Goal: Task Accomplishment & Management: Use online tool/utility

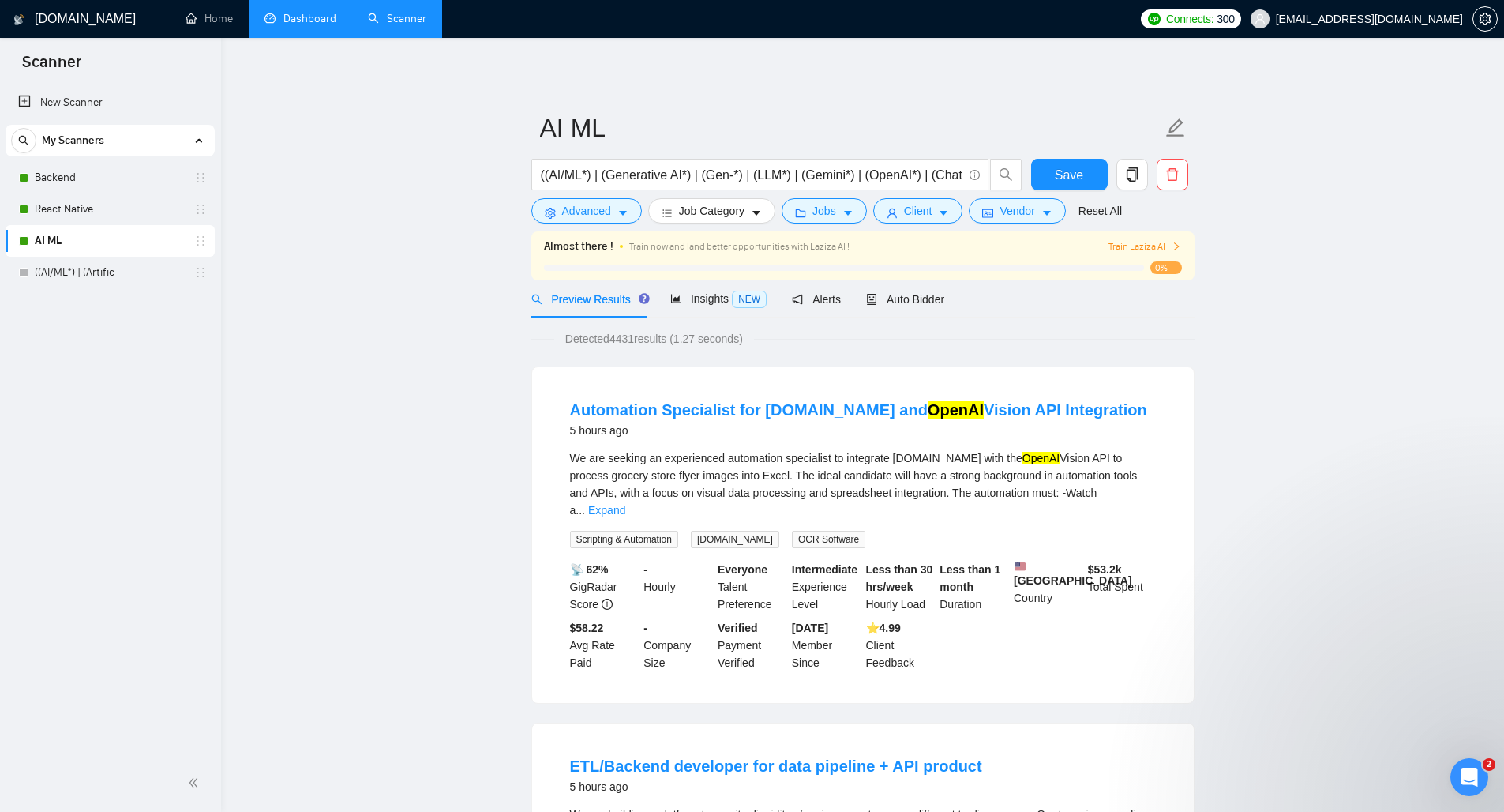
click at [309, 22] on link "Dashboard" at bounding box center [300, 19] width 72 height 14
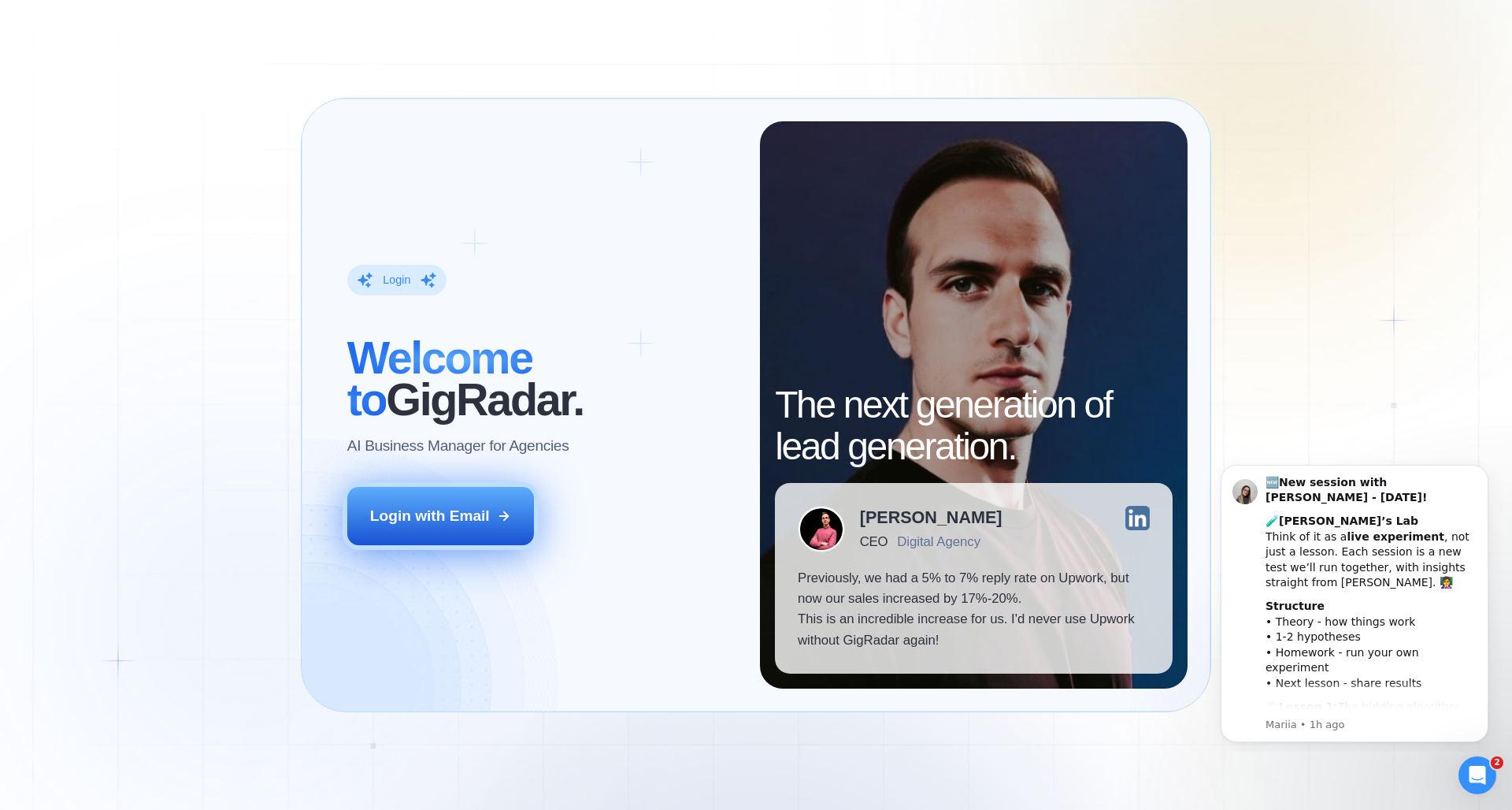
click at [382, 529] on button "Login with Email" at bounding box center [440, 515] width 188 height 58
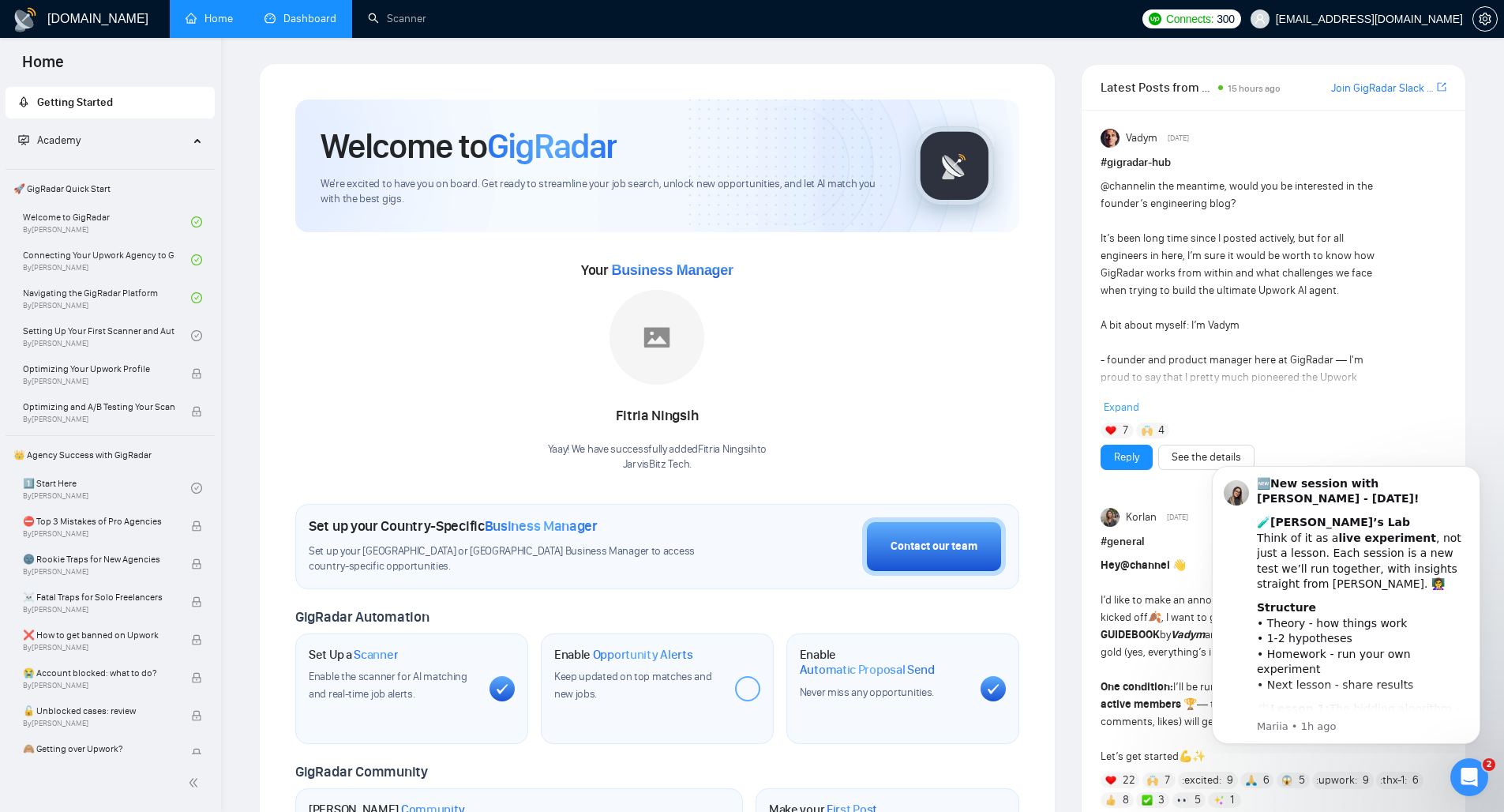
click at [288, 13] on link "Dashboard" at bounding box center [300, 19] width 72 height 14
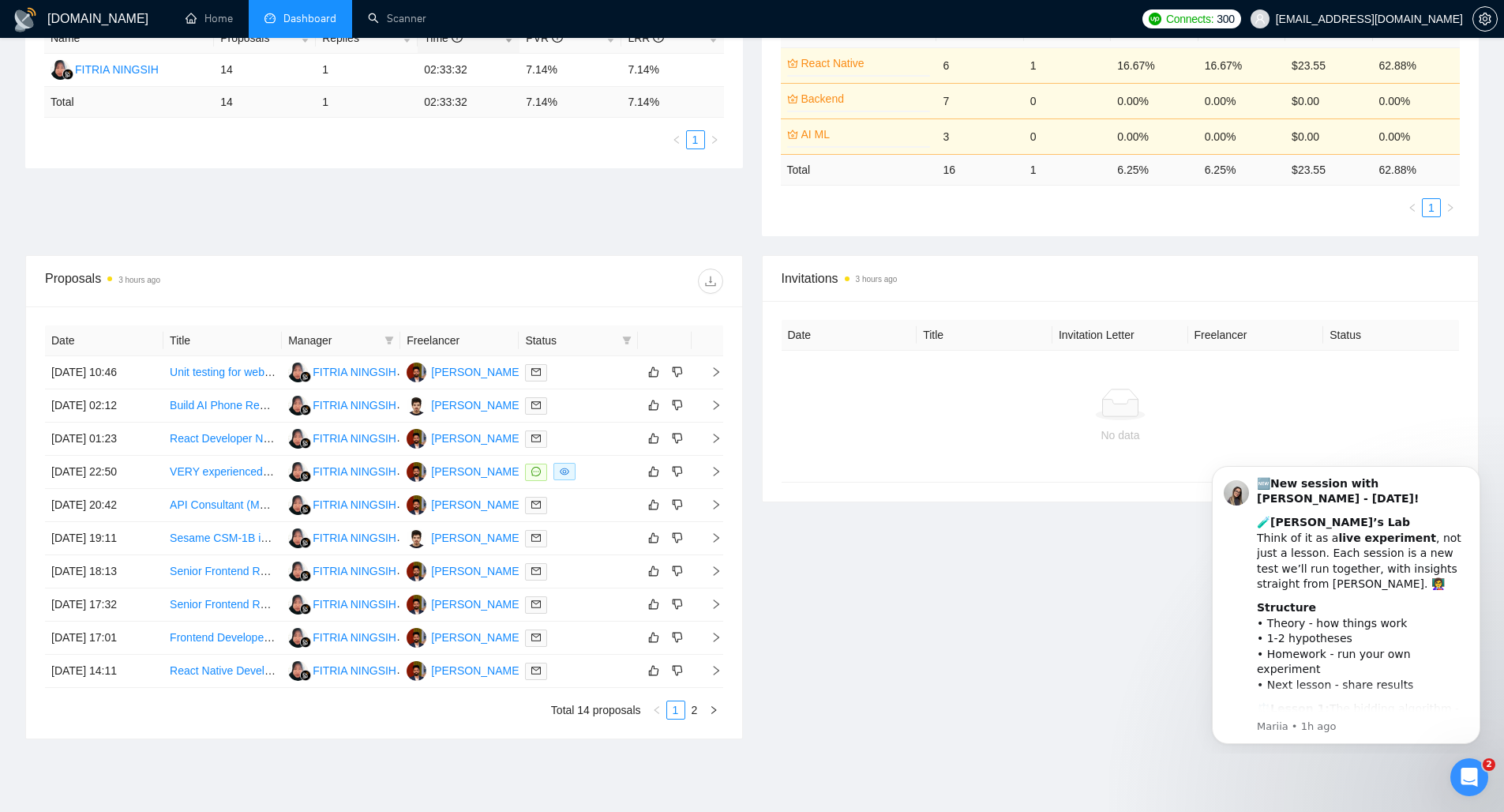
scroll to position [340, 0]
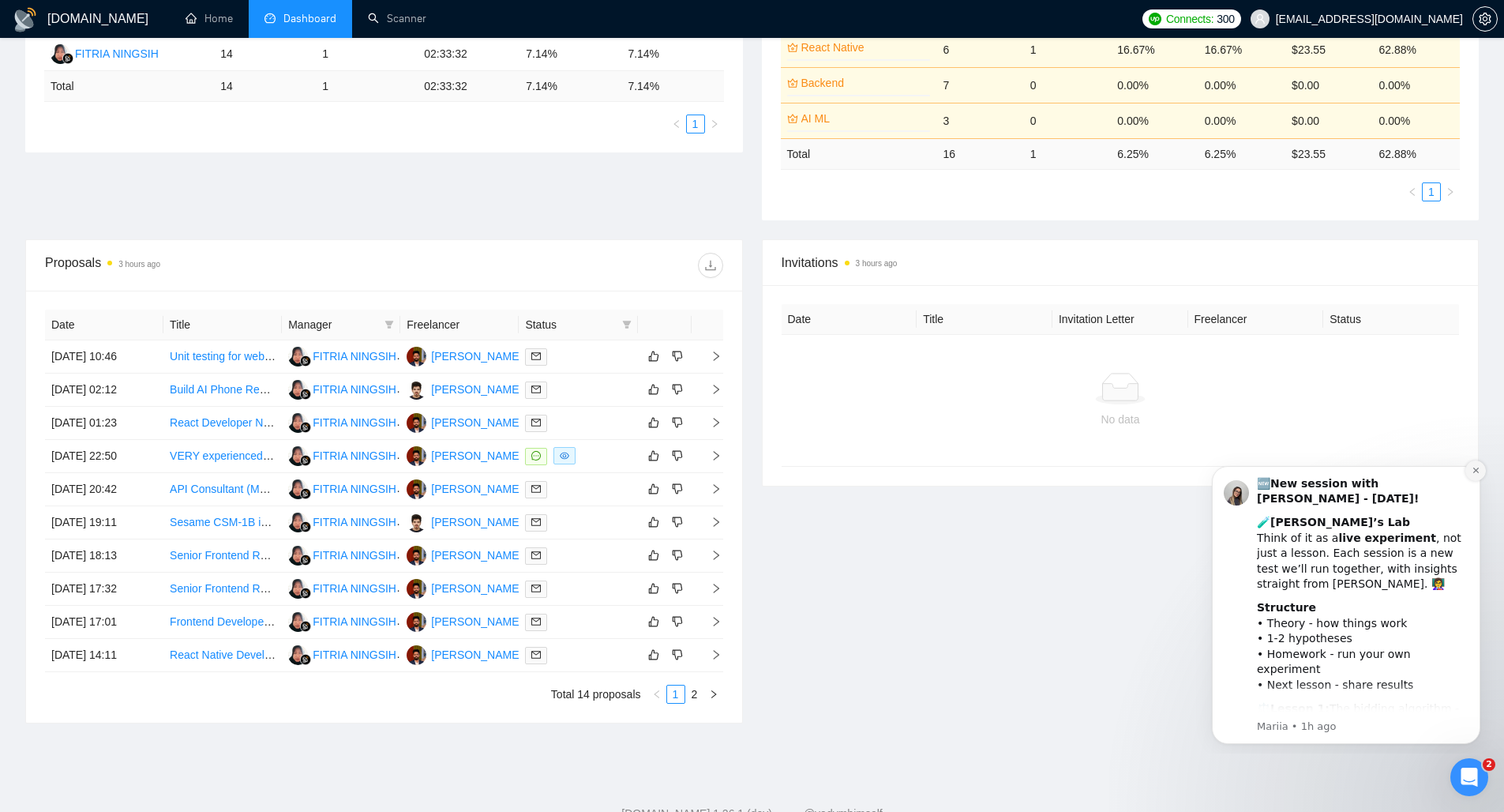
click at [1475, 470] on icon "Dismiss notification" at bounding box center [1475, 470] width 6 height 6
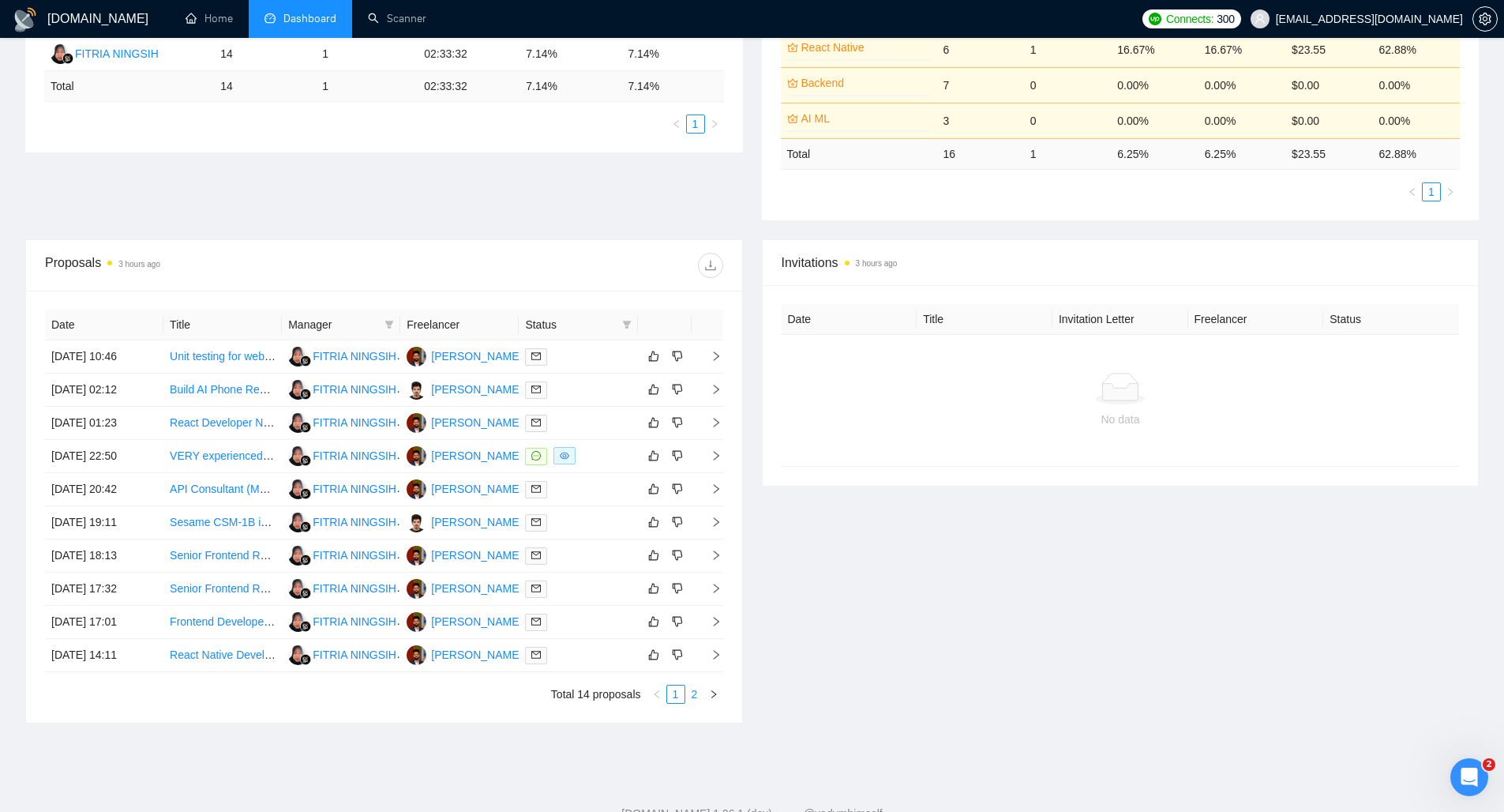
click at [697, 694] on link "2" at bounding box center [695, 694] width 18 height 18
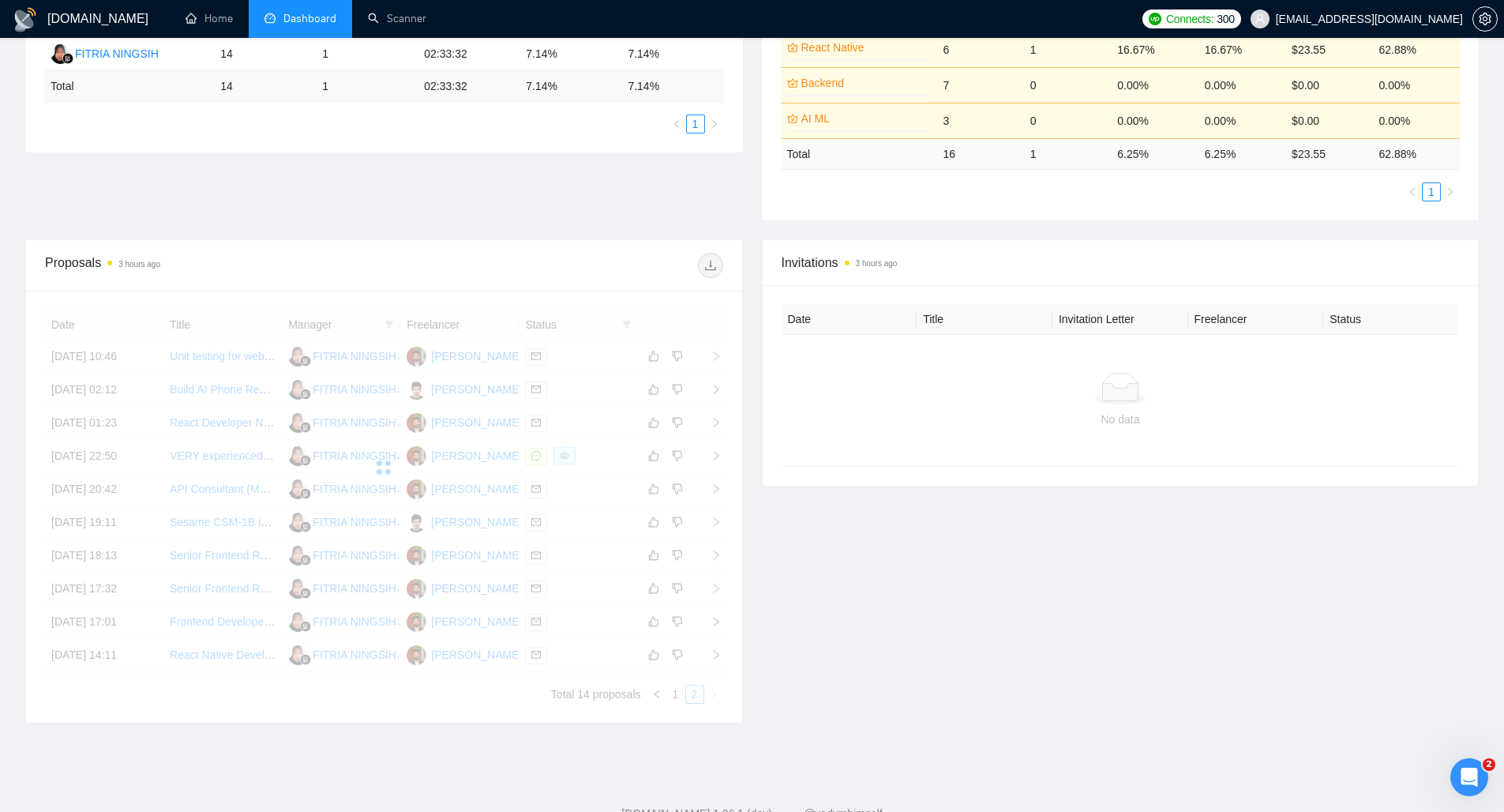
scroll to position [193, 0]
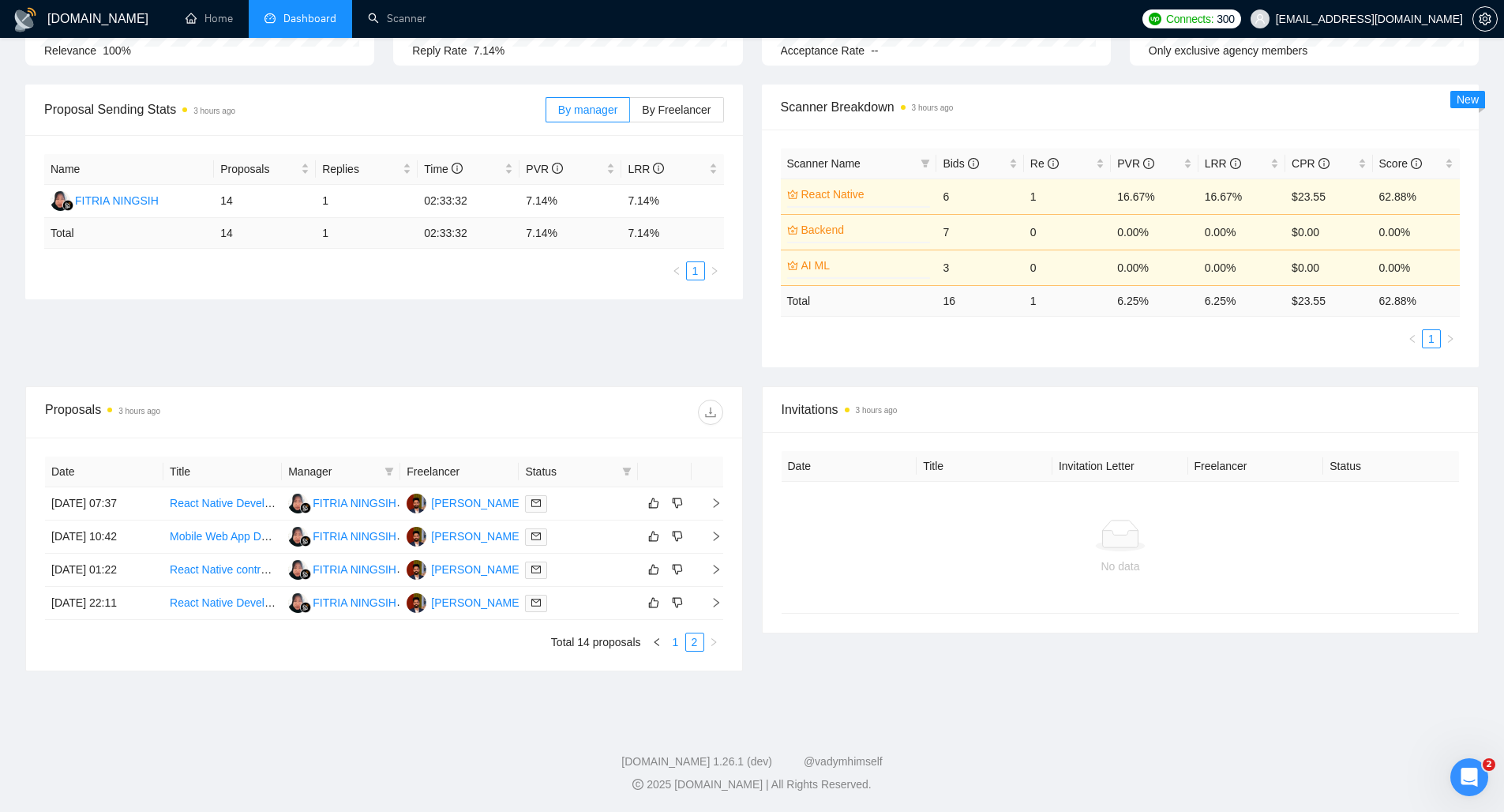
click at [672, 639] on link "1" at bounding box center [676, 642] width 18 height 18
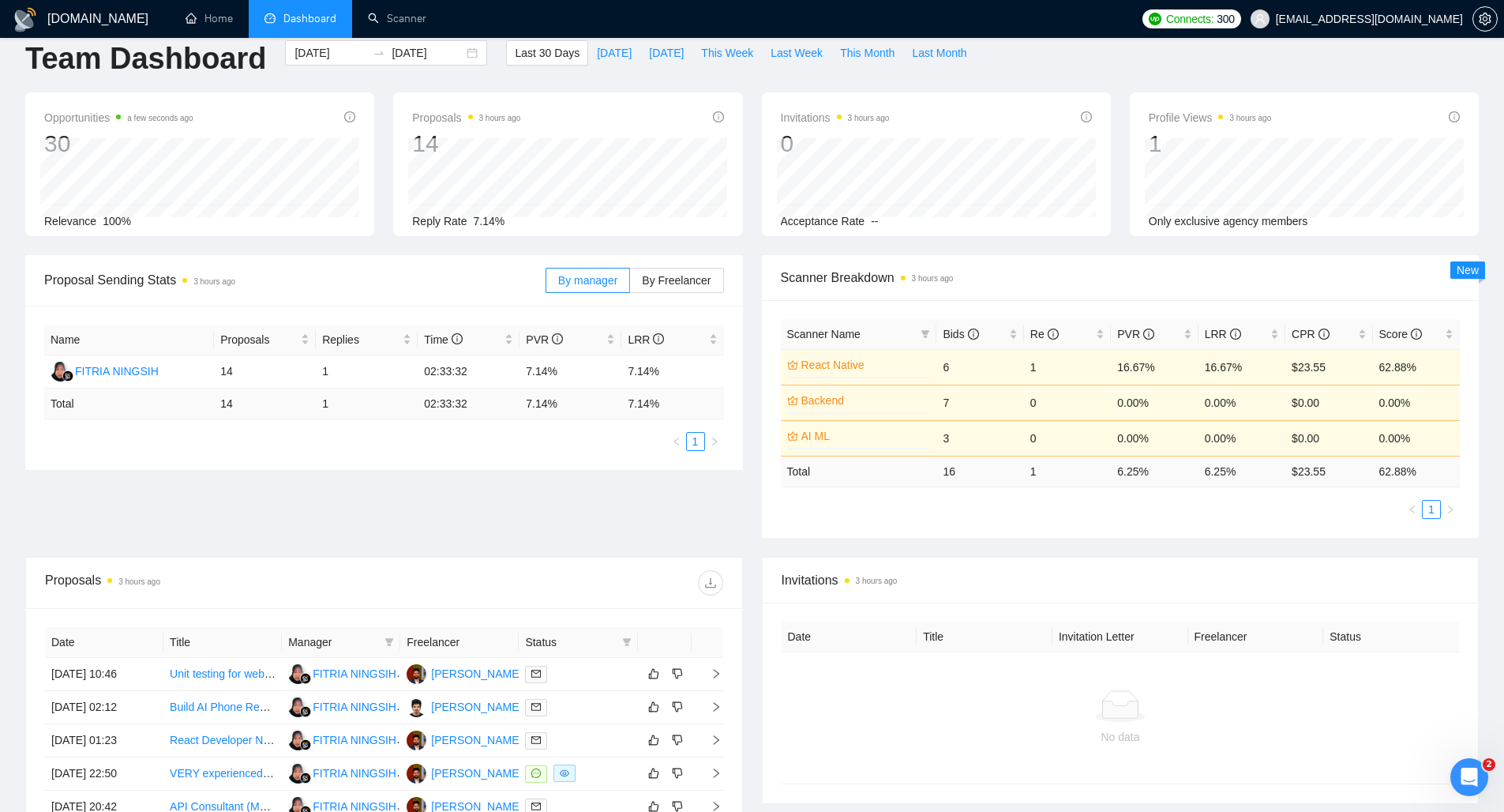
scroll to position [0, 0]
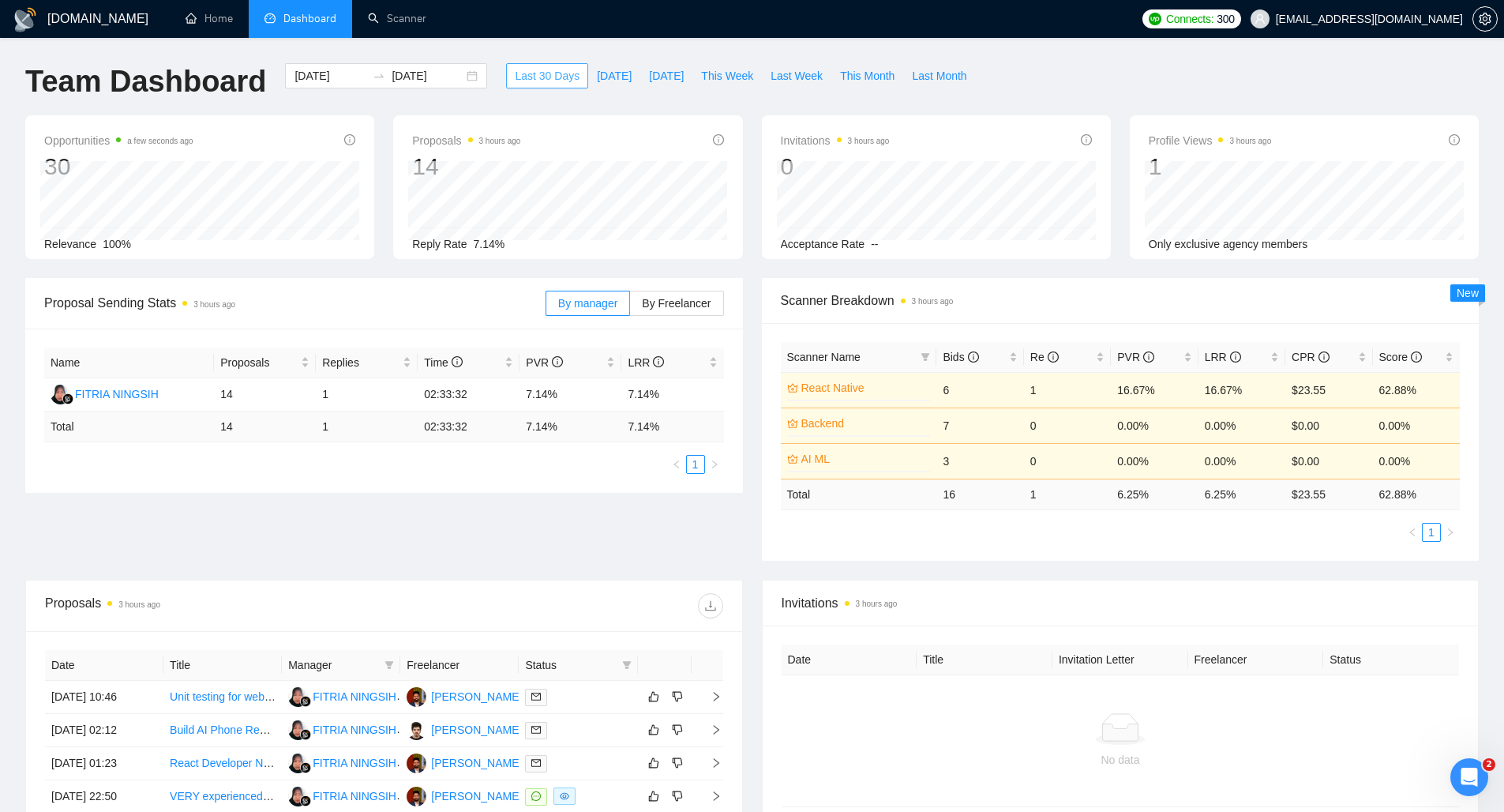
click at [522, 74] on span "Last 30 Days" at bounding box center [547, 76] width 65 height 18
click at [687, 306] on span "By Freelancer" at bounding box center [676, 303] width 69 height 13
click at [630, 307] on input "By Freelancer" at bounding box center [630, 307] width 0 height 0
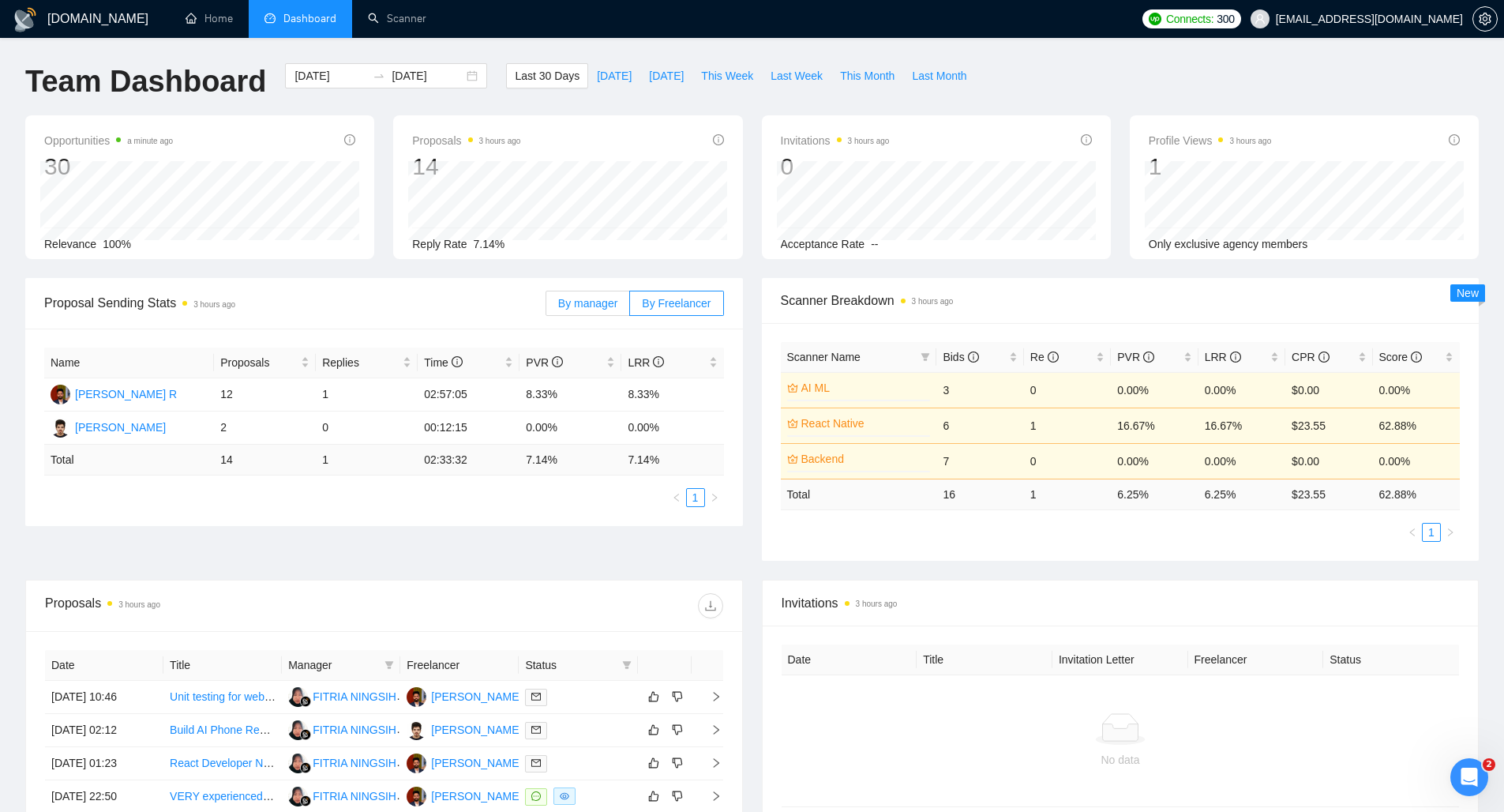
click at [609, 303] on span "By manager" at bounding box center [587, 303] width 59 height 13
click at [546, 307] on input "By manager" at bounding box center [546, 307] width 0 height 0
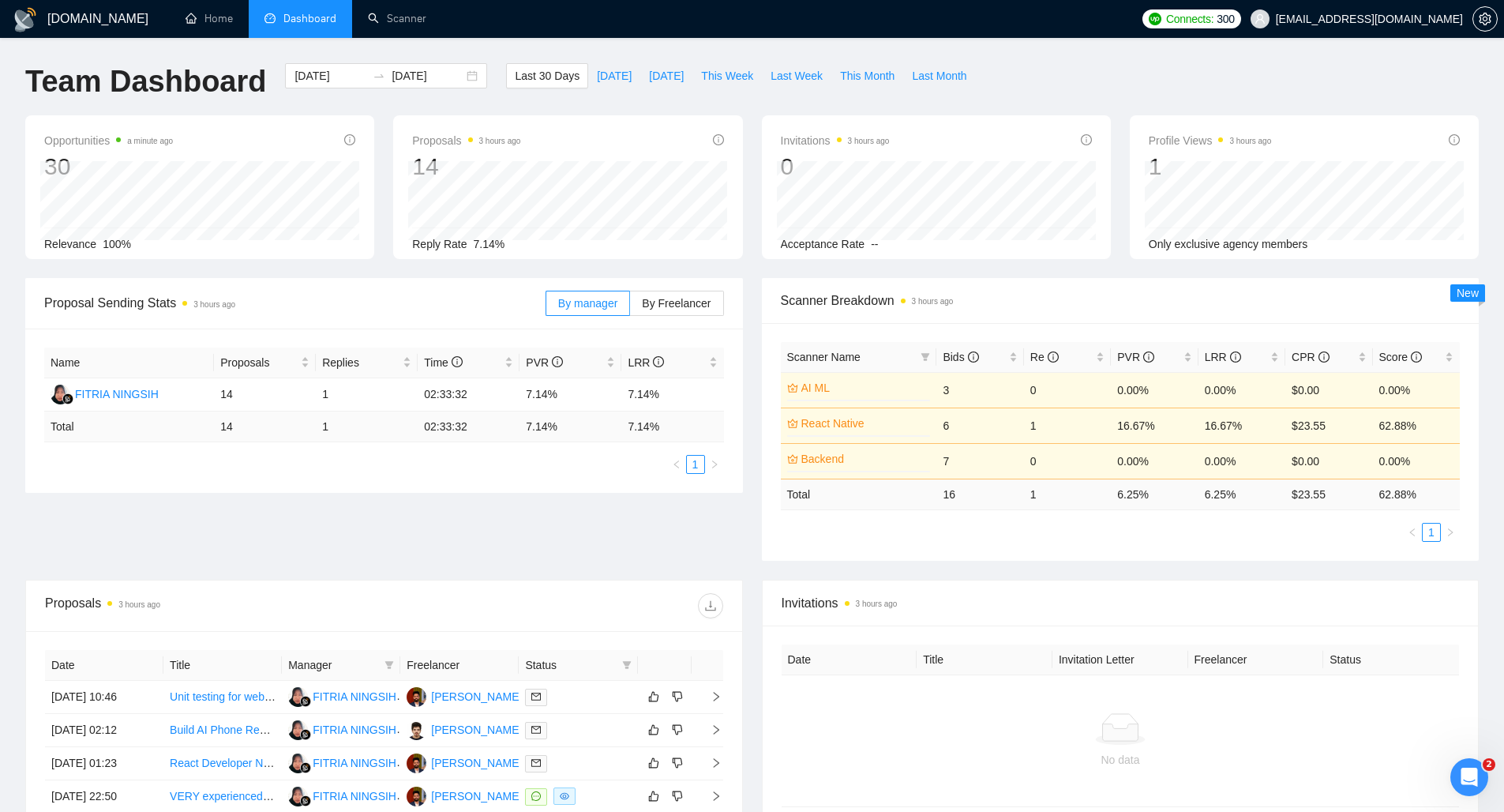
click at [1241, 13] on div "Connects: 300" at bounding box center [1192, 19] width 99 height 19
click at [1234, 22] on span "300" at bounding box center [1226, 19] width 18 height 18
click at [1234, 23] on span "300" at bounding box center [1226, 19] width 18 height 18
click at [871, 41] on div "[DOMAIN_NAME] Home Dashboard Scanner Connects: 300 [EMAIL_ADDRESS][DOMAIN_NAME]…" at bounding box center [752, 602] width 1504 height 1204
click at [1483, 24] on icon "setting" at bounding box center [1484, 19] width 12 height 13
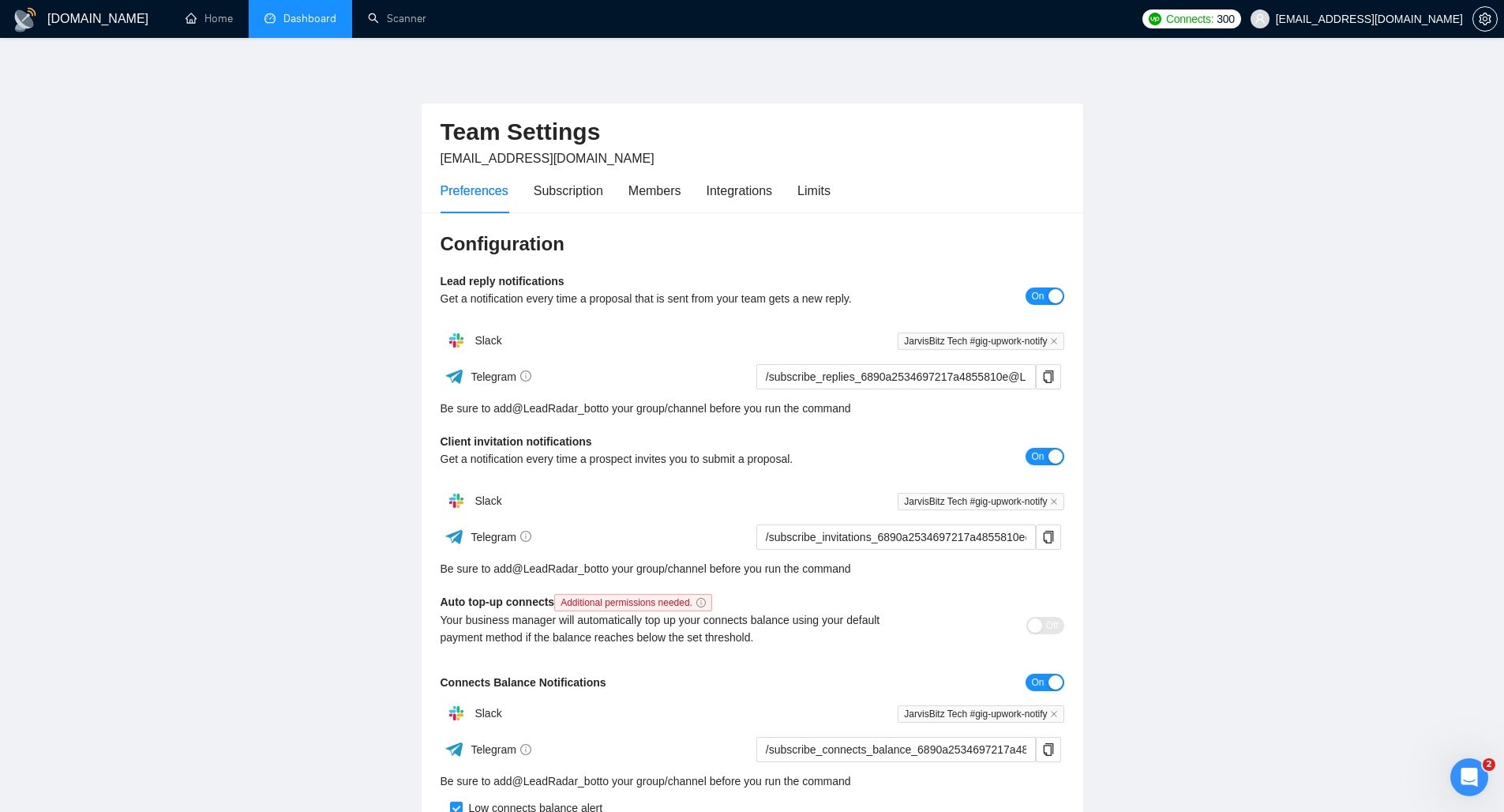
click at [841, 192] on div "Preferences Subscription Members Integrations Limits" at bounding box center [752, 191] width 624 height 45
click at [827, 192] on div "Limits" at bounding box center [814, 190] width 34 height 20
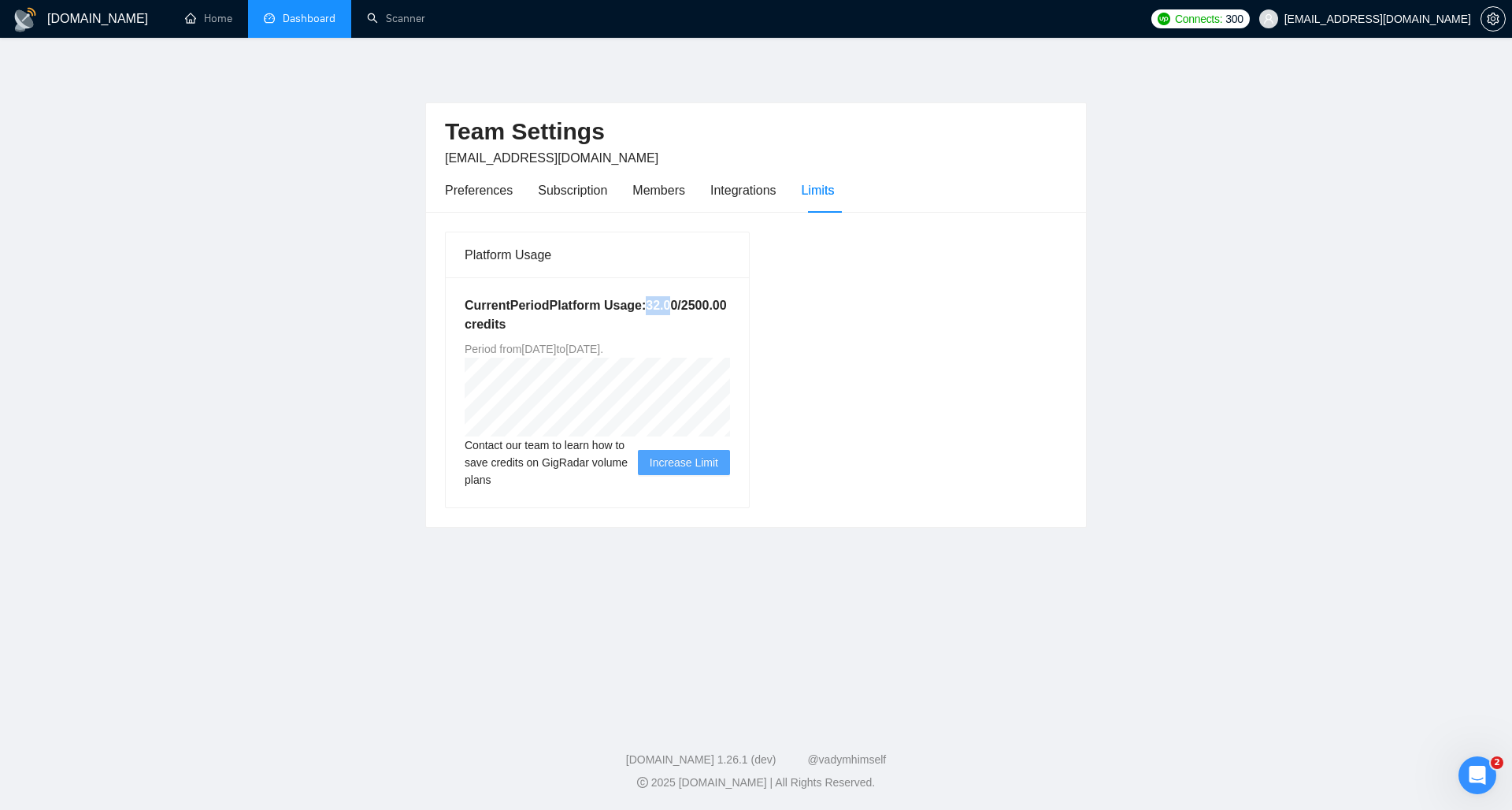
drag, startPoint x: 510, startPoint y: 322, endPoint x: 532, endPoint y: 322, distance: 22.0
click at [532, 322] on h5 "Current Period Platform Usage: 32.00 / 2500.00 credits" at bounding box center [598, 315] width 265 height 37
click at [748, 190] on div "Integrations" at bounding box center [743, 190] width 66 height 20
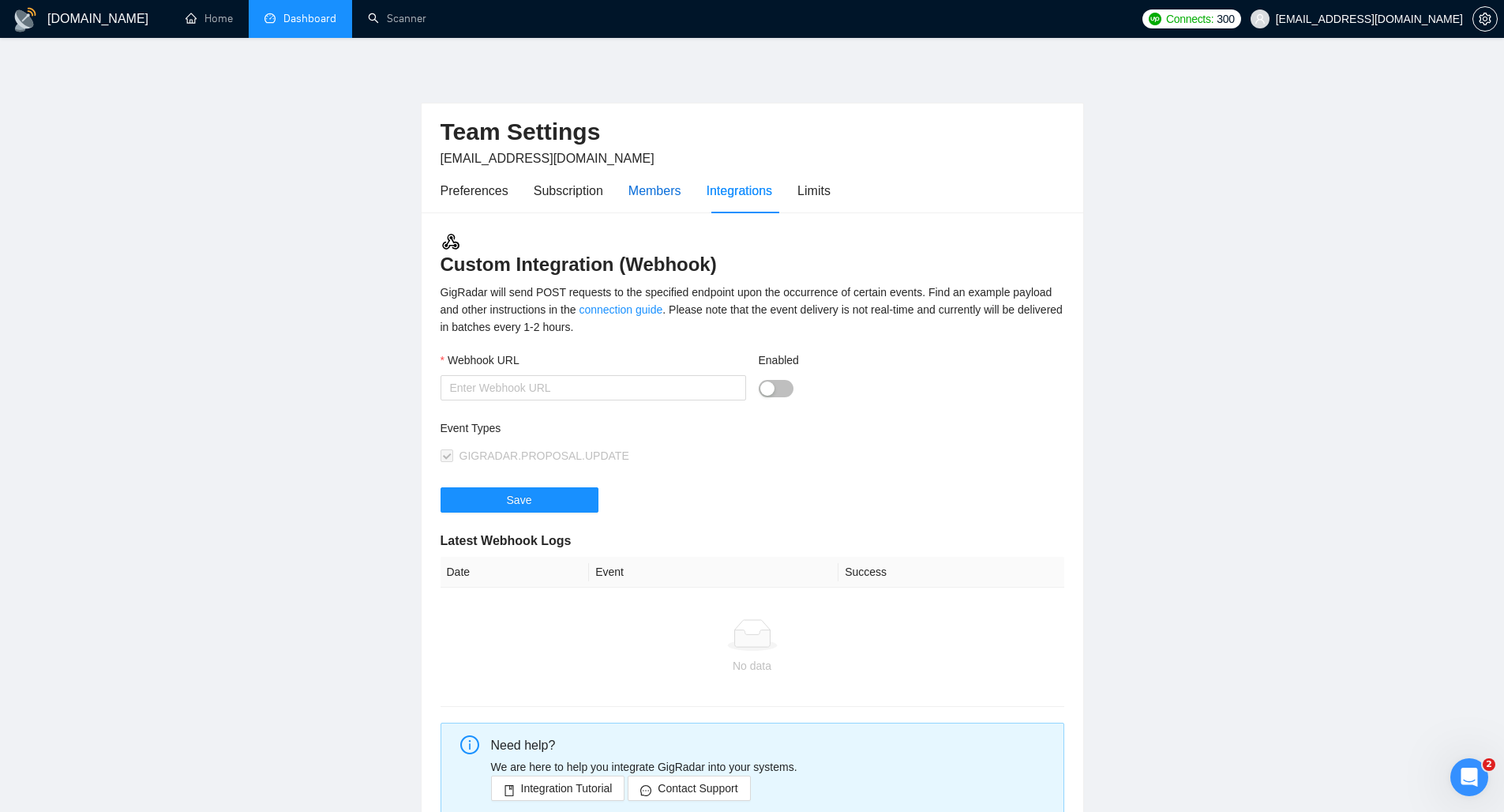
click at [639, 192] on div "Members" at bounding box center [655, 190] width 53 height 20
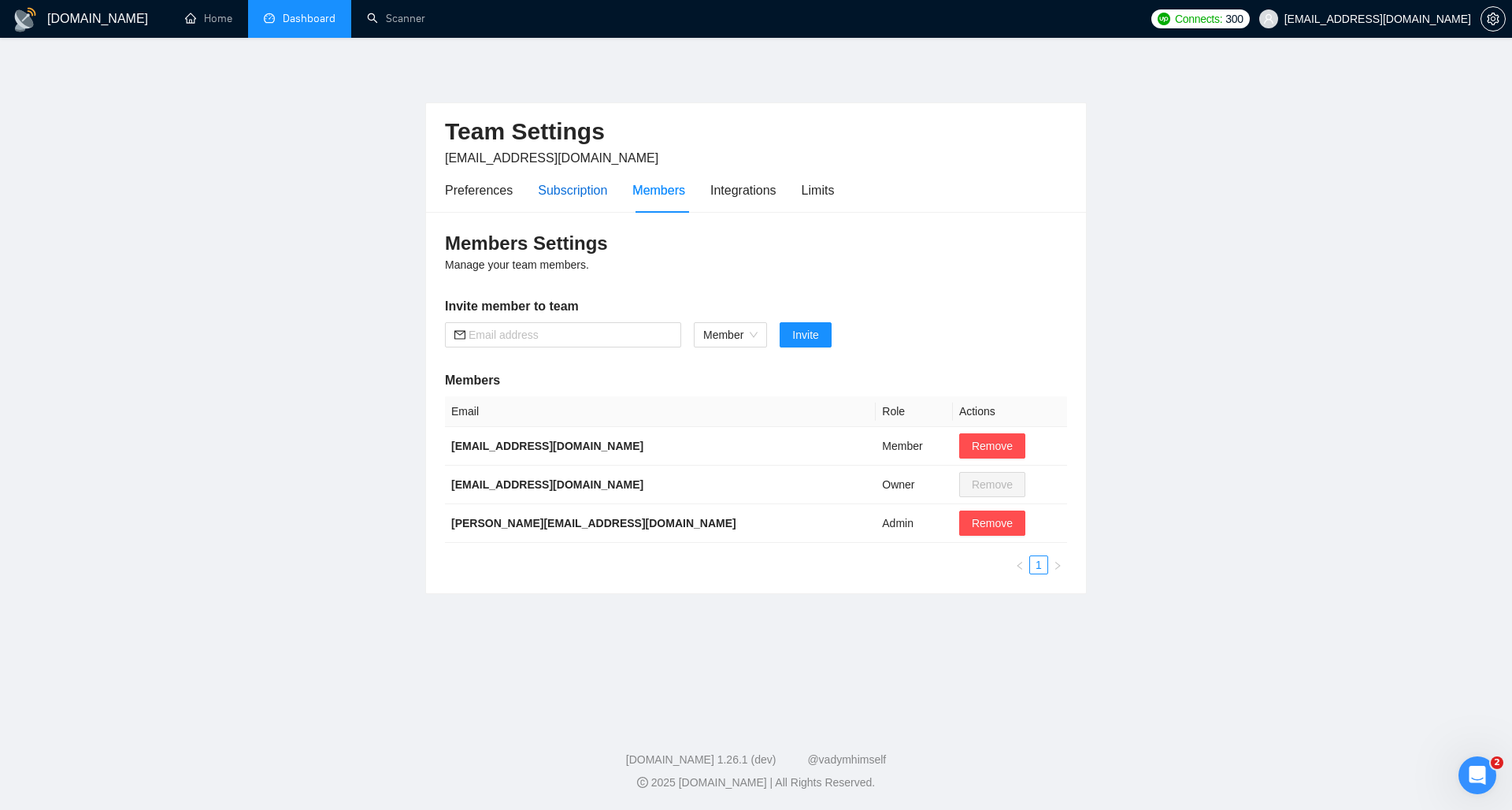
click at [554, 196] on div "Subscription" at bounding box center [572, 190] width 69 height 20
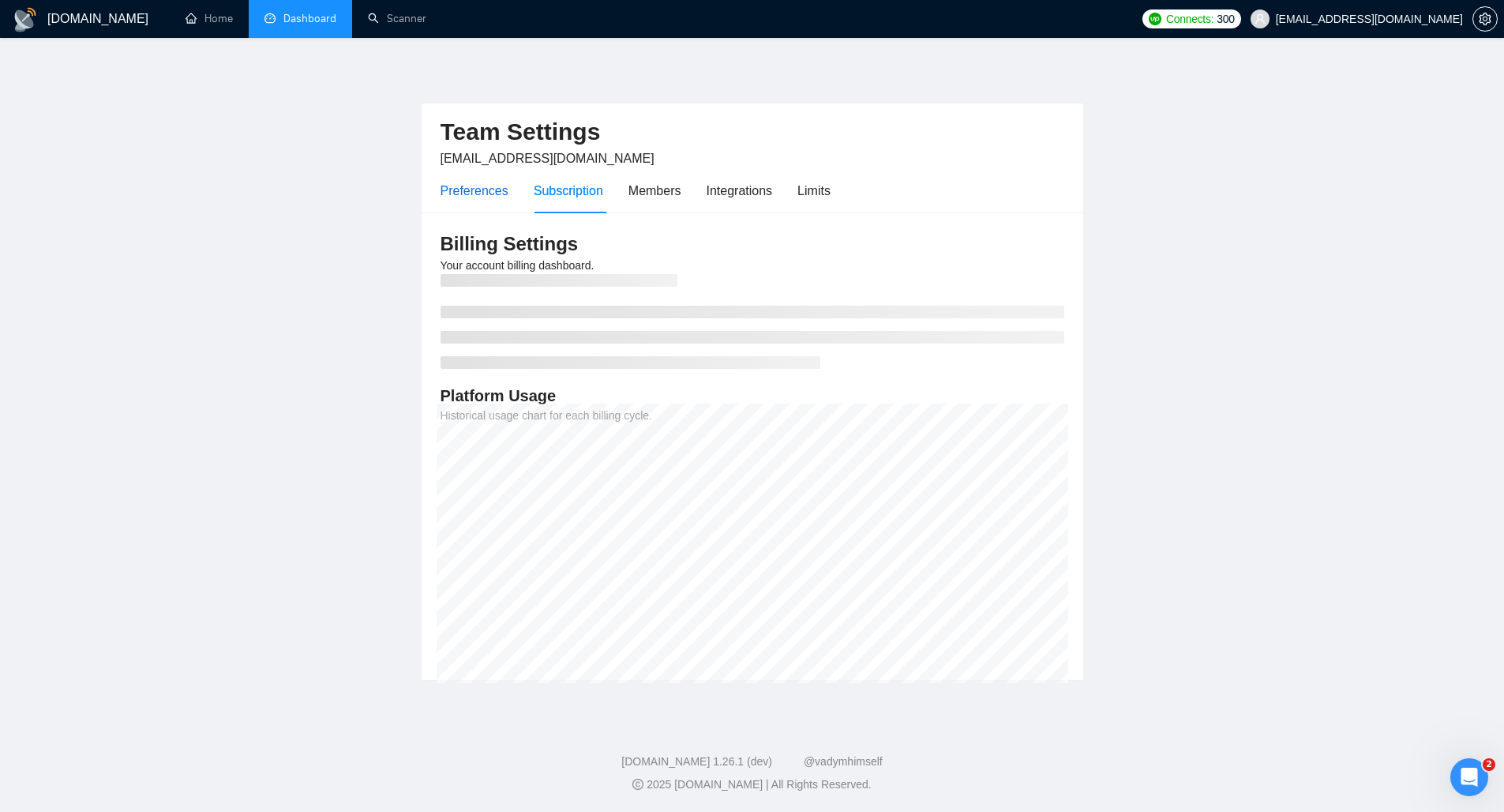
click at [460, 192] on div "Preferences" at bounding box center [474, 190] width 68 height 20
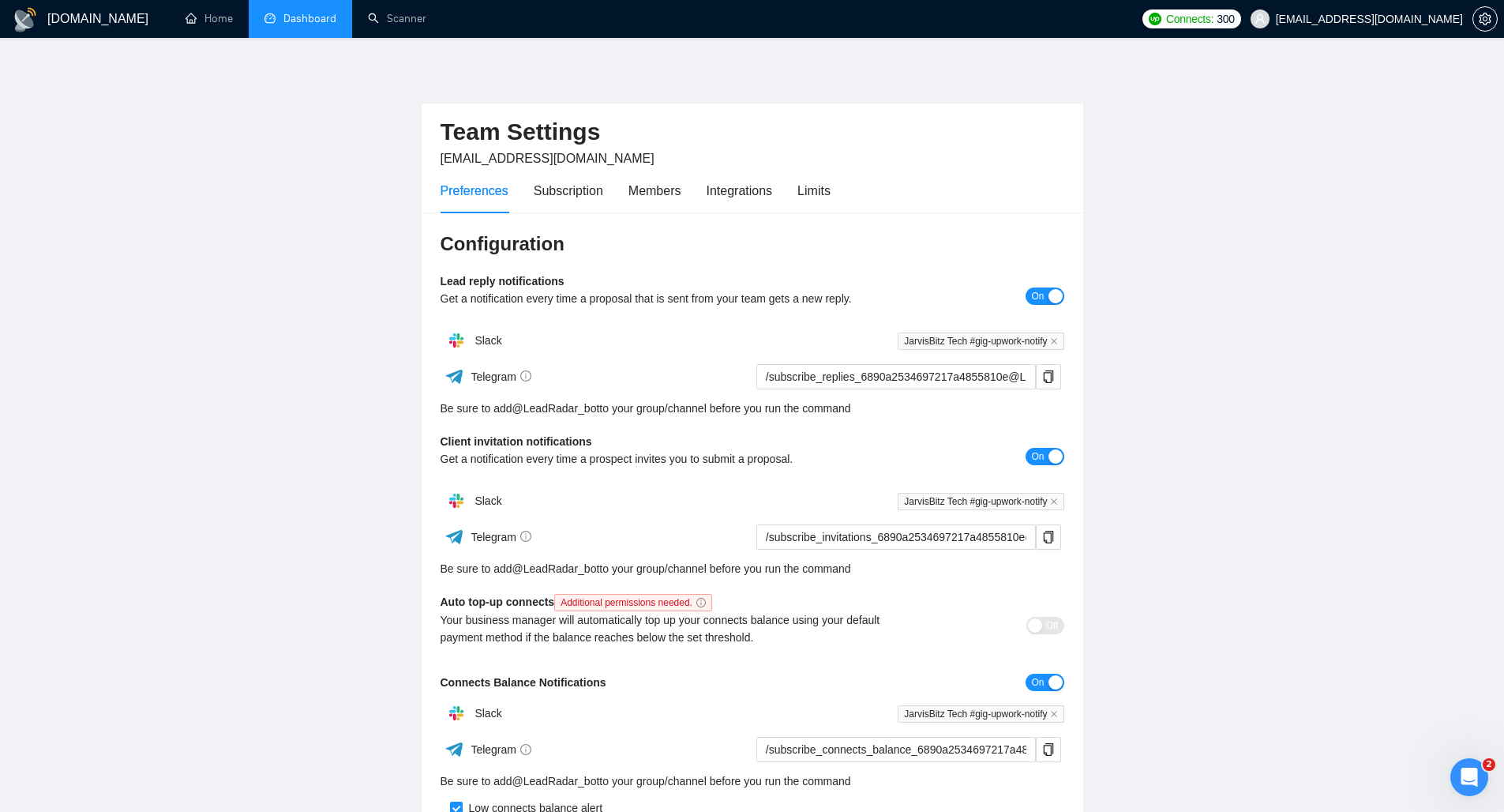
click at [284, 16] on link "Dashboard" at bounding box center [300, 19] width 72 height 14
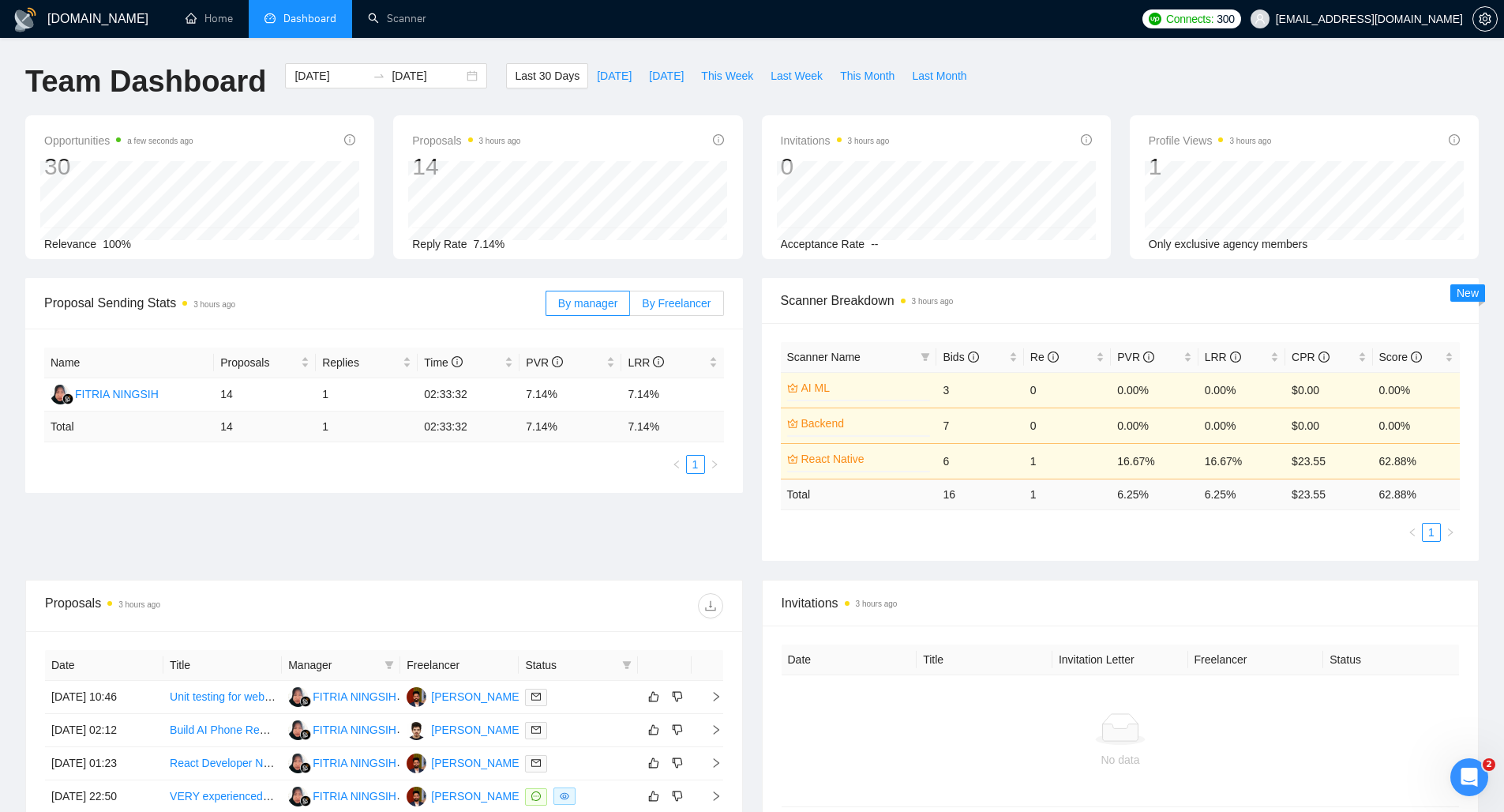
click at [648, 304] on span "By Freelancer" at bounding box center [676, 303] width 69 height 13
click at [630, 307] on input "By Freelancer" at bounding box center [630, 307] width 0 height 0
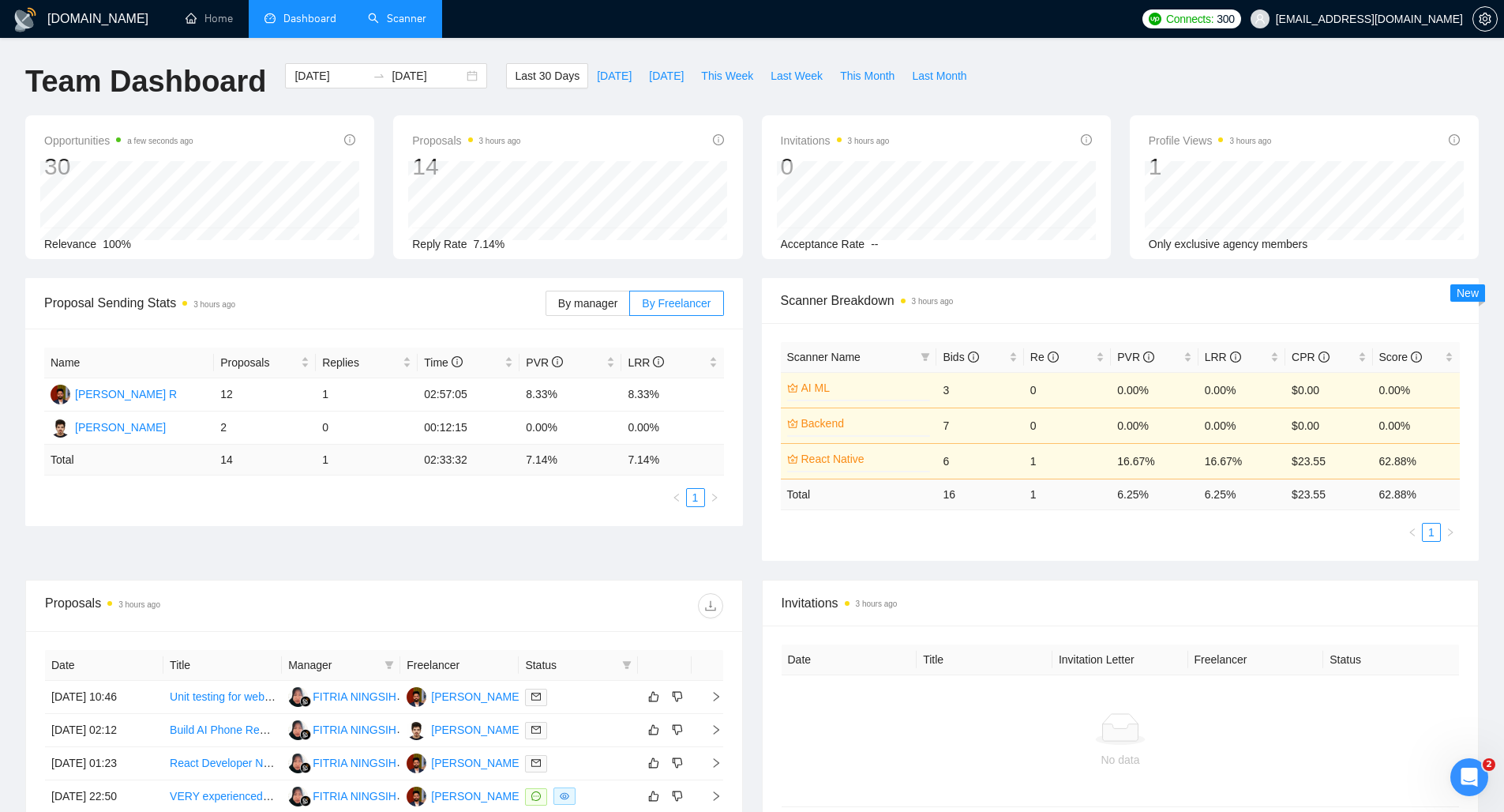
click at [380, 12] on link "Scanner" at bounding box center [396, 19] width 58 height 14
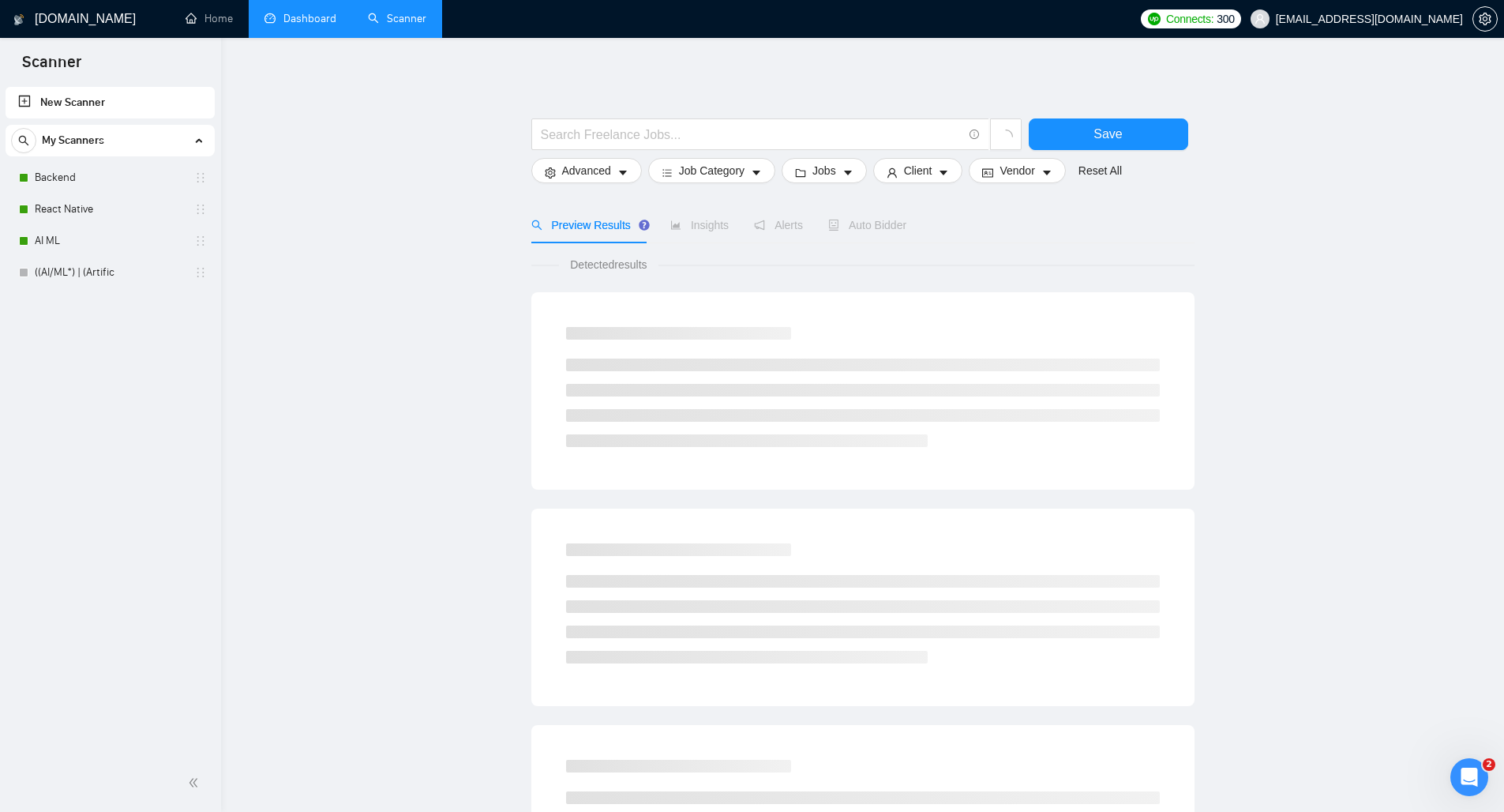
click at [319, 20] on link "Dashboard" at bounding box center [300, 19] width 72 height 14
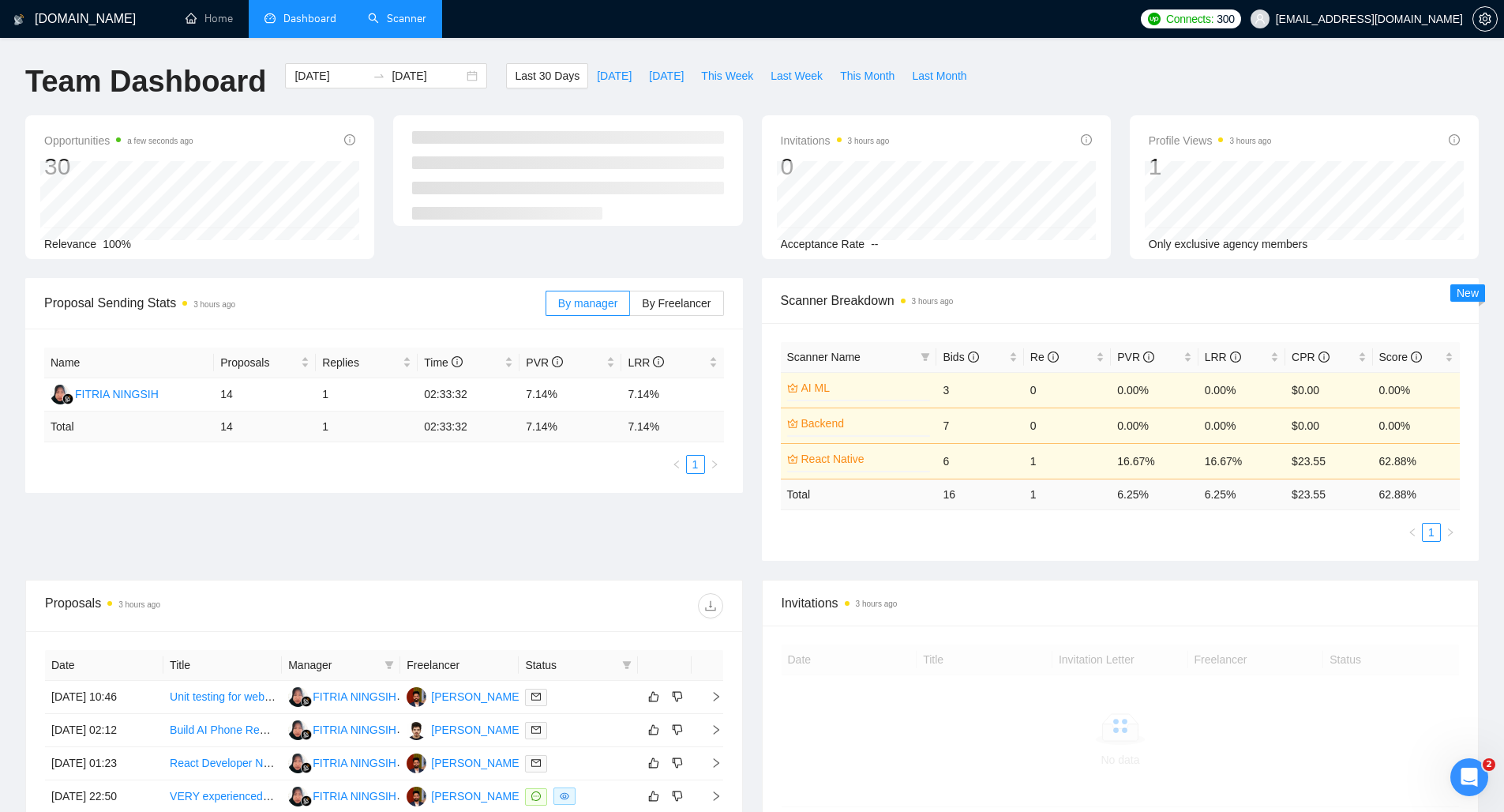
click at [383, 20] on link "Scanner" at bounding box center [396, 19] width 58 height 14
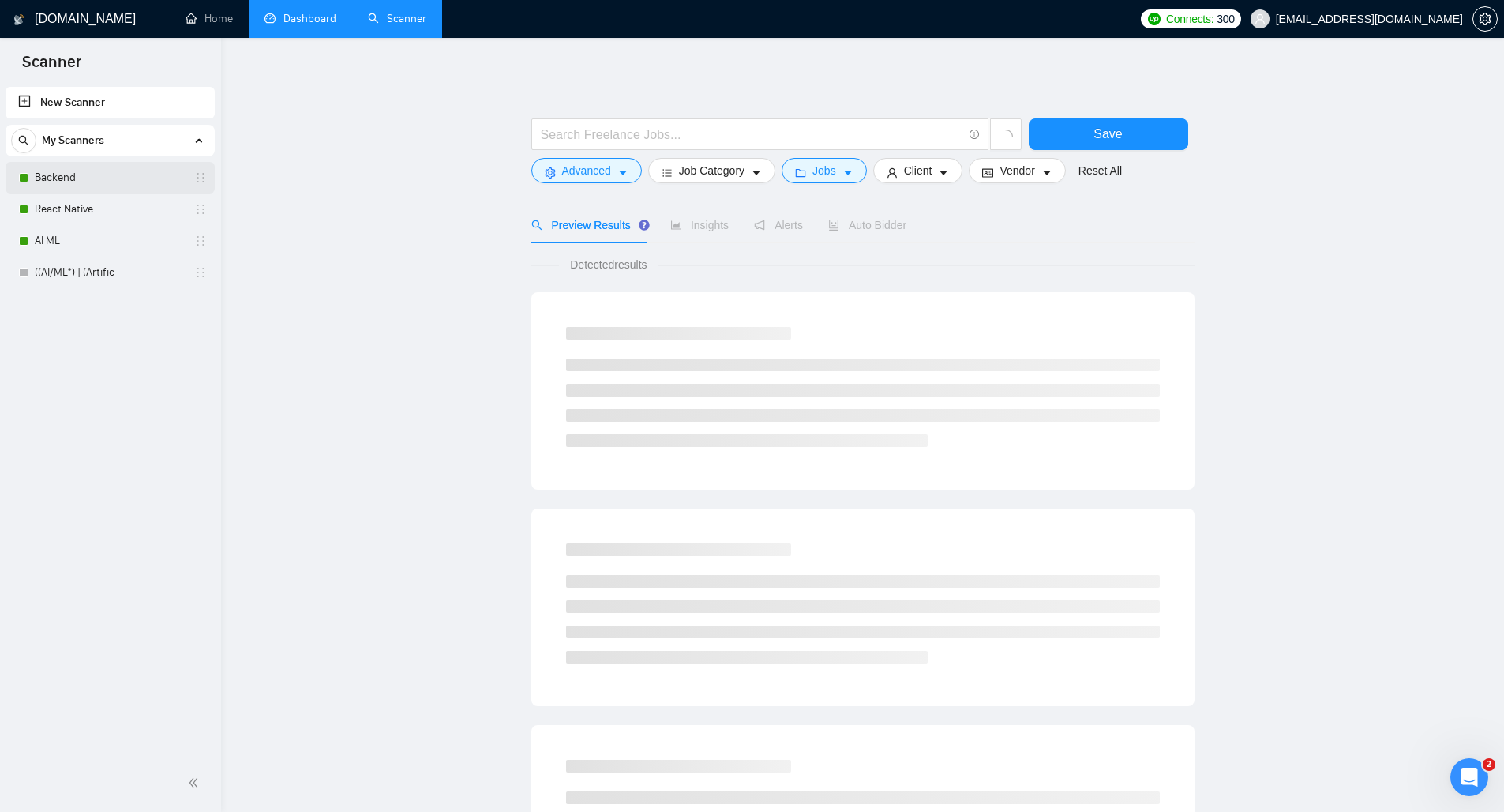
click at [65, 175] on link "Backend" at bounding box center [109, 177] width 150 height 32
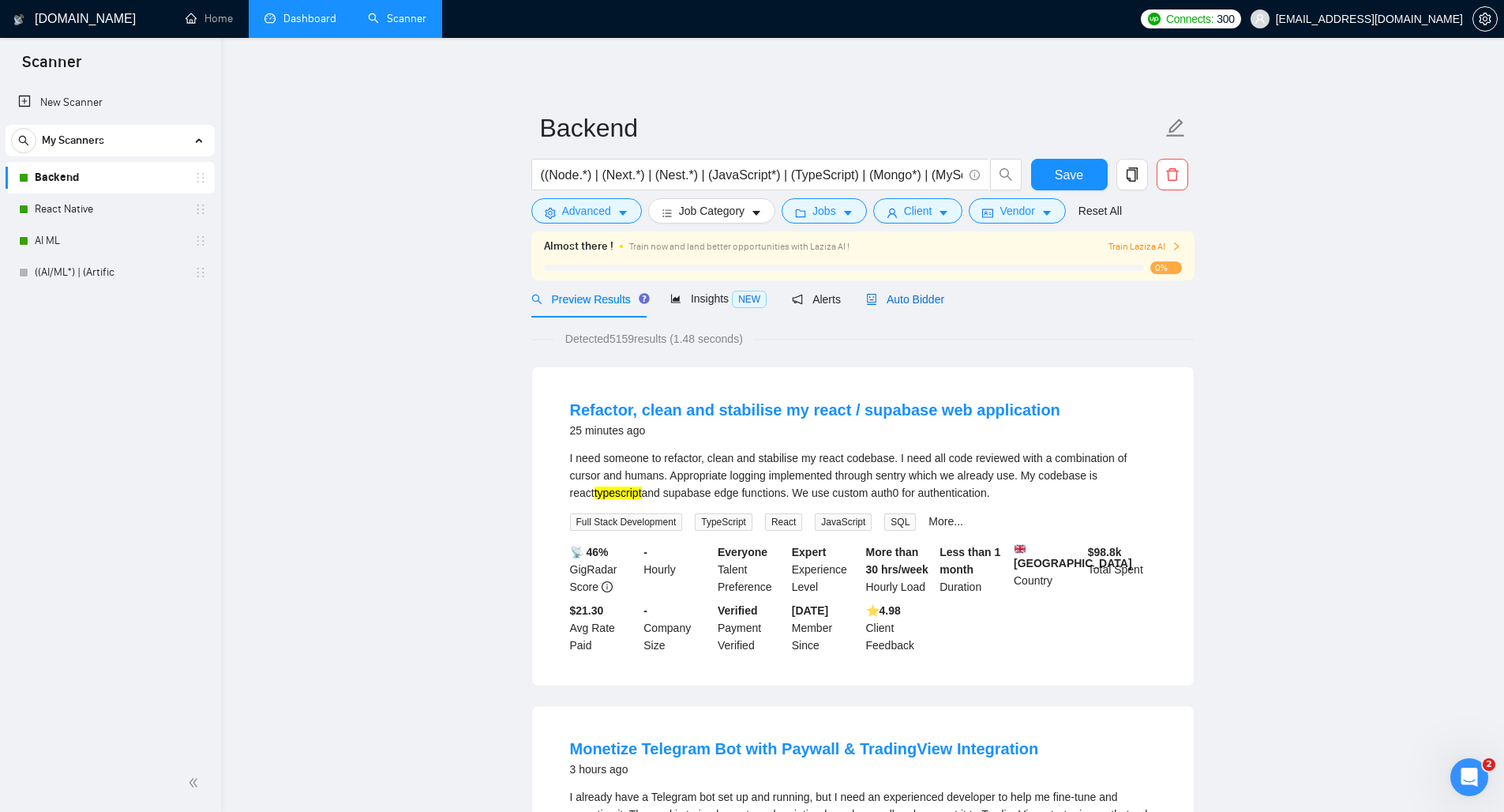
click at [905, 307] on div "Auto Bidder" at bounding box center [905, 300] width 78 height 18
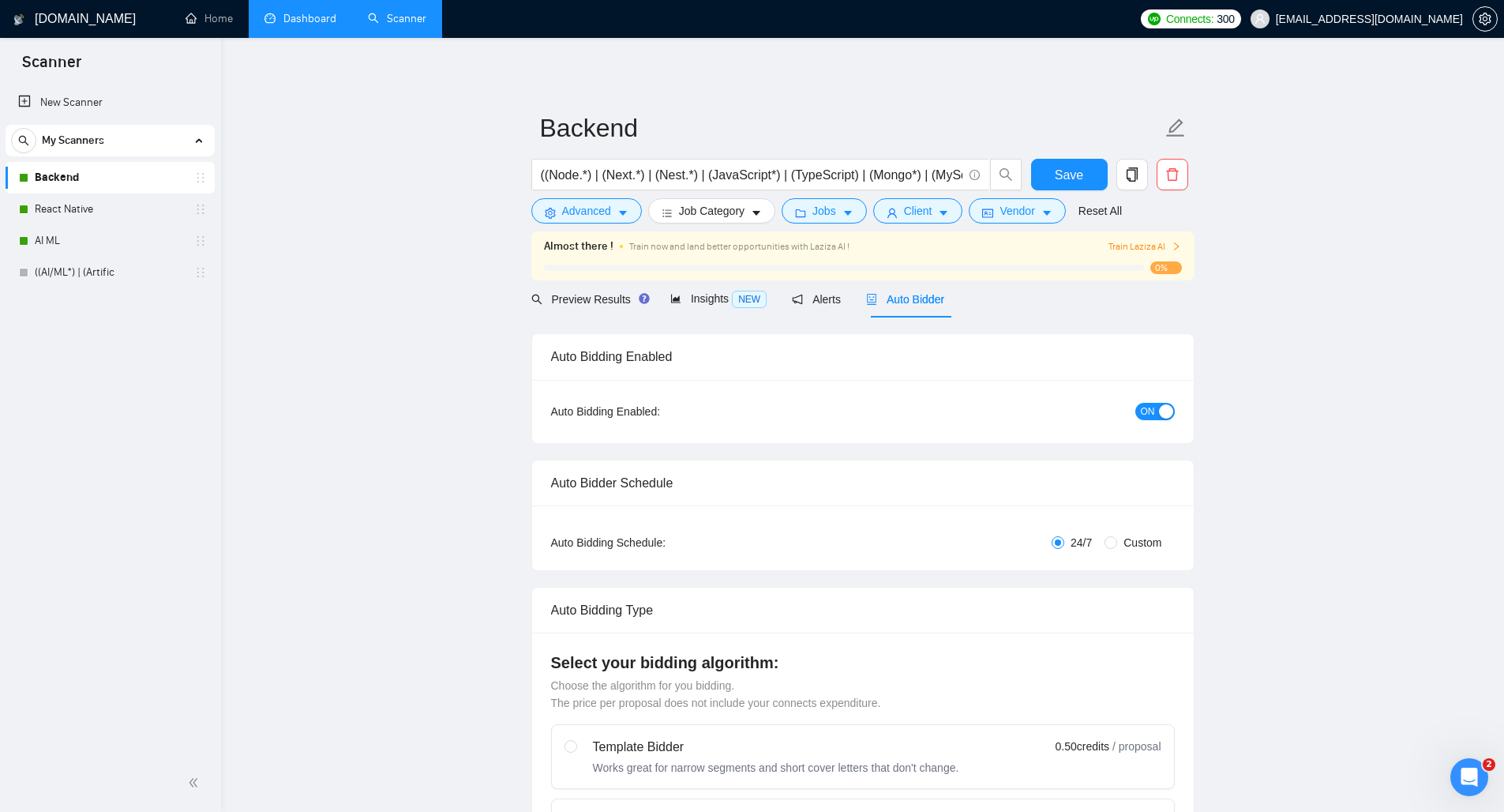
checkbox input "true"
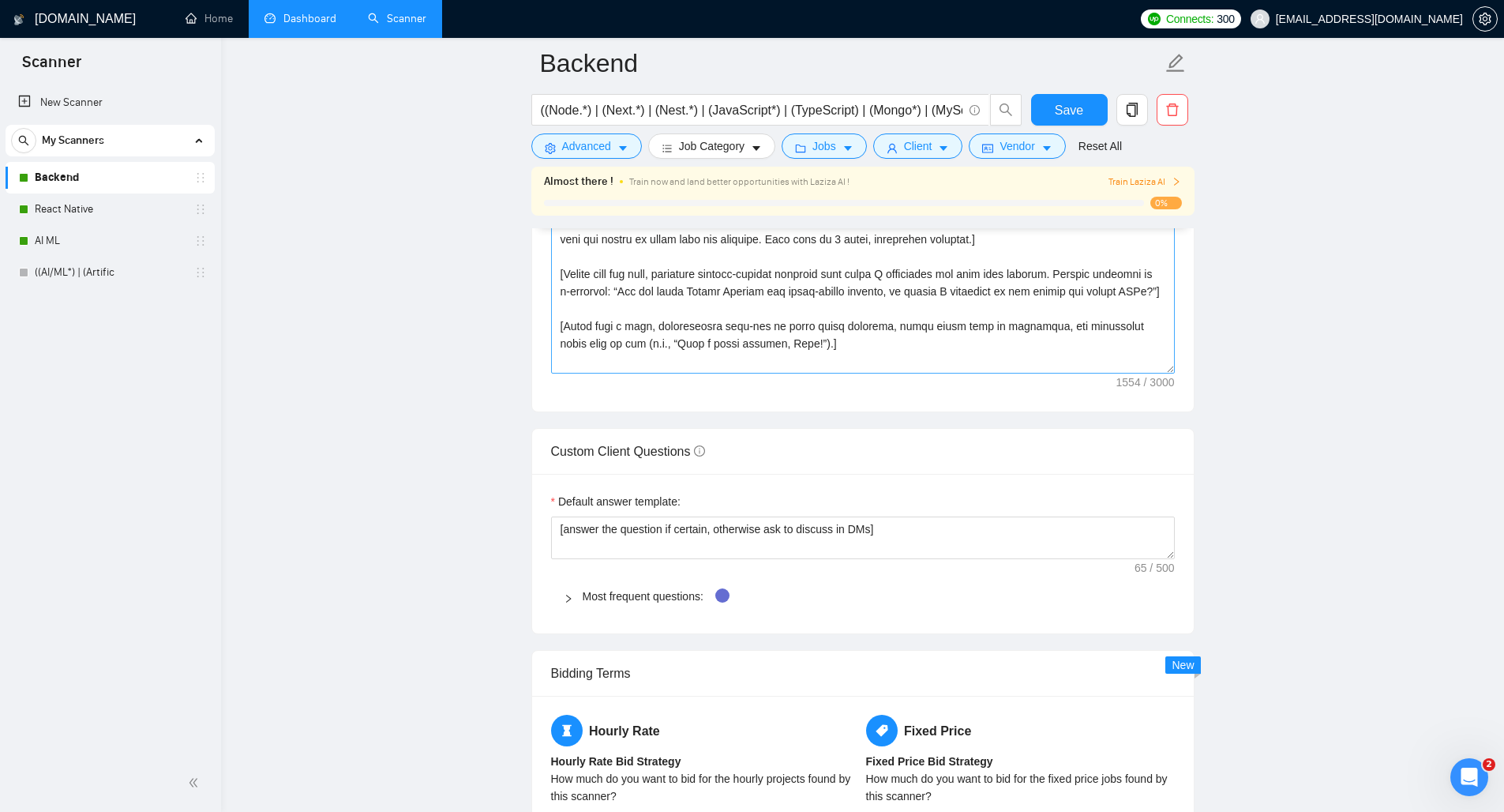
scroll to position [2016, 0]
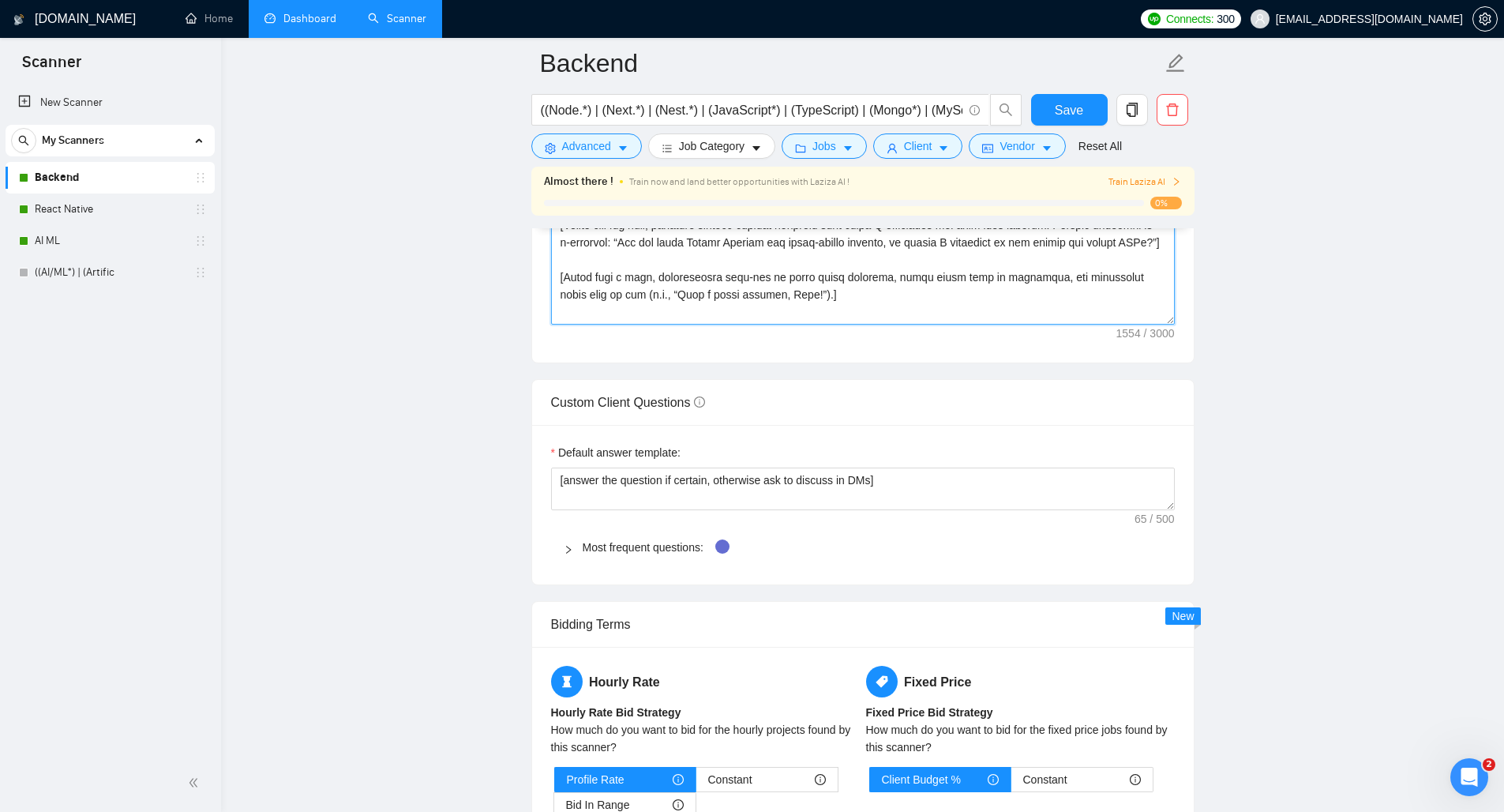
click at [621, 280] on textarea "Cover letter template:" at bounding box center [862, 147] width 624 height 355
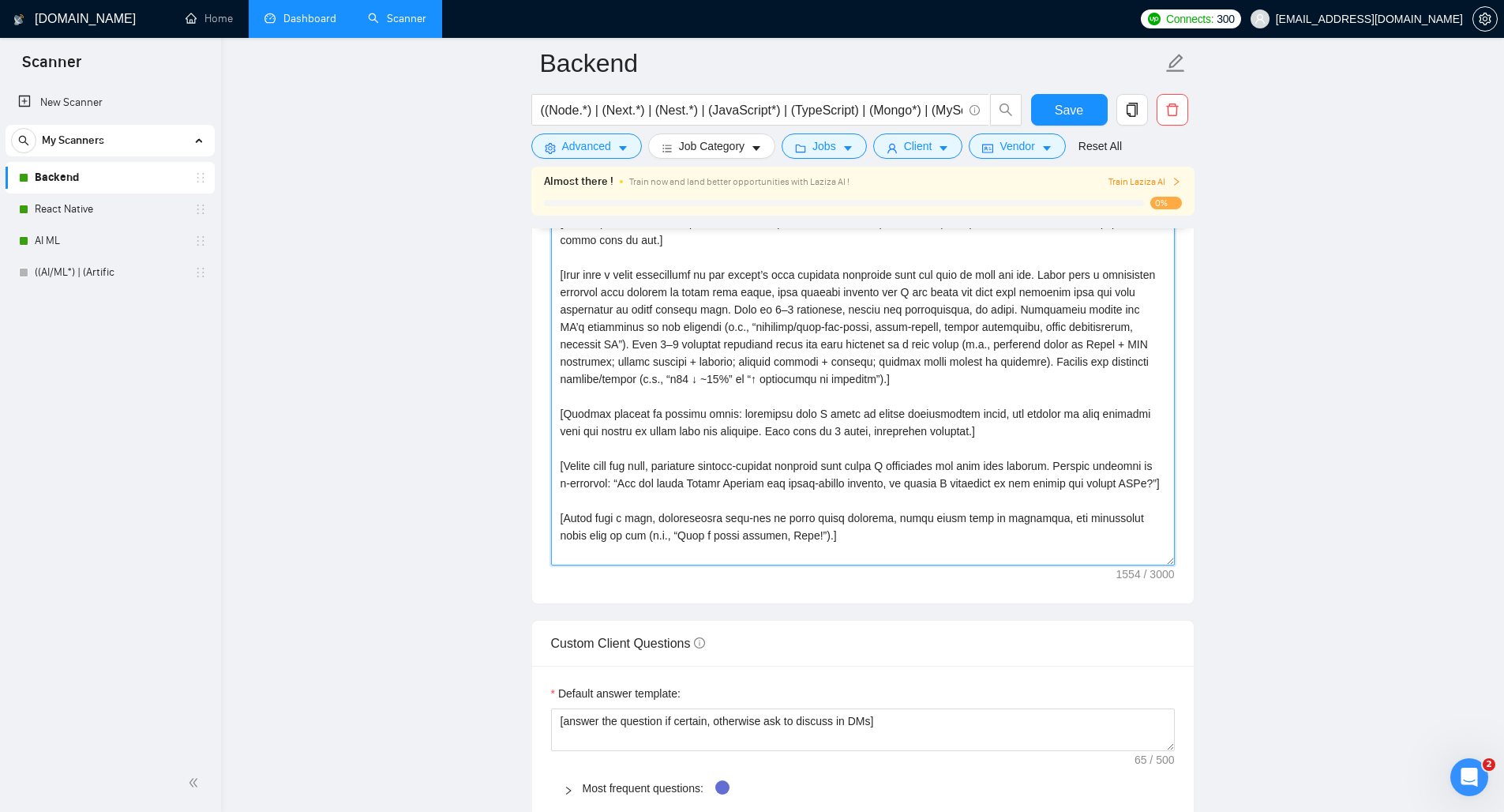
scroll to position [1792, 0]
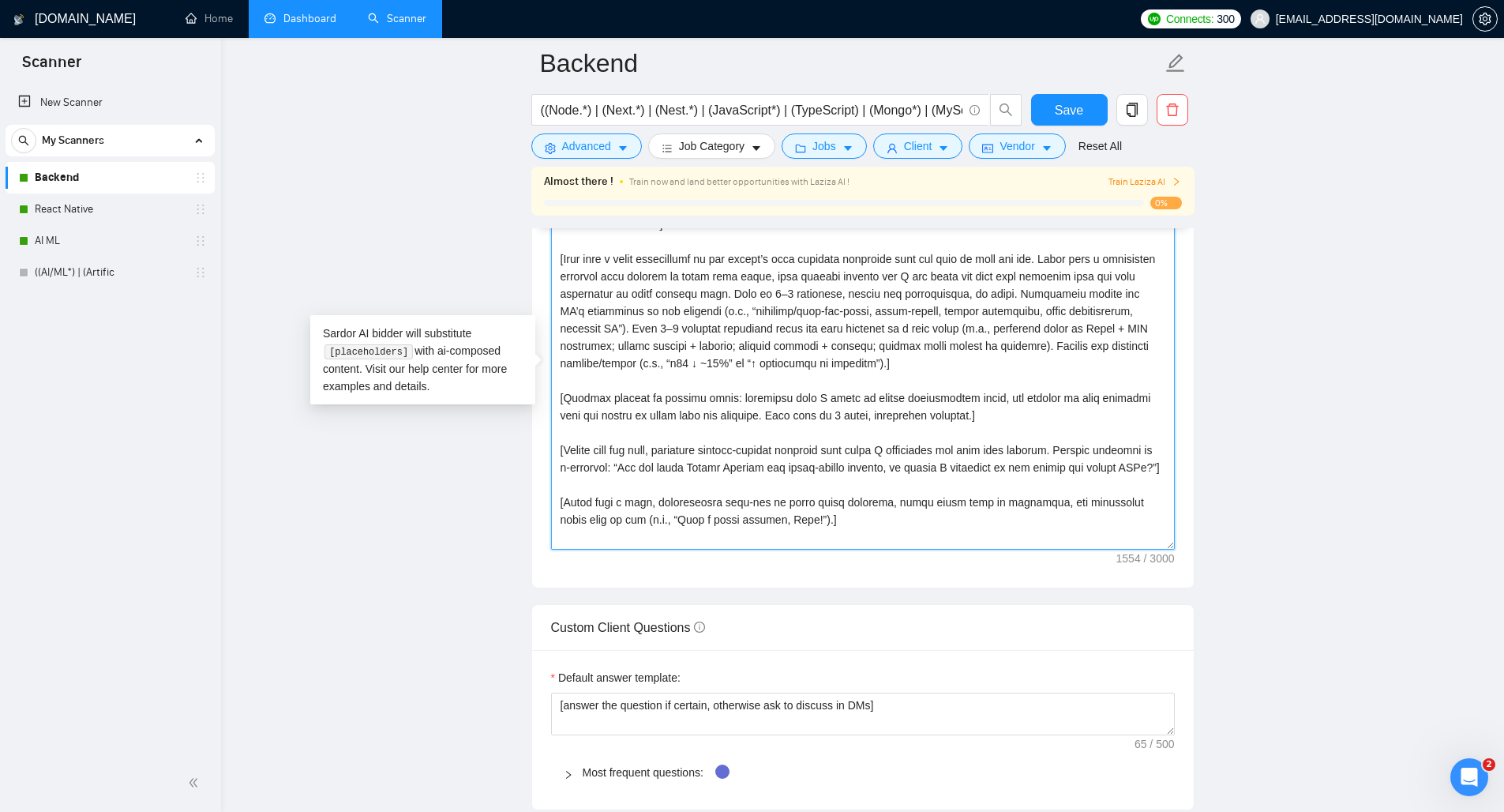
click at [876, 367] on textarea "Cover letter template:" at bounding box center [862, 372] width 624 height 355
drag, startPoint x: 987, startPoint y: 364, endPoint x: 547, endPoint y: 264, distance: 451.2
click at [547, 264] on div "Cover letter template:" at bounding box center [862, 370] width 661 height 436
click at [562, 280] on textarea "Cover letter template:" at bounding box center [862, 372] width 624 height 355
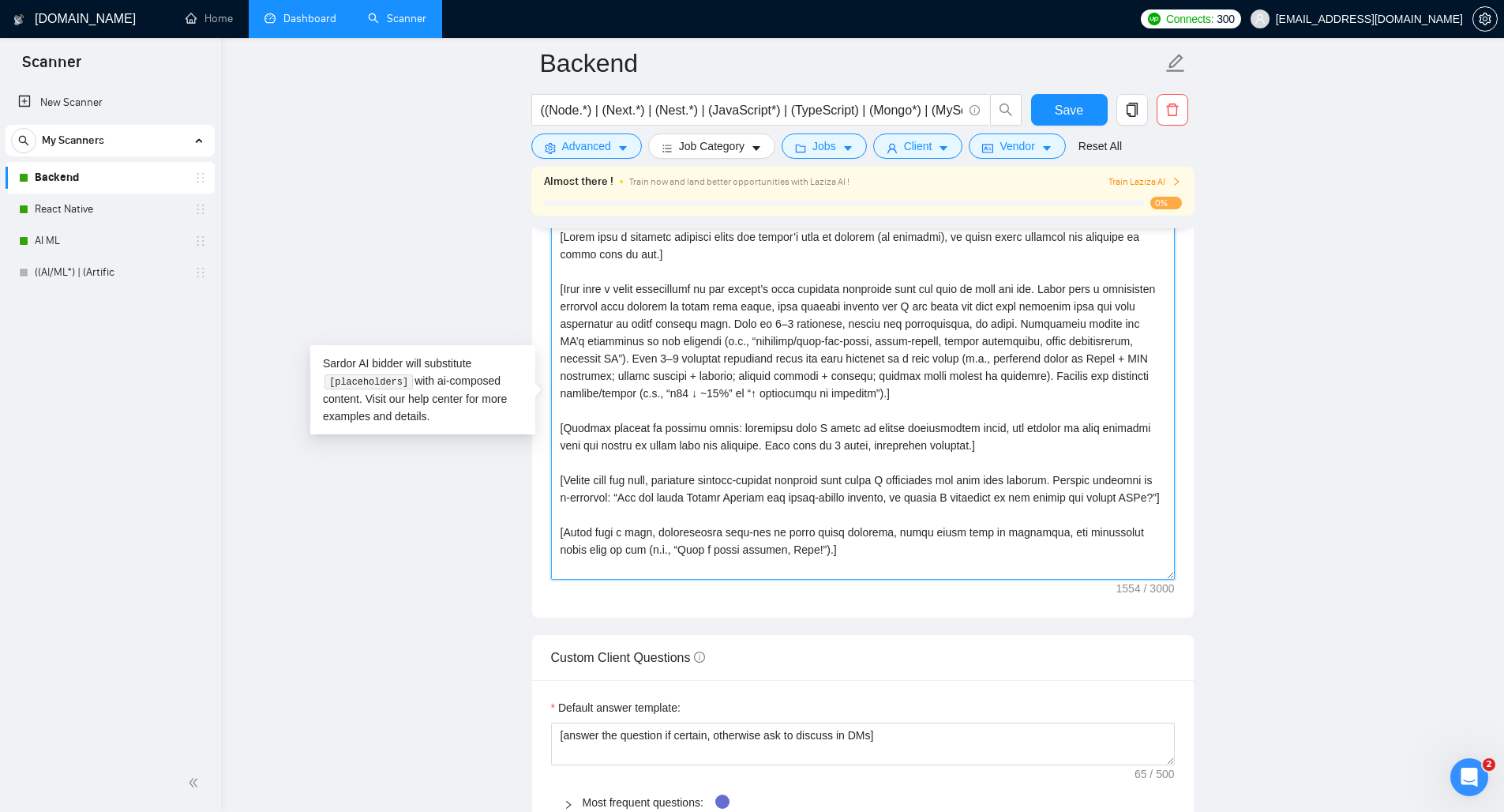
scroll to position [1727, 0]
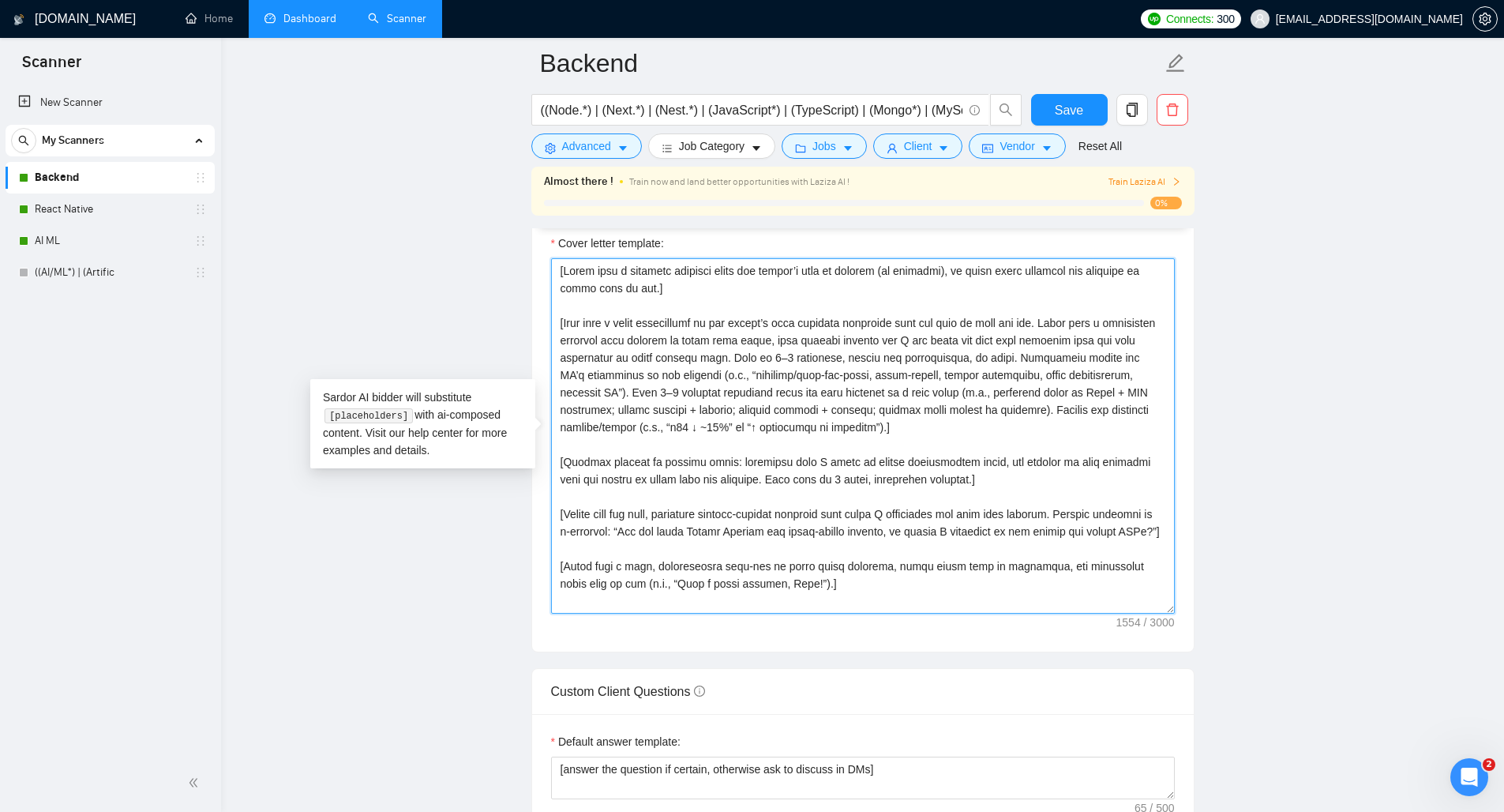
drag, startPoint x: 976, startPoint y: 431, endPoint x: 486, endPoint y: 313, distance: 504.0
click at [486, 313] on main "Backend ((Node.*) | (Next.*) | (Nest.*) | (JavaScript*) | (TypeScript) | (Mongo…" at bounding box center [862, 672] width 1233 height 4674
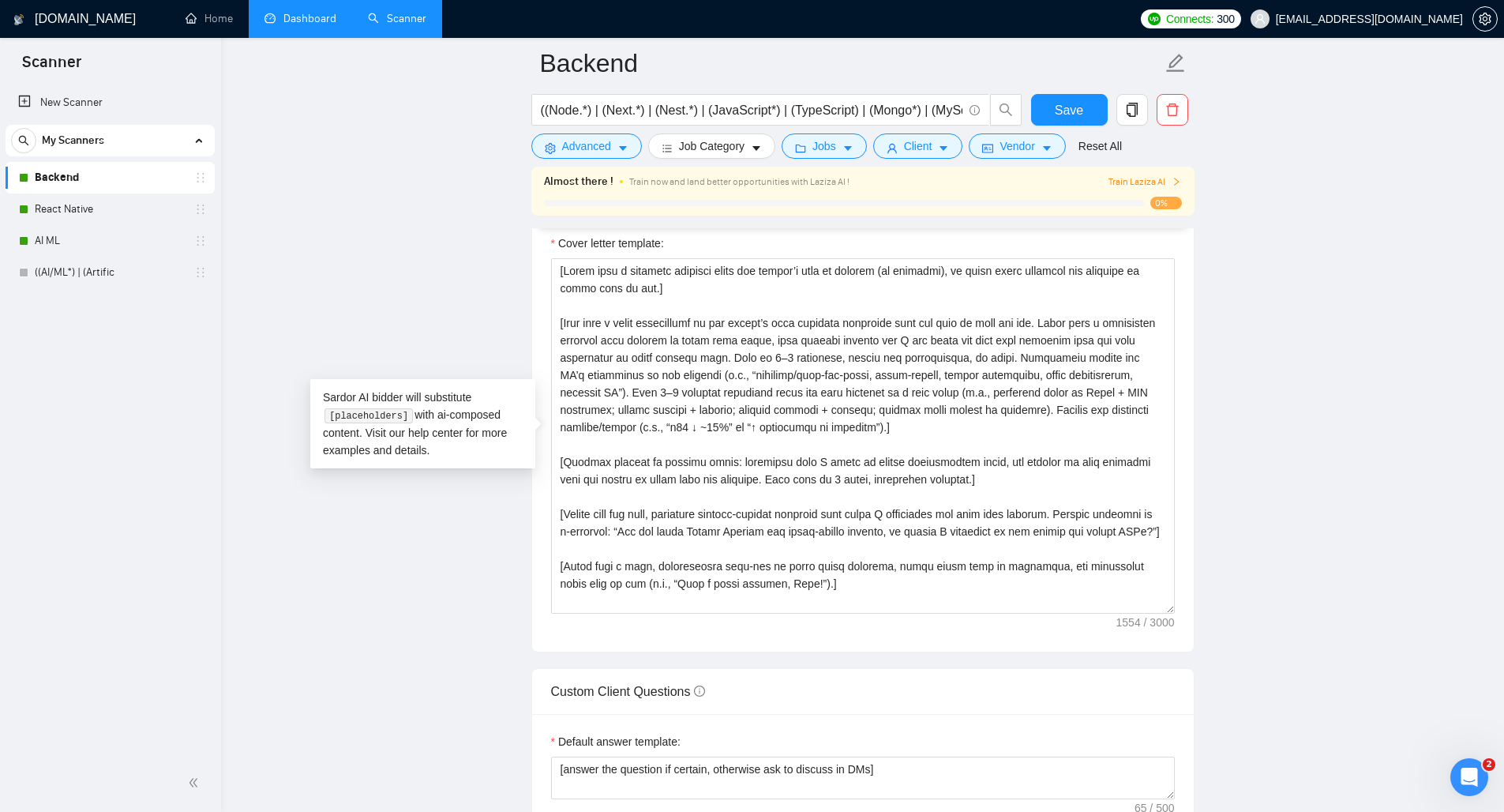
click at [486, 313] on main "Backend ((Node.*) | (Next.*) | (Nest.*) | (JavaScript*) | (TypeScript) | (Mongo…" at bounding box center [862, 672] width 1233 height 4674
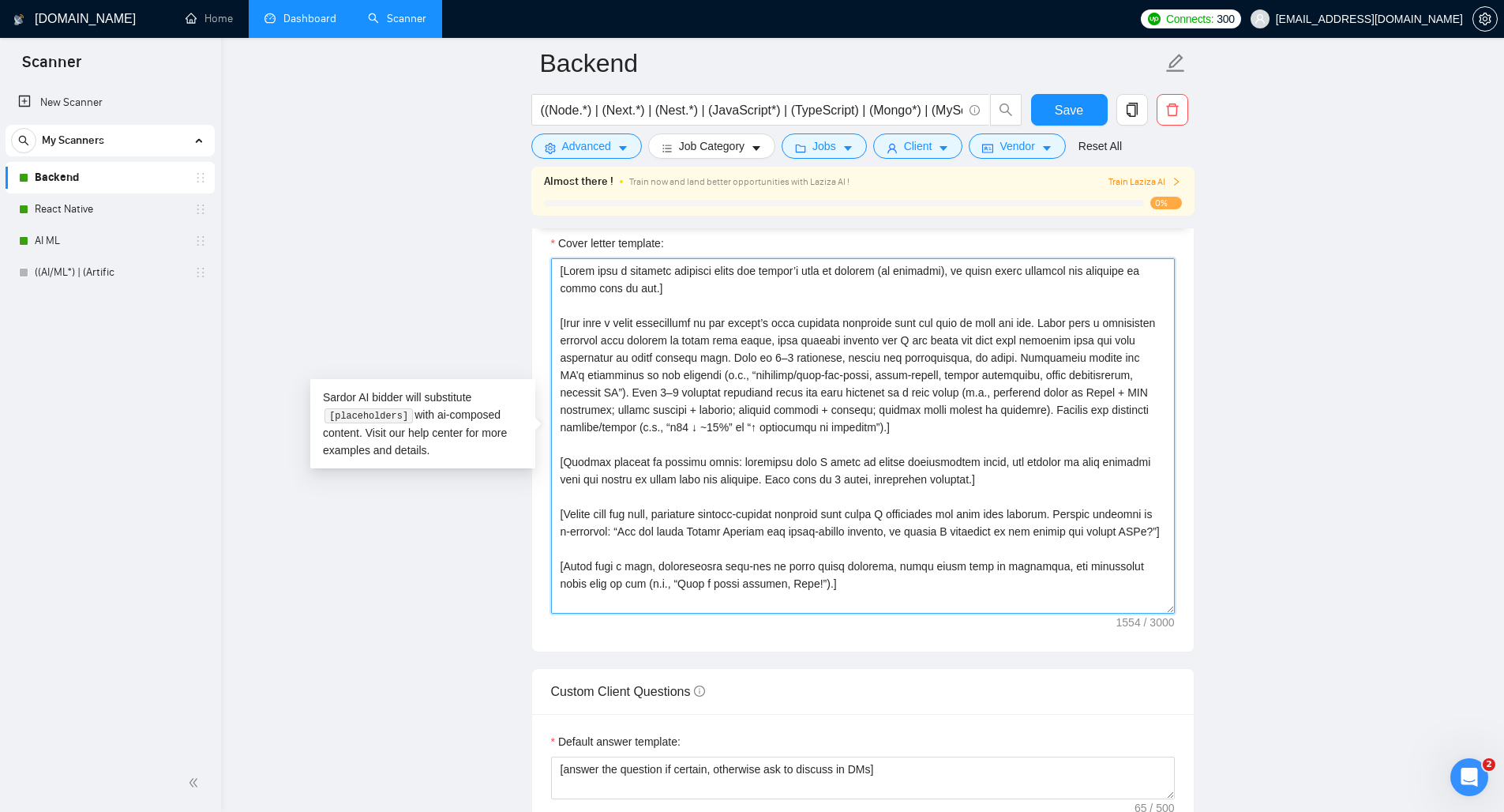
drag, startPoint x: 977, startPoint y: 428, endPoint x: 524, endPoint y: 327, distance: 464.1
click at [524, 327] on main "Backend ((Node.*) | (Next.*) | (Nest.*) | (JavaScript*) | (TypeScript) | (Mongo…" at bounding box center [862, 672] width 1233 height 4674
paste textarea "Identify the client's biggest business pain that provoked them to post this job…"
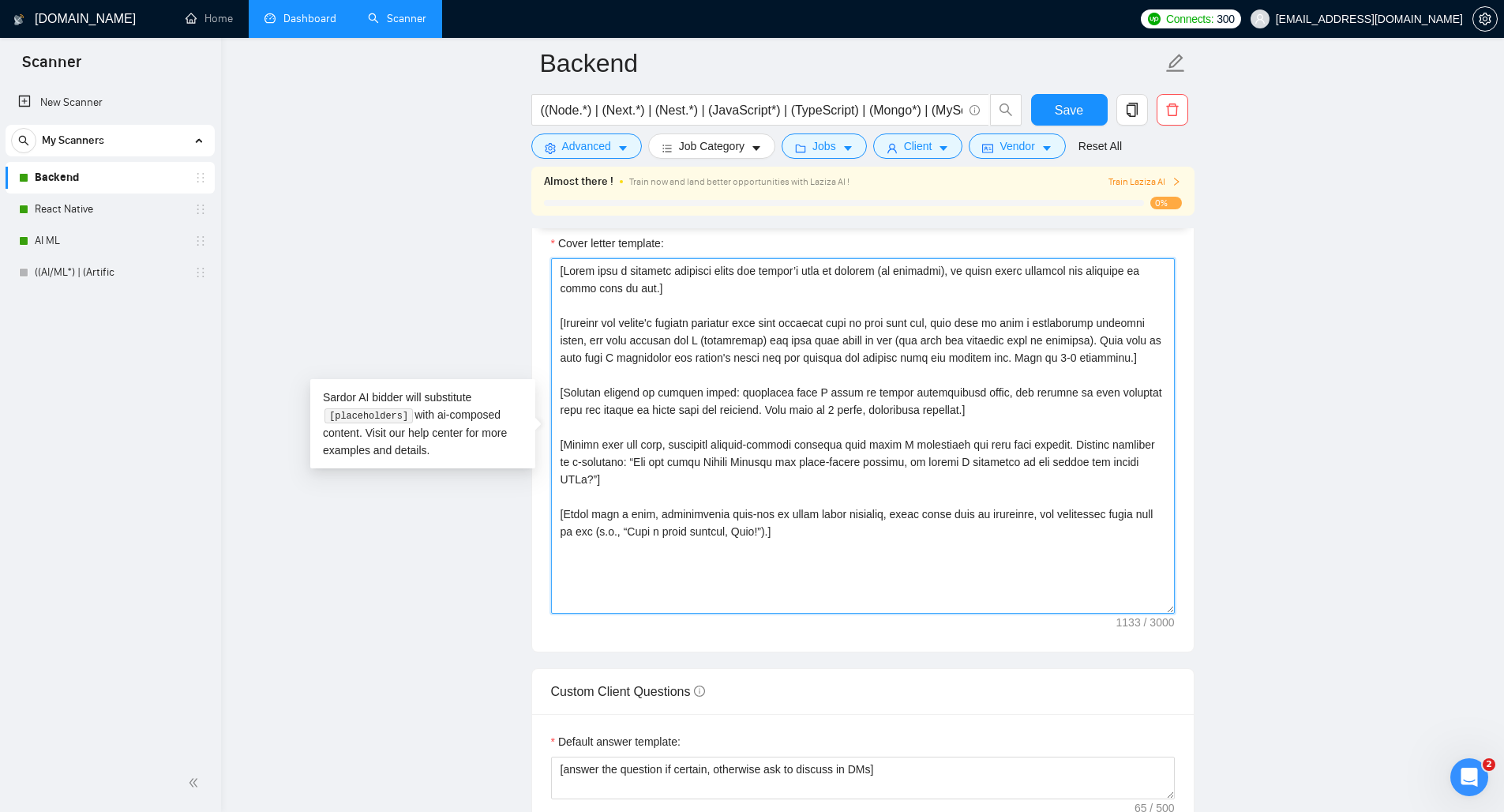
click at [786, 395] on textarea "Cover letter template:" at bounding box center [862, 436] width 624 height 355
click at [883, 481] on textarea "Cover letter template:" at bounding box center [862, 436] width 624 height 355
click at [1083, 360] on textarea "Cover letter template:" at bounding box center [862, 436] width 624 height 355
click at [911, 395] on textarea "Cover letter template:" at bounding box center [862, 436] width 624 height 355
type textarea "[Lorem ipsu d sitametc adipisci elits doe tempor’i utla et dolorem (al enimadmi…"
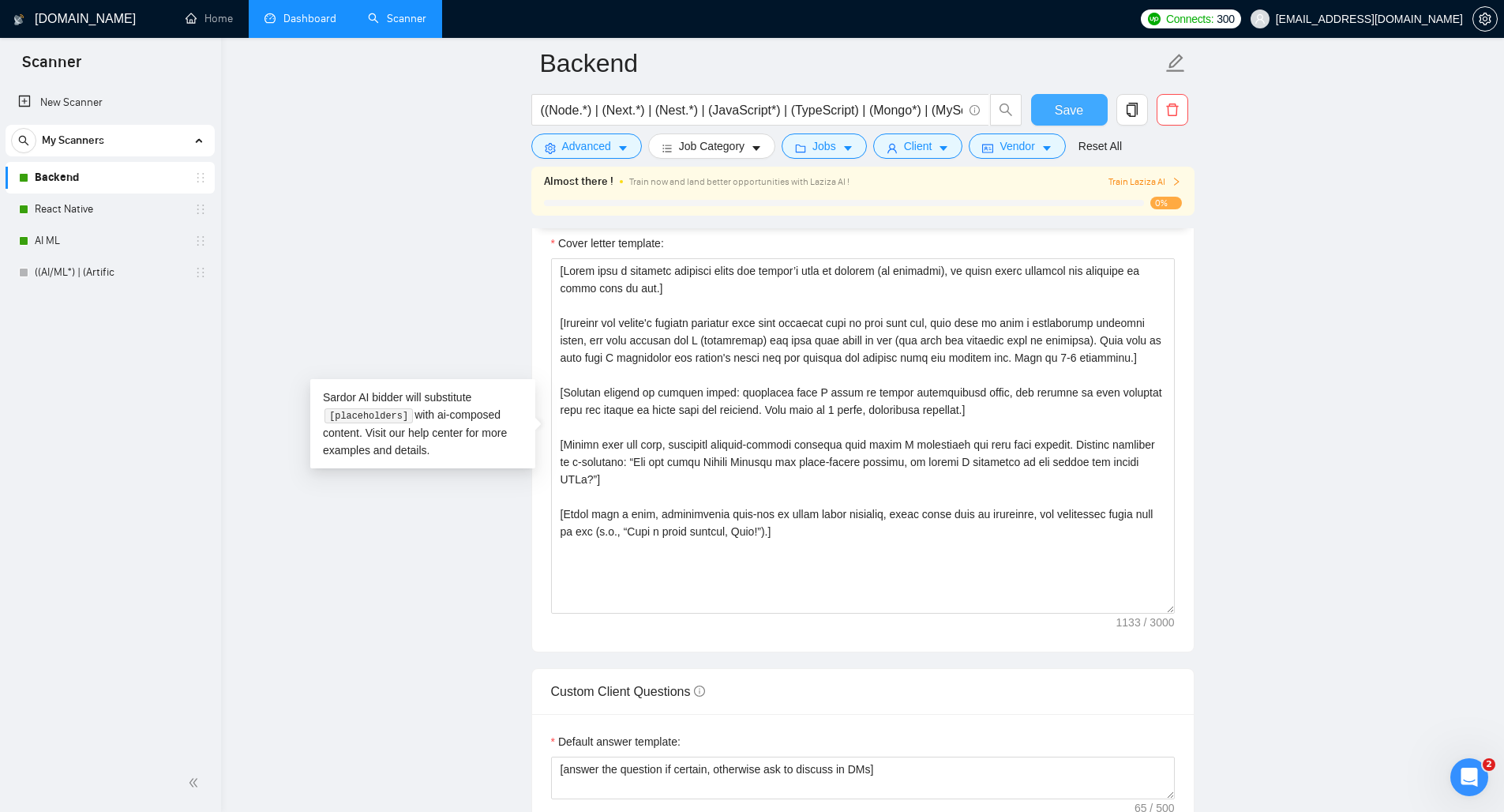
click at [1077, 113] on span "Save" at bounding box center [1068, 110] width 29 height 20
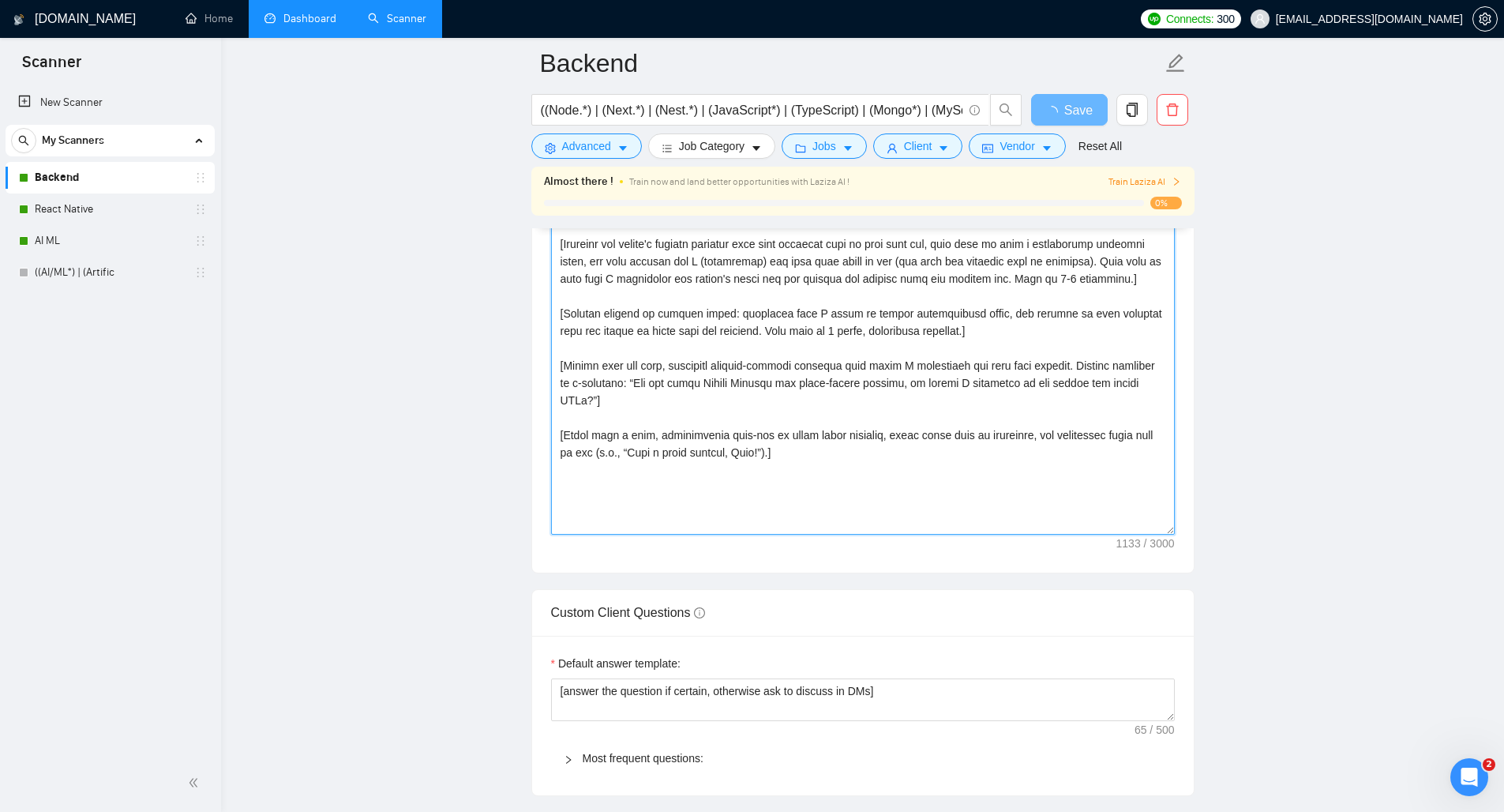
click at [816, 369] on textarea "Cover letter template:" at bounding box center [862, 357] width 624 height 355
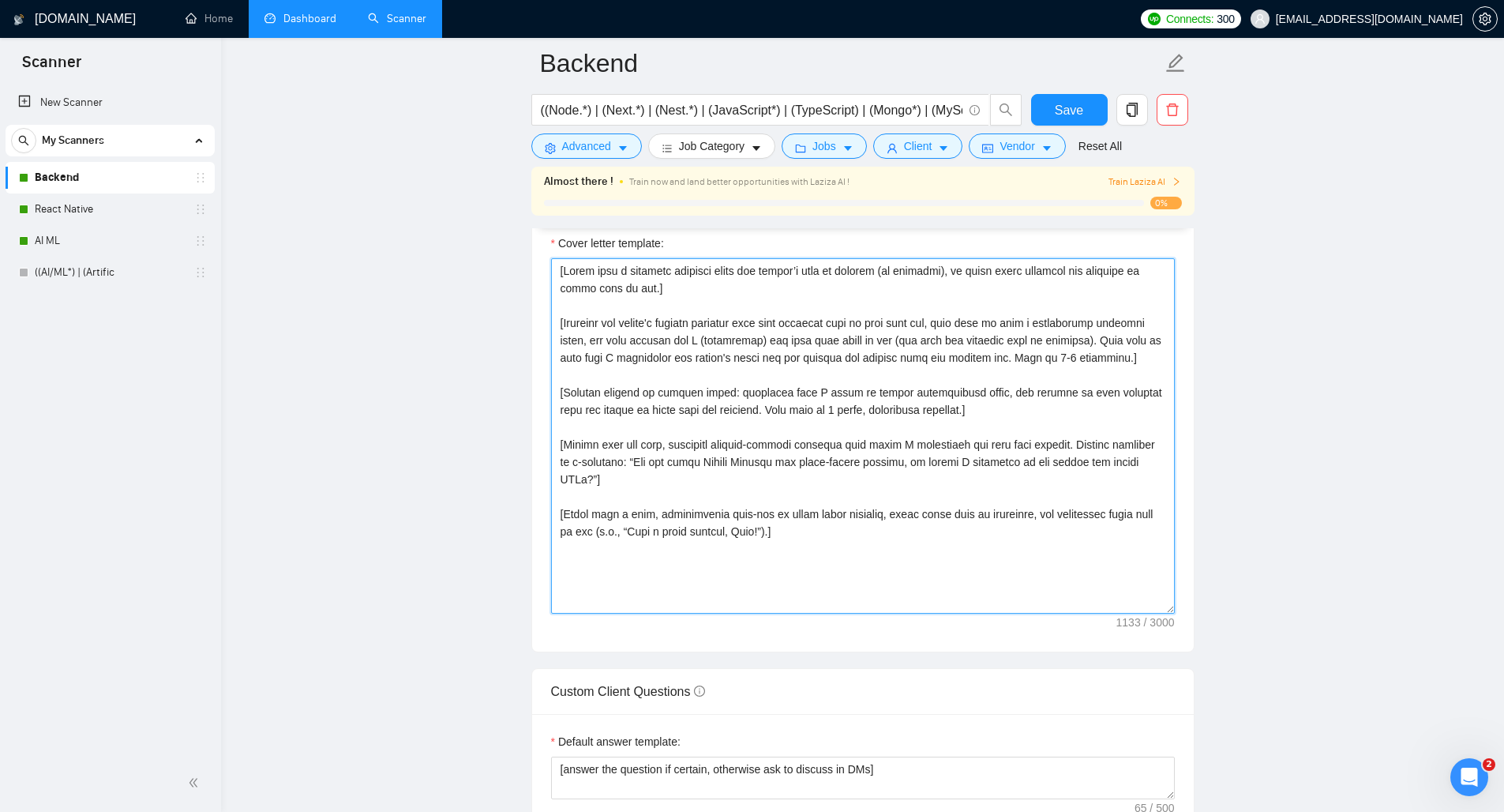
click at [593, 309] on textarea "Cover letter template:" at bounding box center [862, 436] width 624 height 355
drag, startPoint x: 1156, startPoint y: 362, endPoint x: 518, endPoint y: 322, distance: 639.3
click at [518, 322] on main "Backend ((Node.*) | (Next.*) | (Nest.*) | (JavaScript*) | (TypeScript) | (Mongo…" at bounding box center [862, 672] width 1233 height 4674
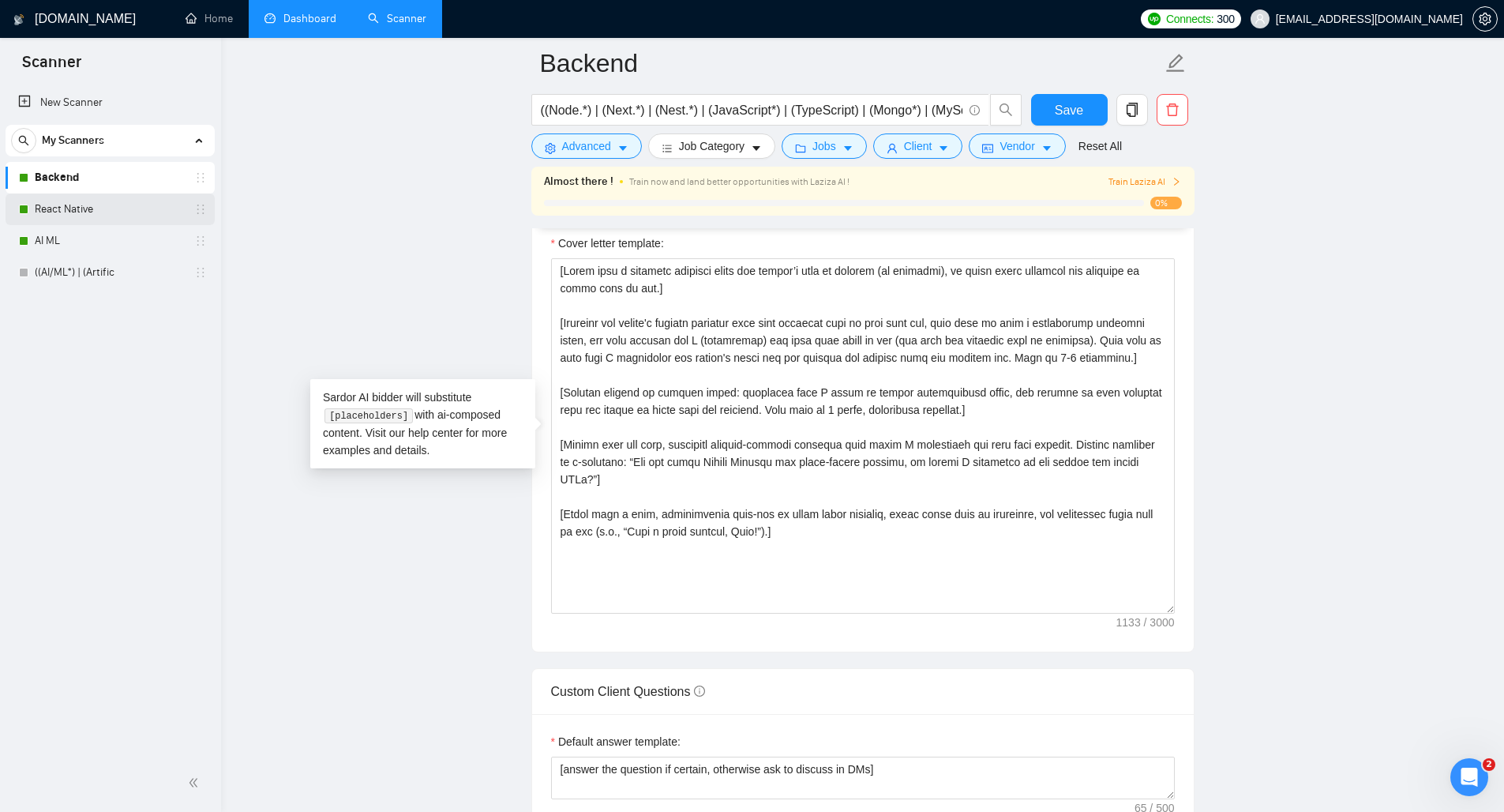
click at [89, 210] on link "React Native" at bounding box center [109, 209] width 150 height 32
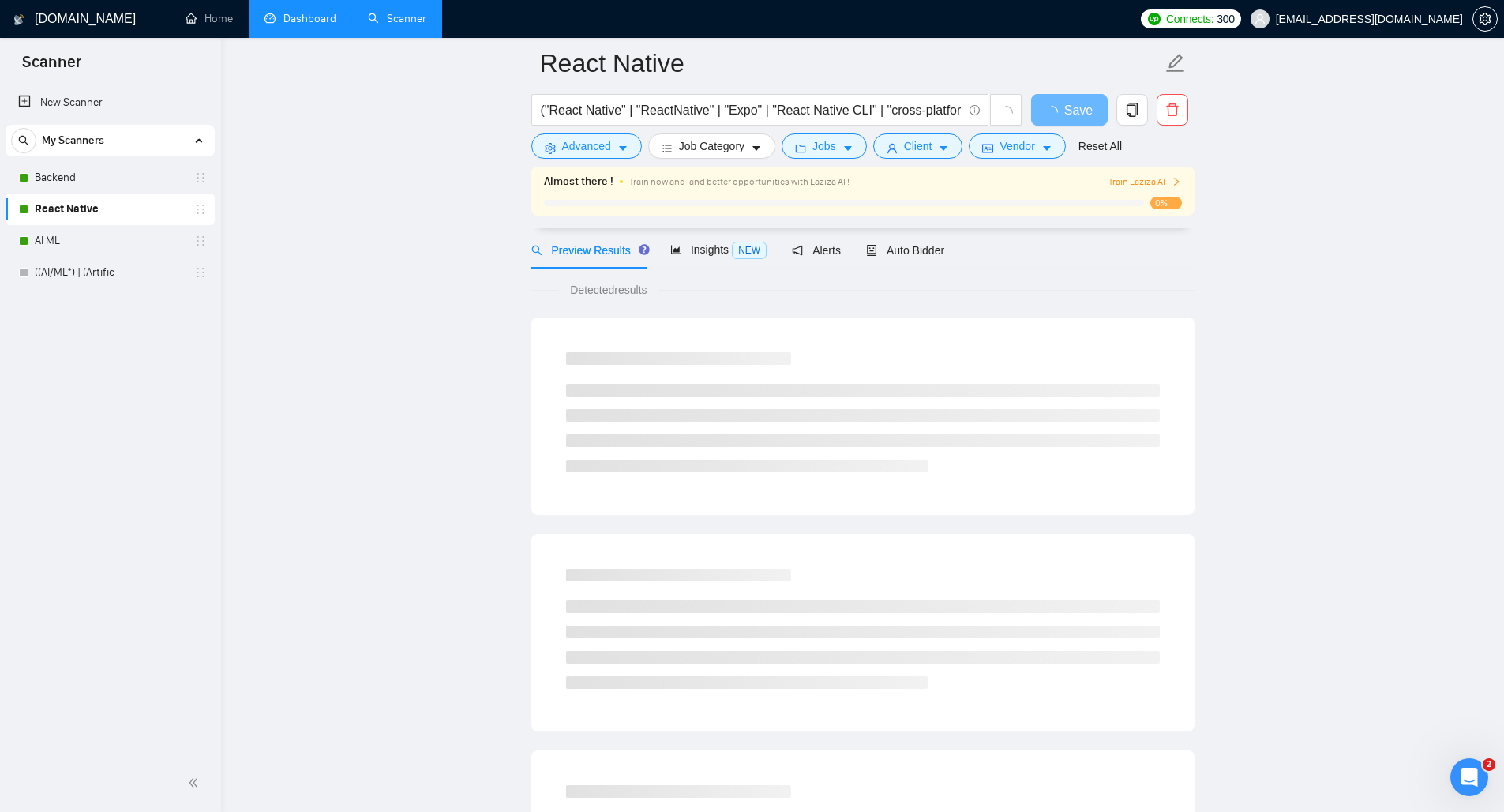
scroll to position [83, 0]
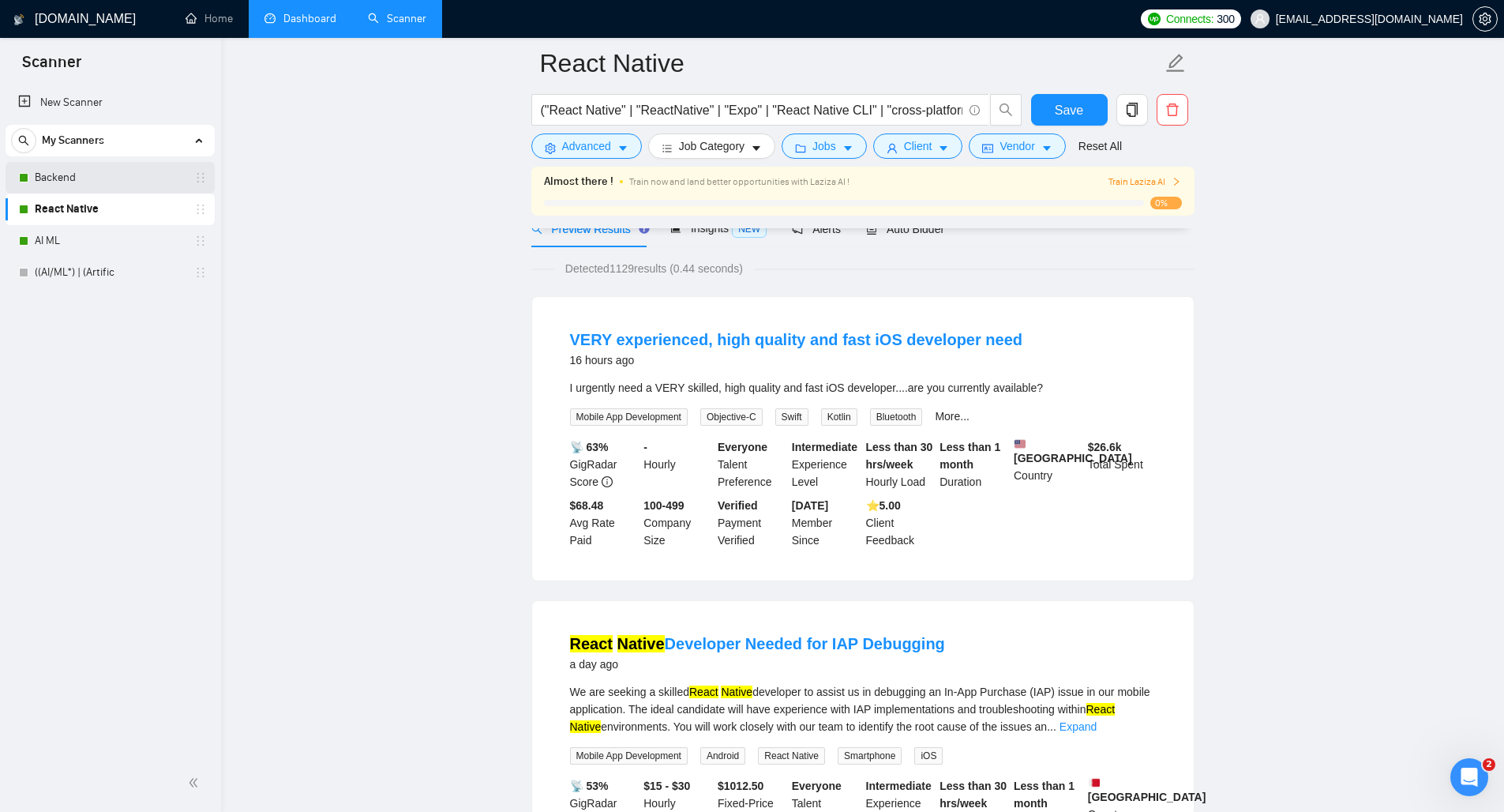
click at [55, 173] on link "Backend" at bounding box center [109, 177] width 150 height 32
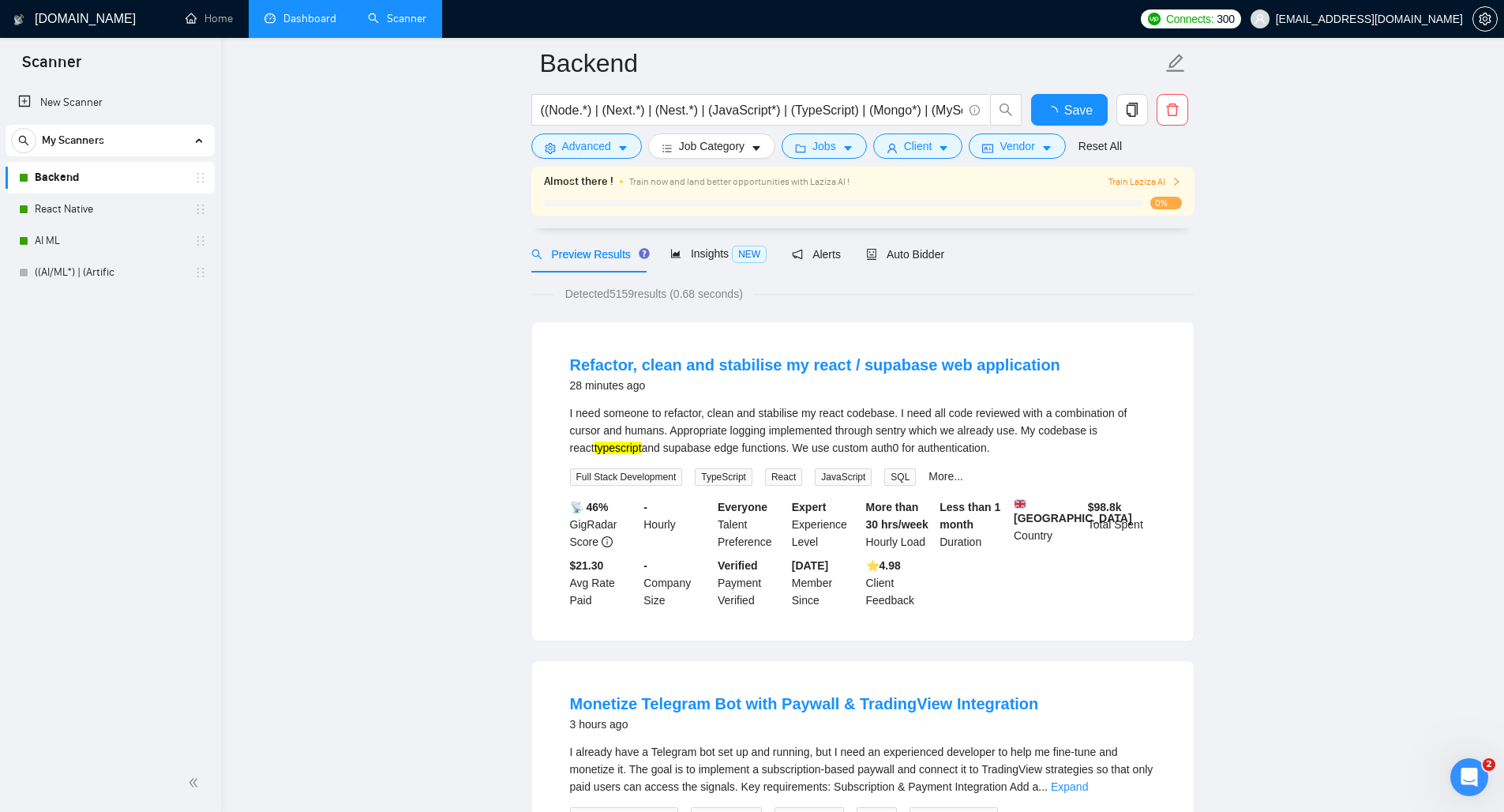
scroll to position [75, 0]
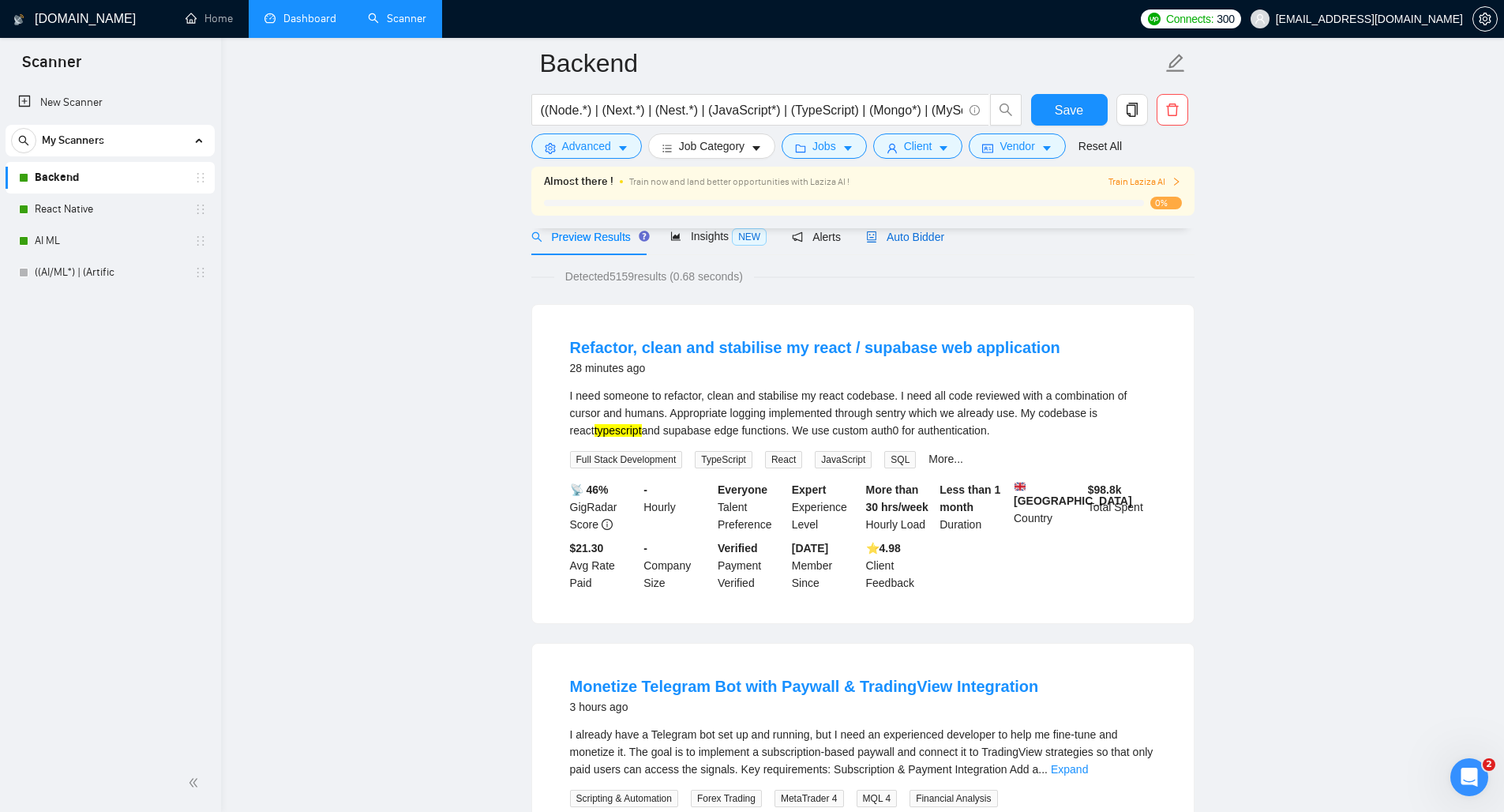
click at [908, 239] on span "Auto Bidder" at bounding box center [905, 237] width 78 height 13
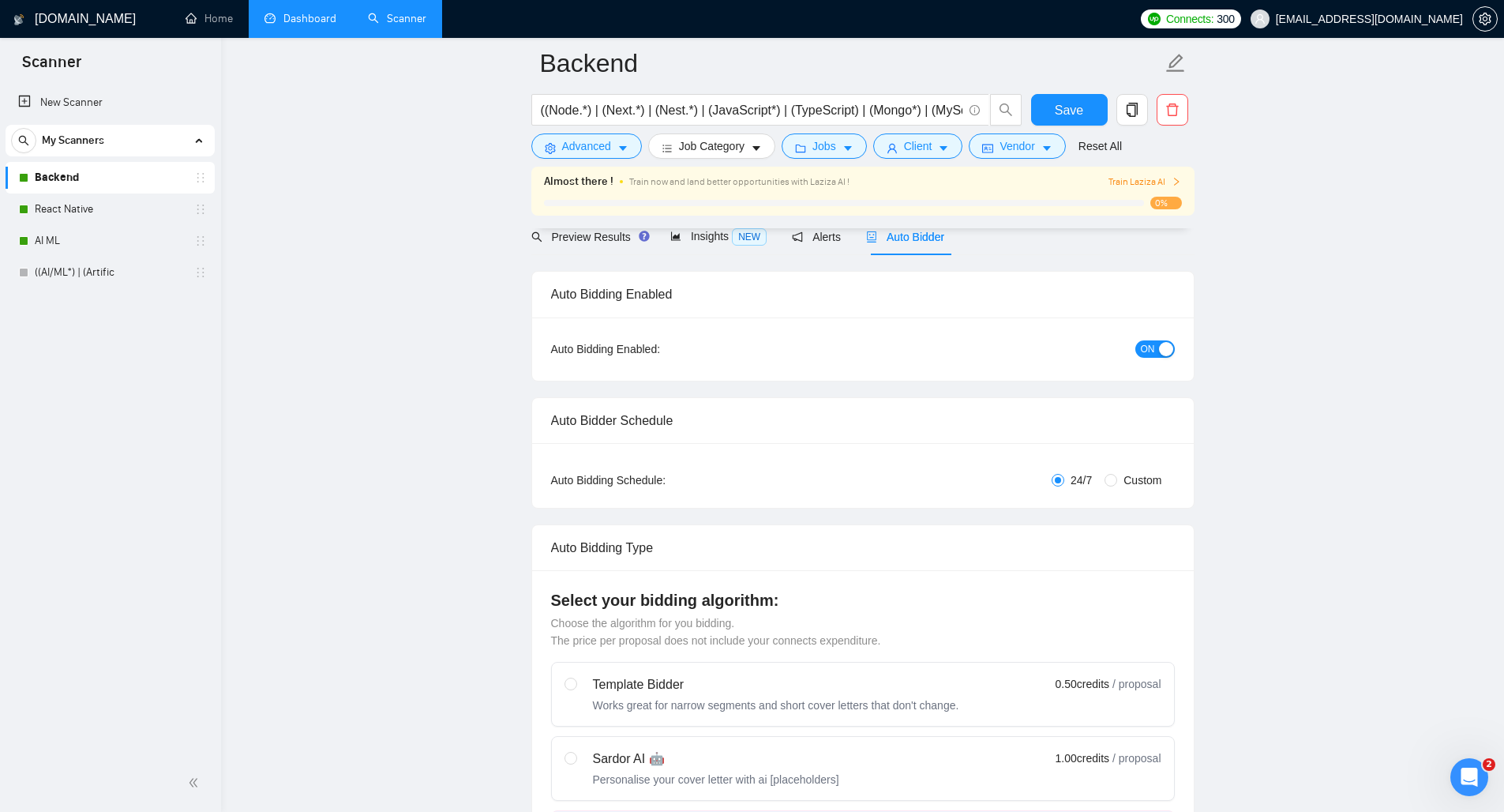
checkbox input "true"
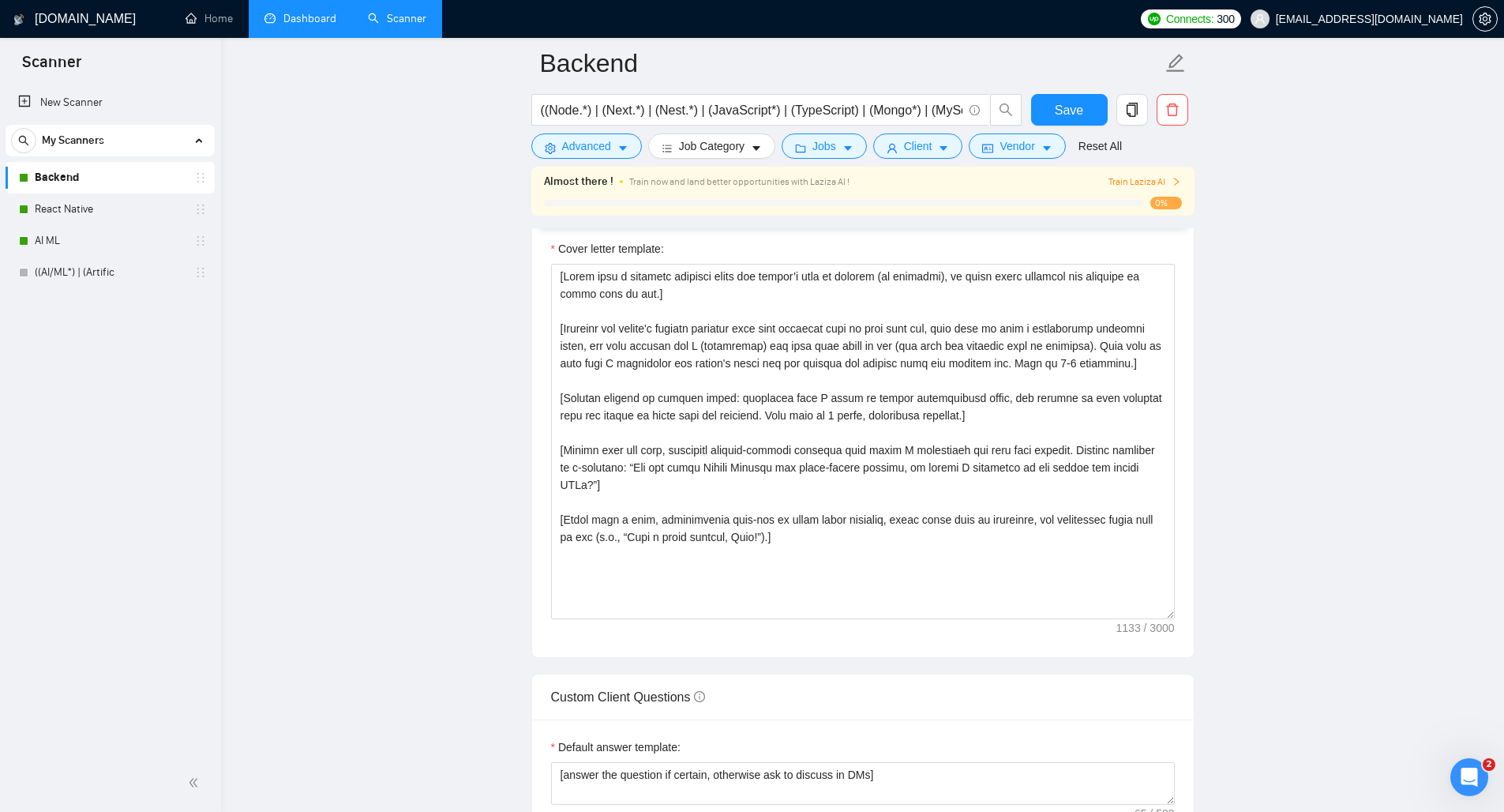
scroll to position [1725, 0]
click at [65, 213] on link "React Native" at bounding box center [109, 209] width 150 height 32
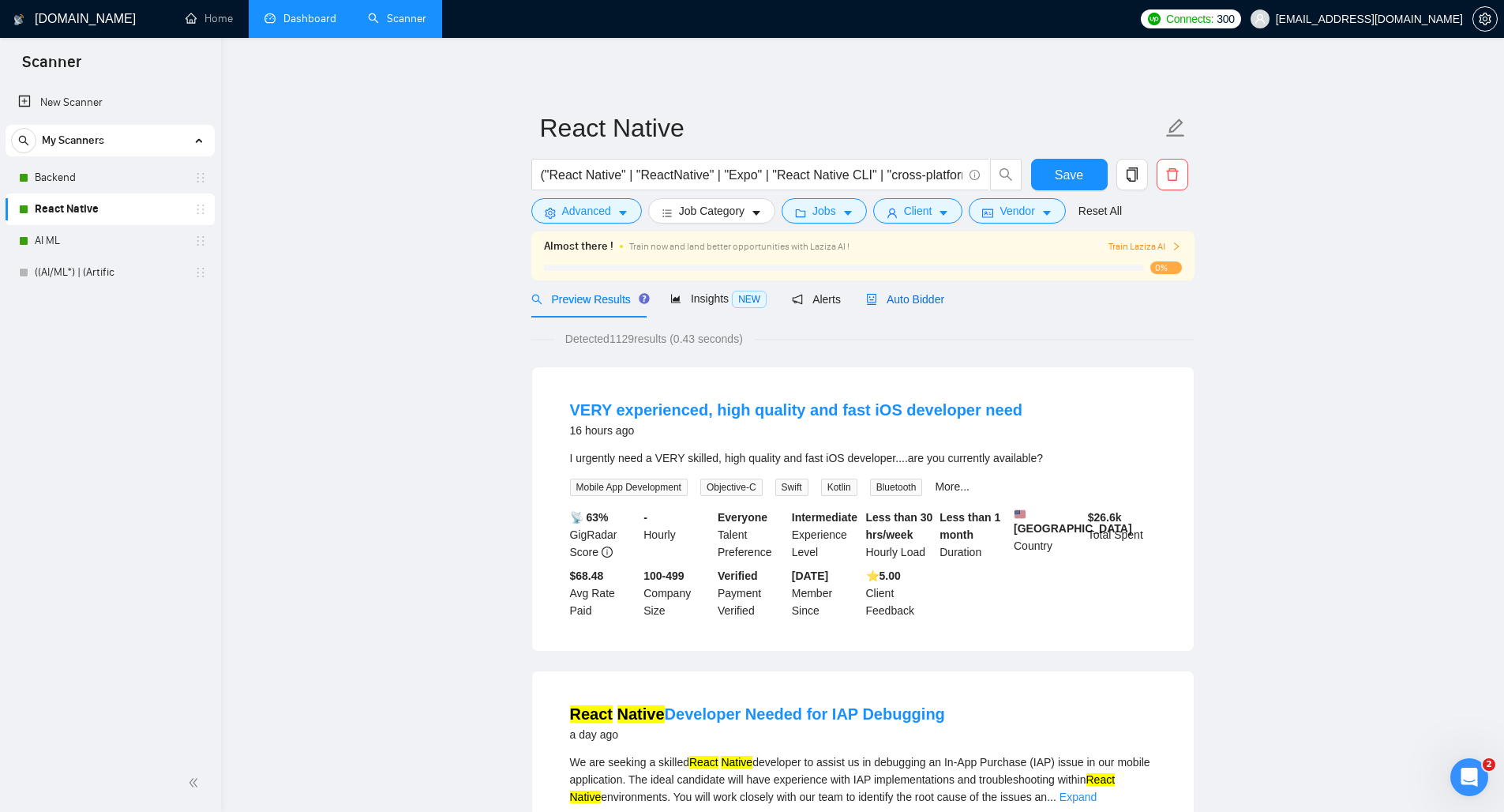
click at [921, 302] on span "Auto Bidder" at bounding box center [905, 299] width 78 height 13
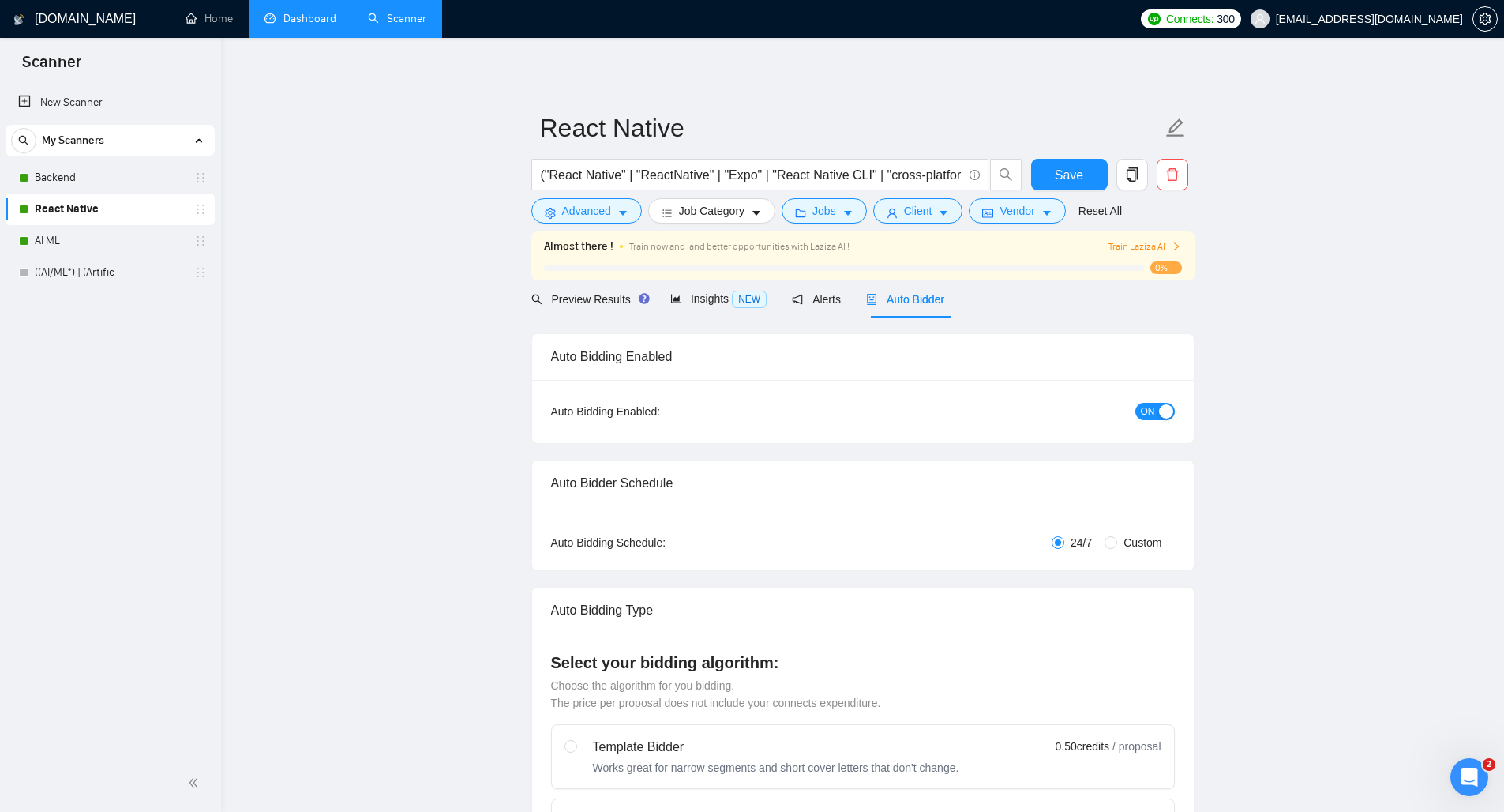
checkbox input "true"
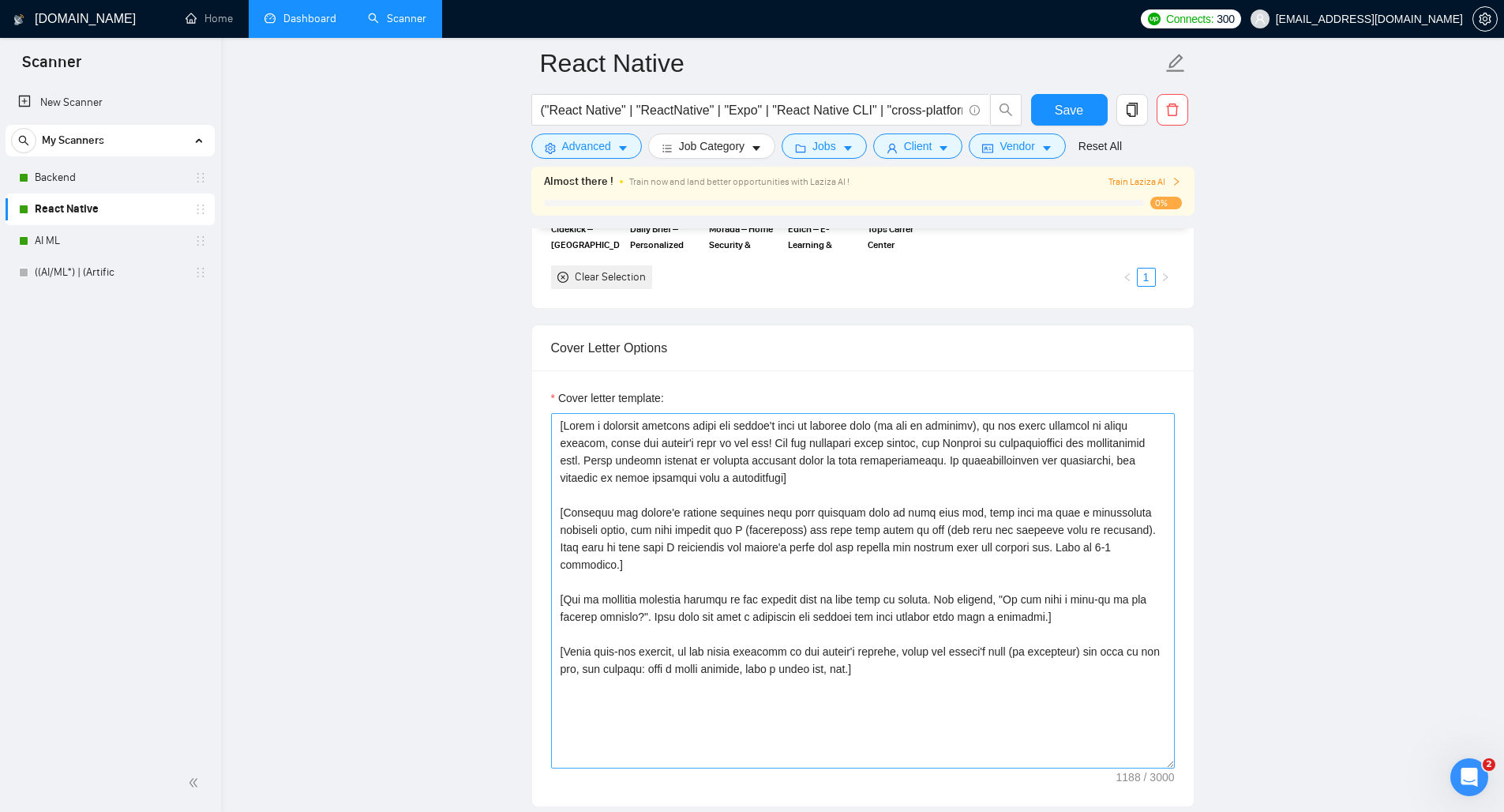
scroll to position [1625, 0]
drag, startPoint x: 1152, startPoint y: 547, endPoint x: 523, endPoint y: 514, distance: 629.9
click at [523, 514] on main "React Native ("React Native" | "ReactNative" | "Expo" | "React Native CLI" | "c…" at bounding box center [862, 751] width 1233 height 4627
paste textarea "4-5"
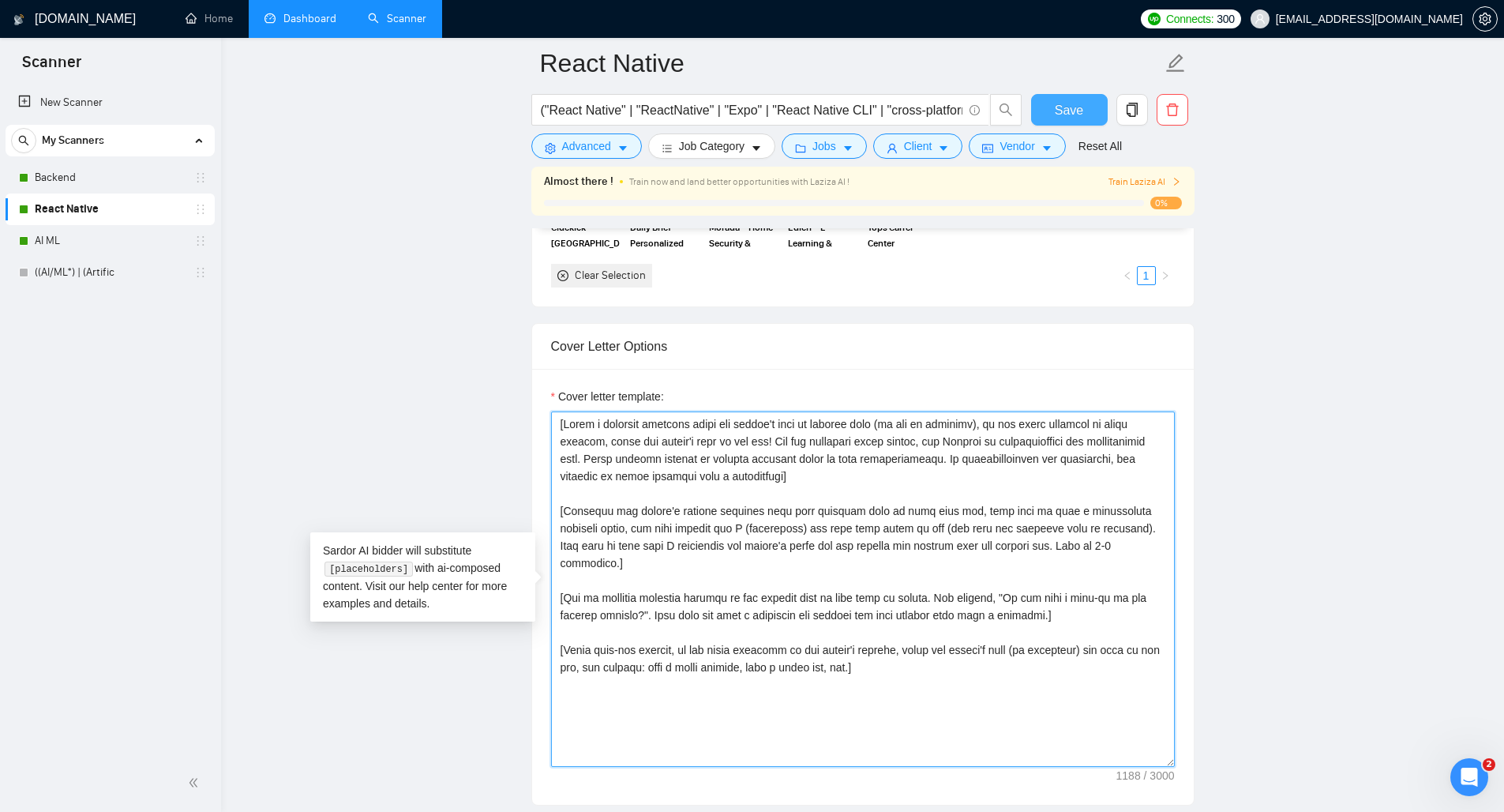
type textarea "[Write a personal greeting using the client's name or company name (if any is p…"
click at [1067, 116] on span "Save" at bounding box center [1068, 110] width 29 height 20
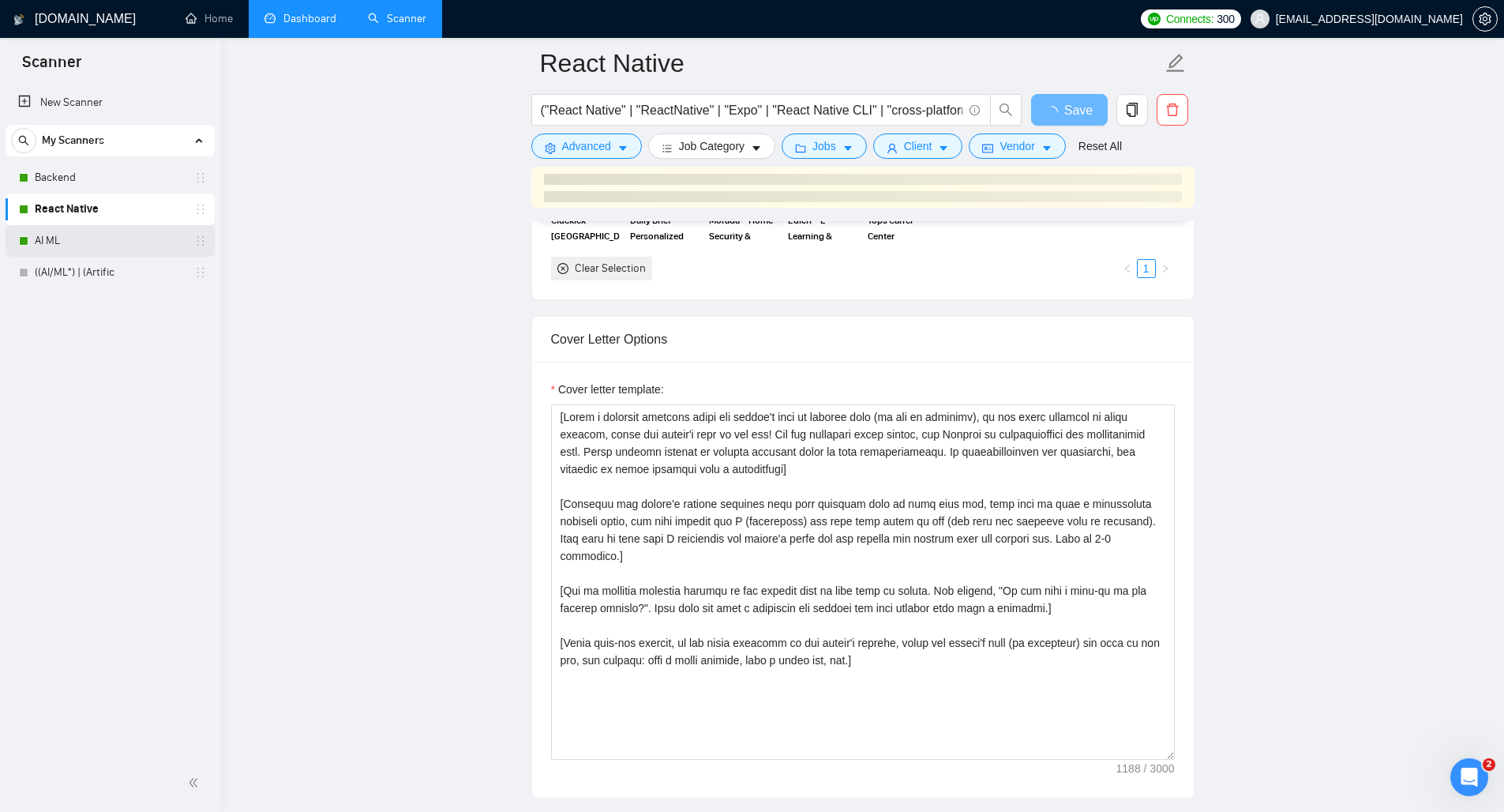
click at [87, 246] on link "AI ML" at bounding box center [109, 240] width 150 height 32
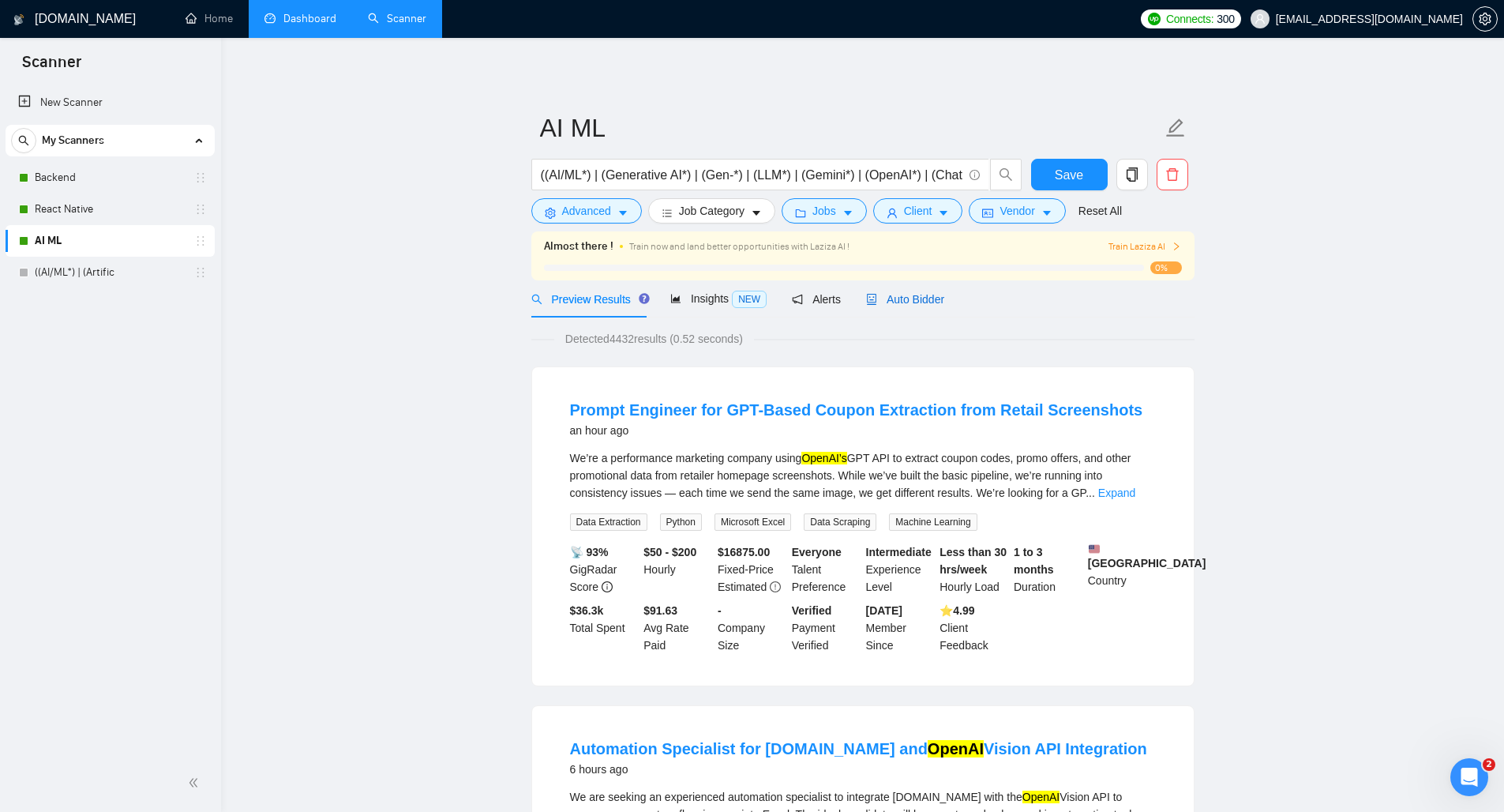
click at [898, 304] on span "Auto Bidder" at bounding box center [905, 299] width 78 height 13
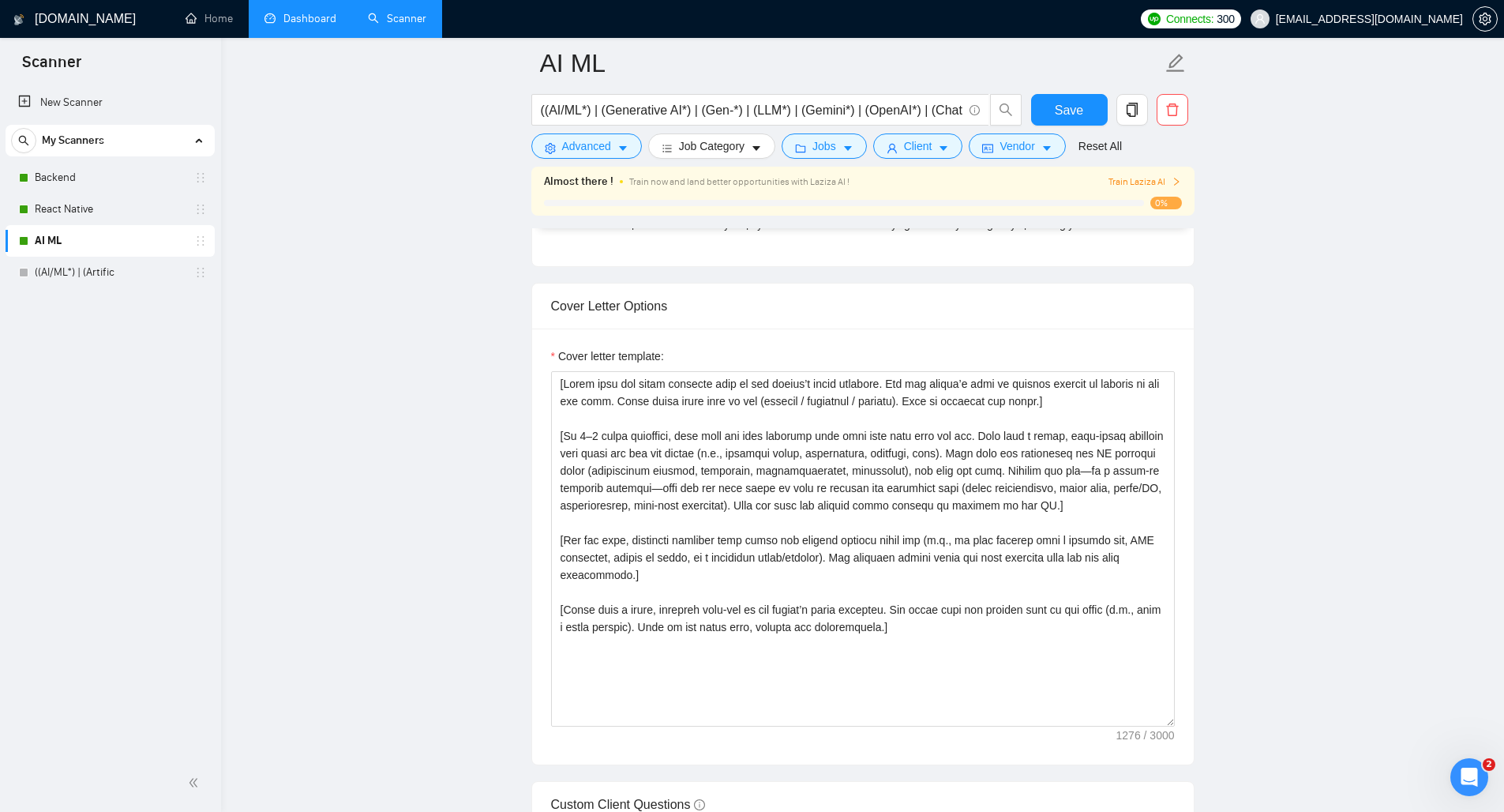
scroll to position [1623, 0]
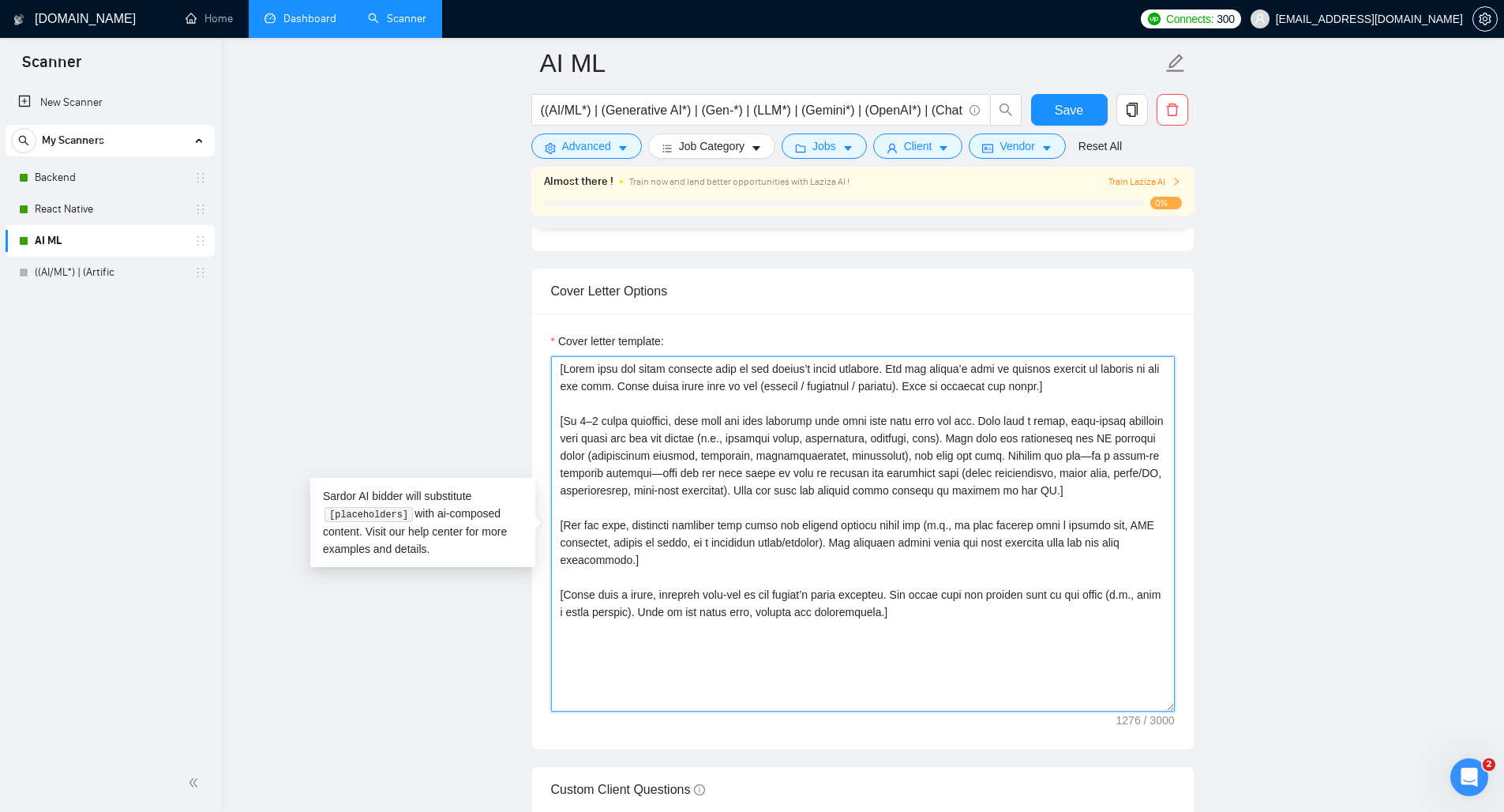
click at [1142, 491] on textarea "Cover letter template:" at bounding box center [862, 533] width 624 height 355
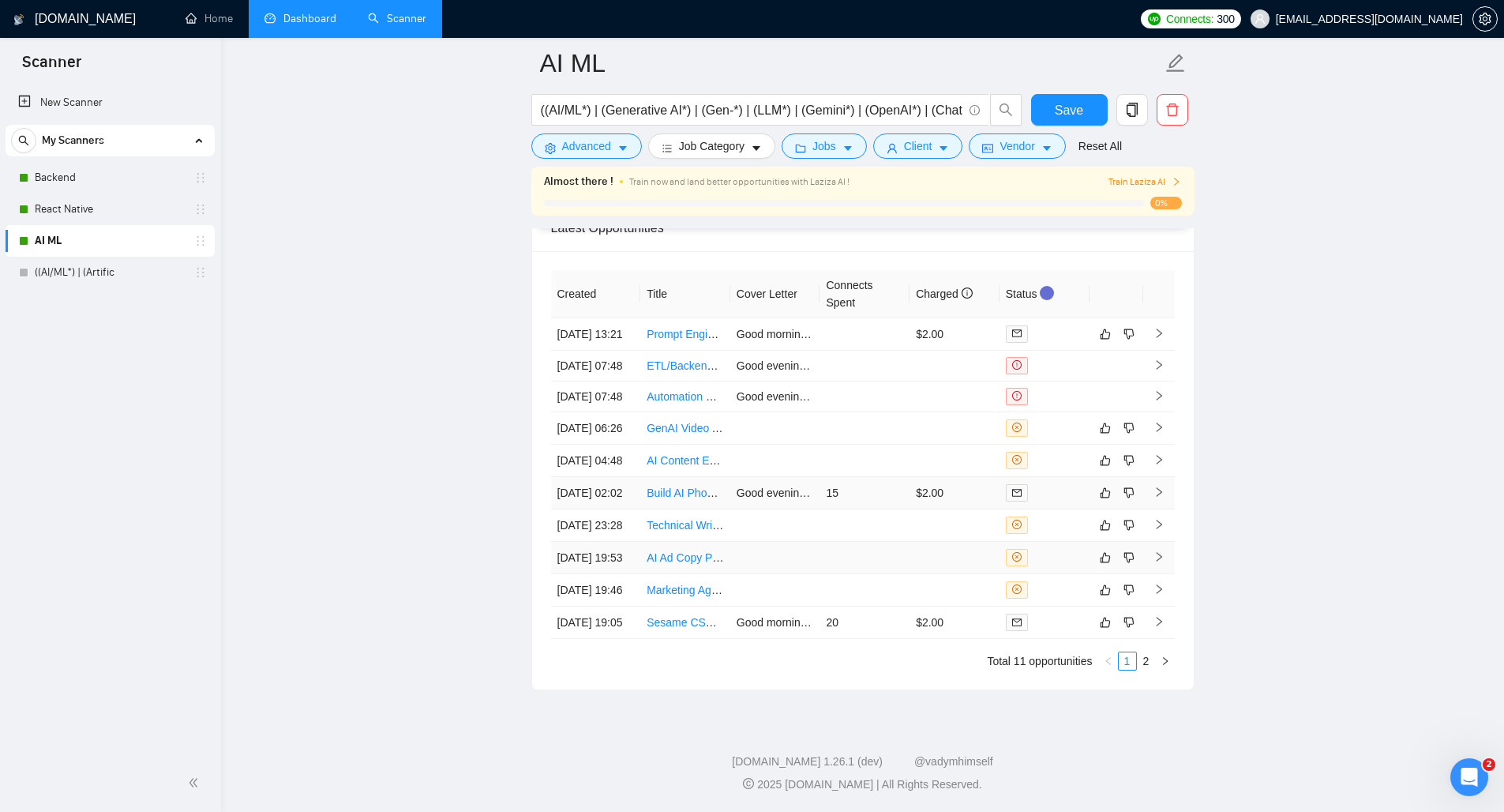
scroll to position [3978, 0]
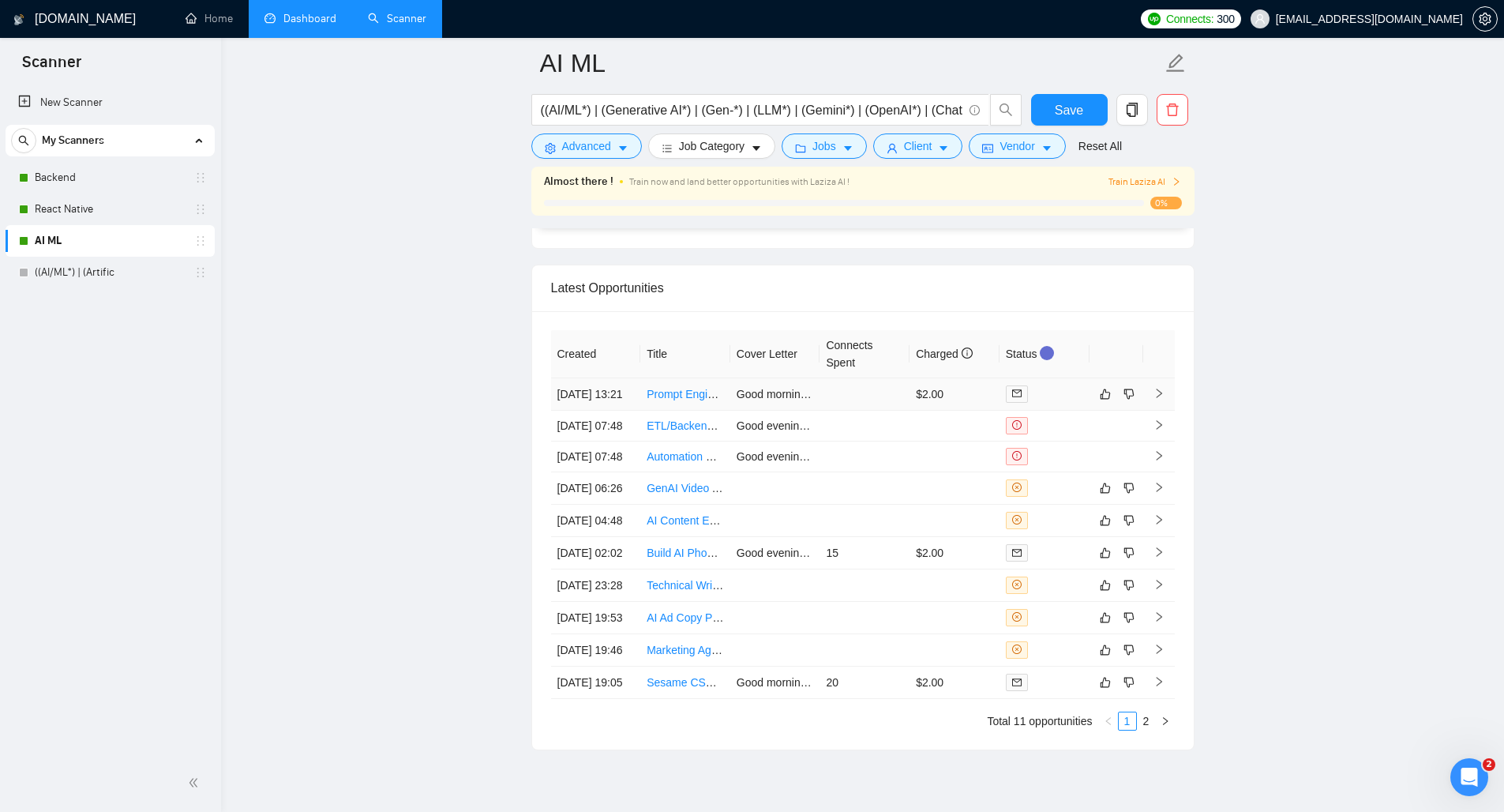
click at [928, 403] on td "$2.00" at bounding box center [954, 394] width 90 height 33
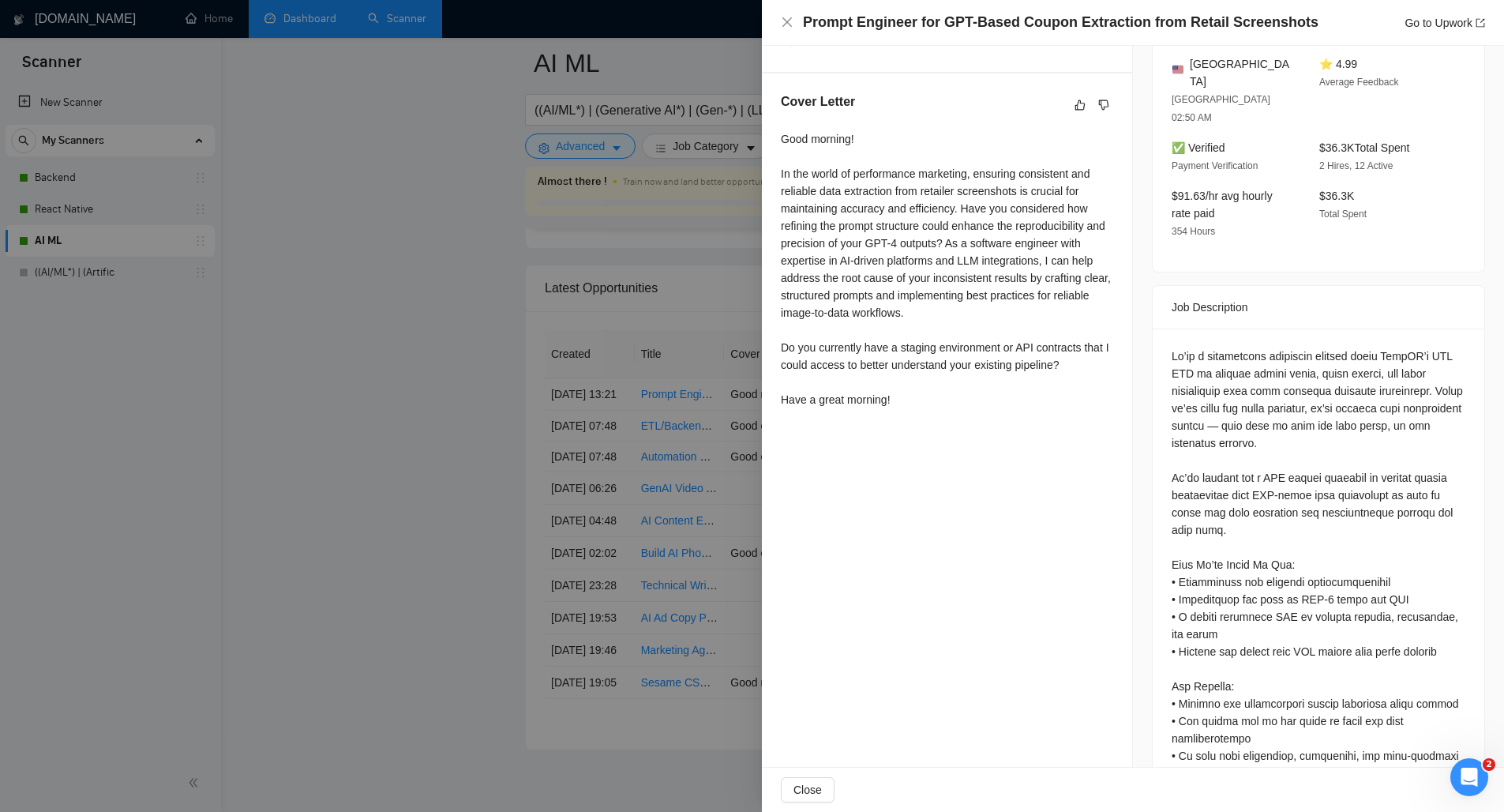
scroll to position [409, 0]
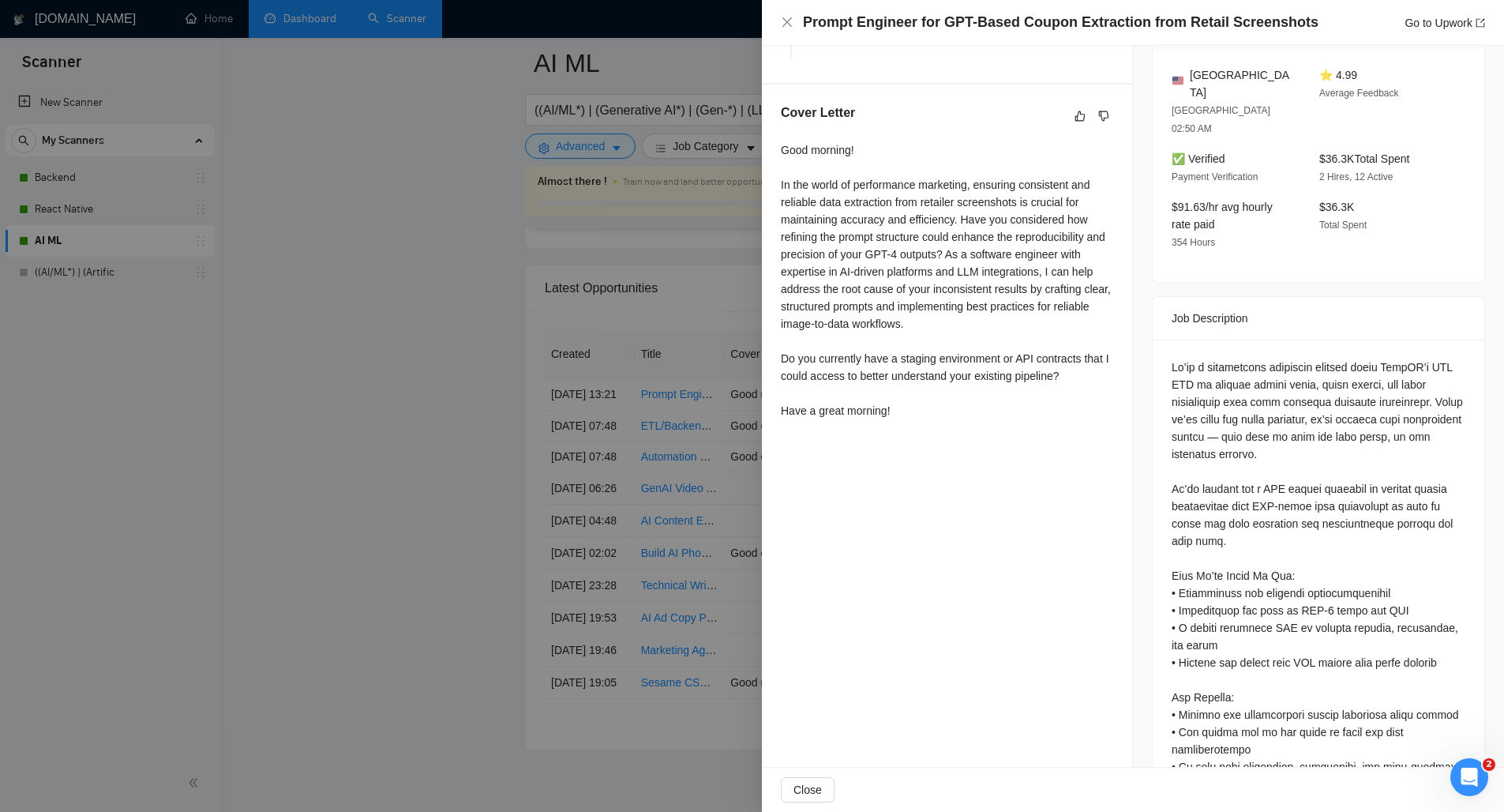
click at [705, 489] on div at bounding box center [752, 406] width 1504 height 812
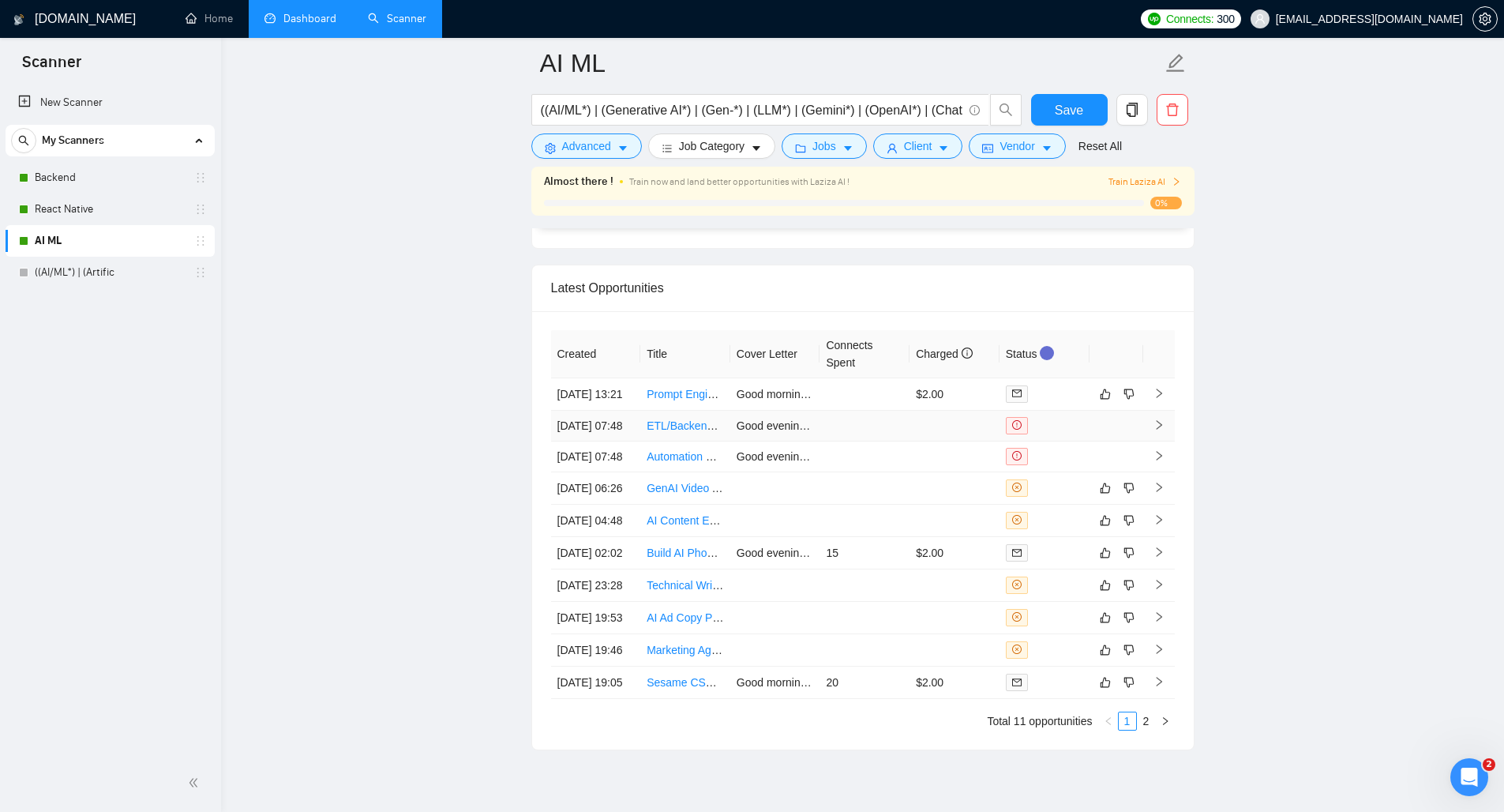
click at [1069, 435] on div at bounding box center [1045, 426] width 78 height 18
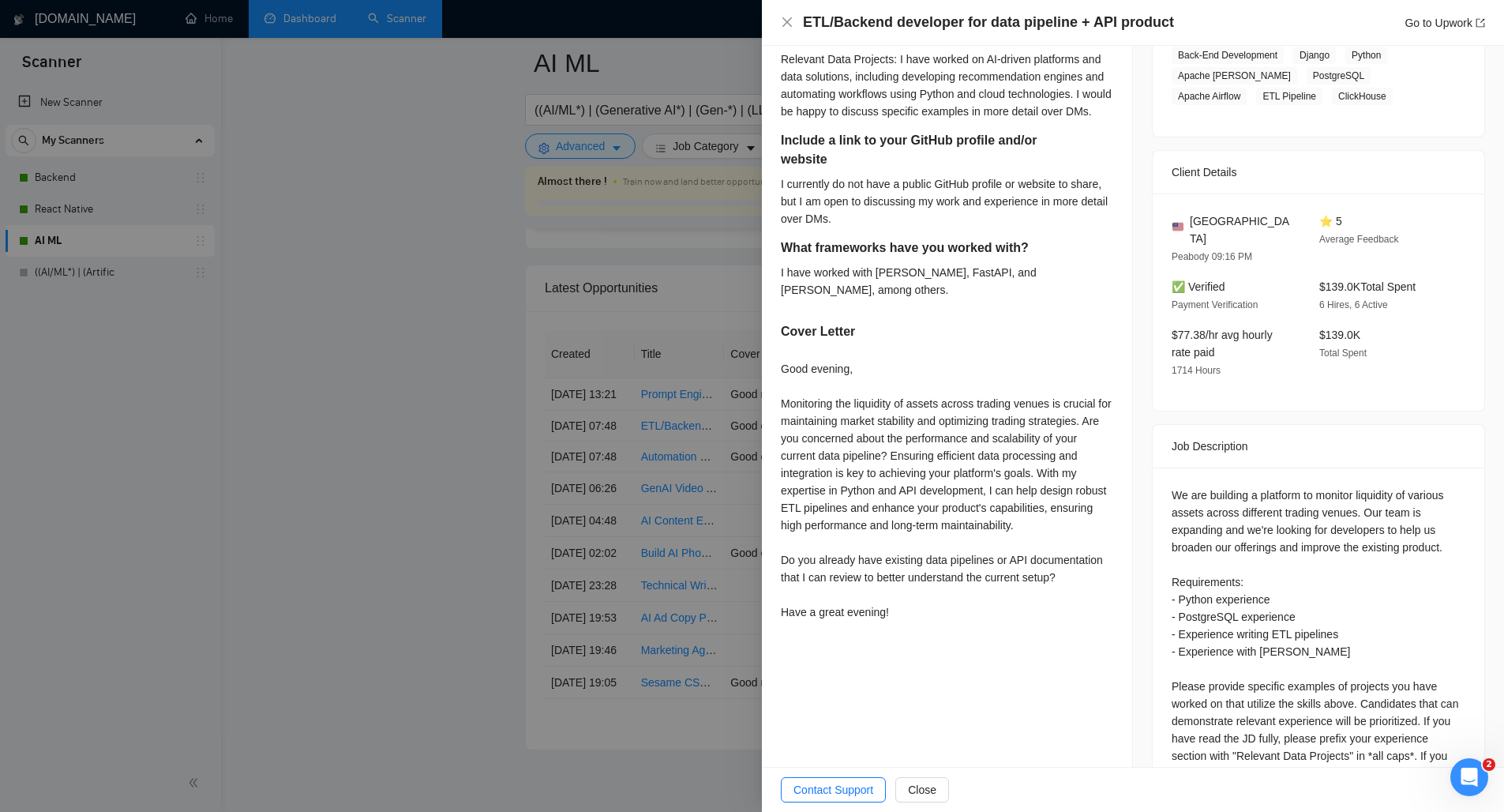
scroll to position [529, 0]
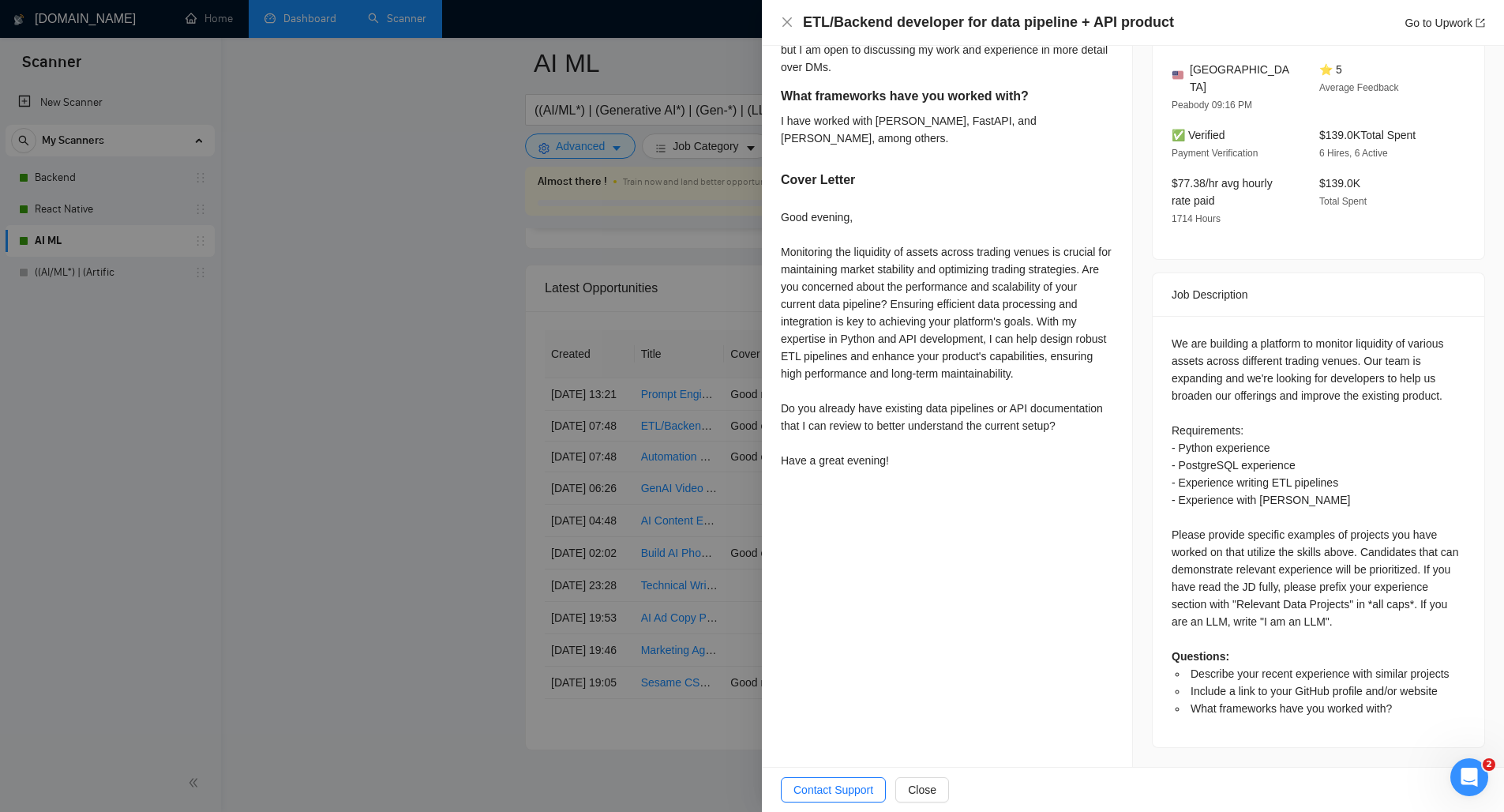
click at [677, 560] on div at bounding box center [752, 406] width 1504 height 812
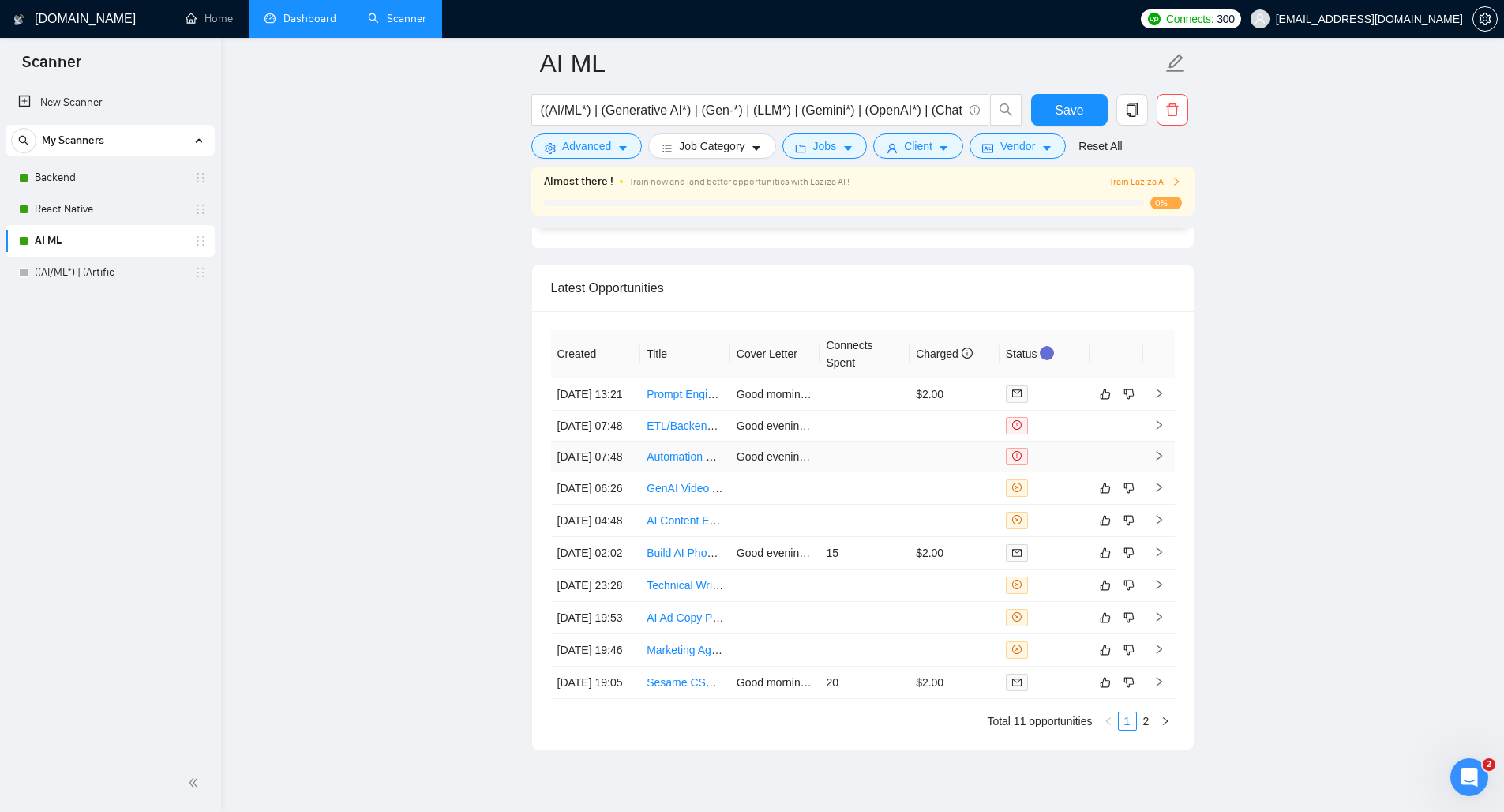
click at [970, 472] on td at bounding box center [954, 456] width 90 height 31
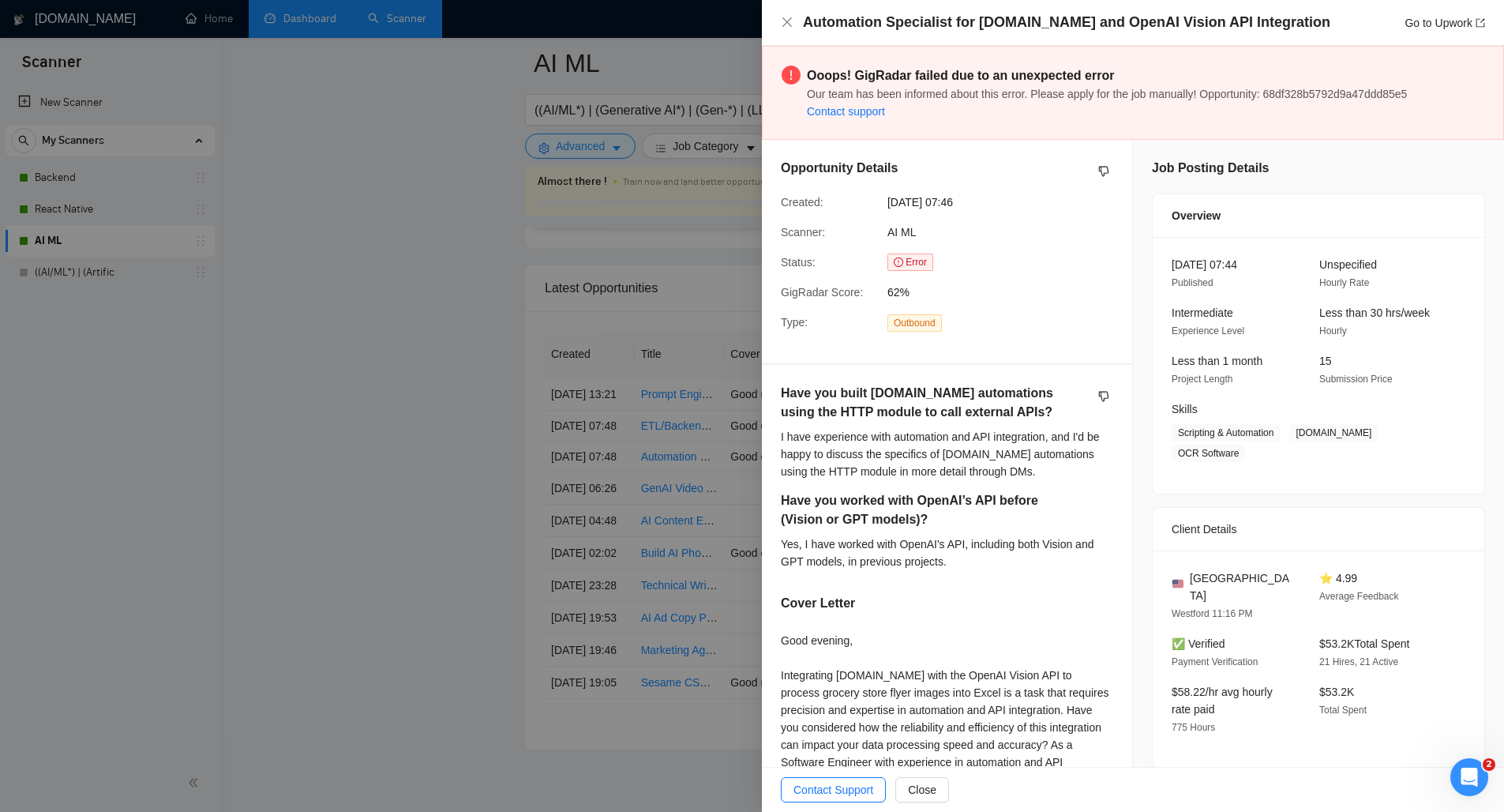
click at [854, 110] on link "Contact support" at bounding box center [846, 111] width 78 height 13
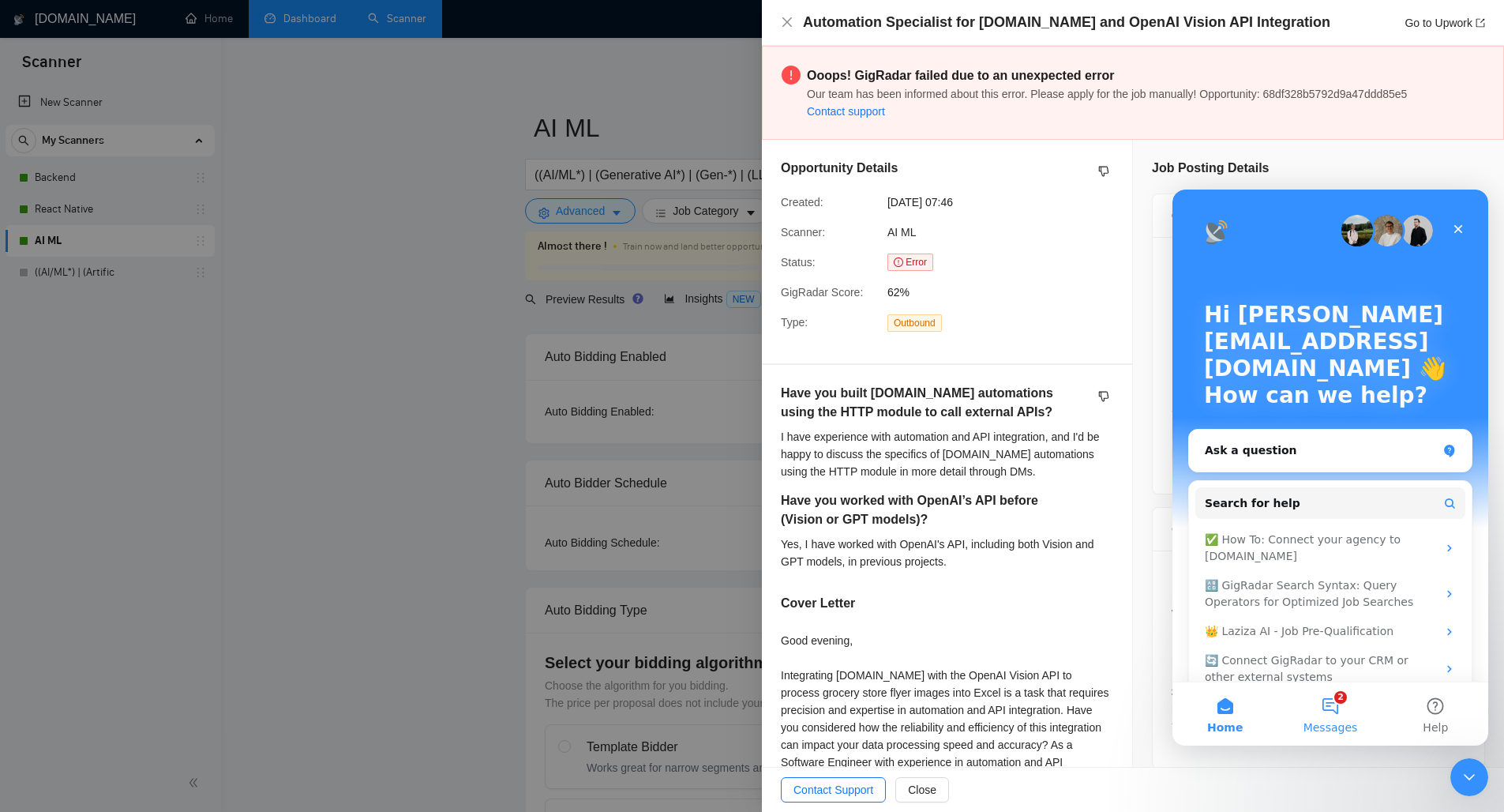
click at [1339, 707] on button "2 Messages" at bounding box center [1330, 713] width 105 height 63
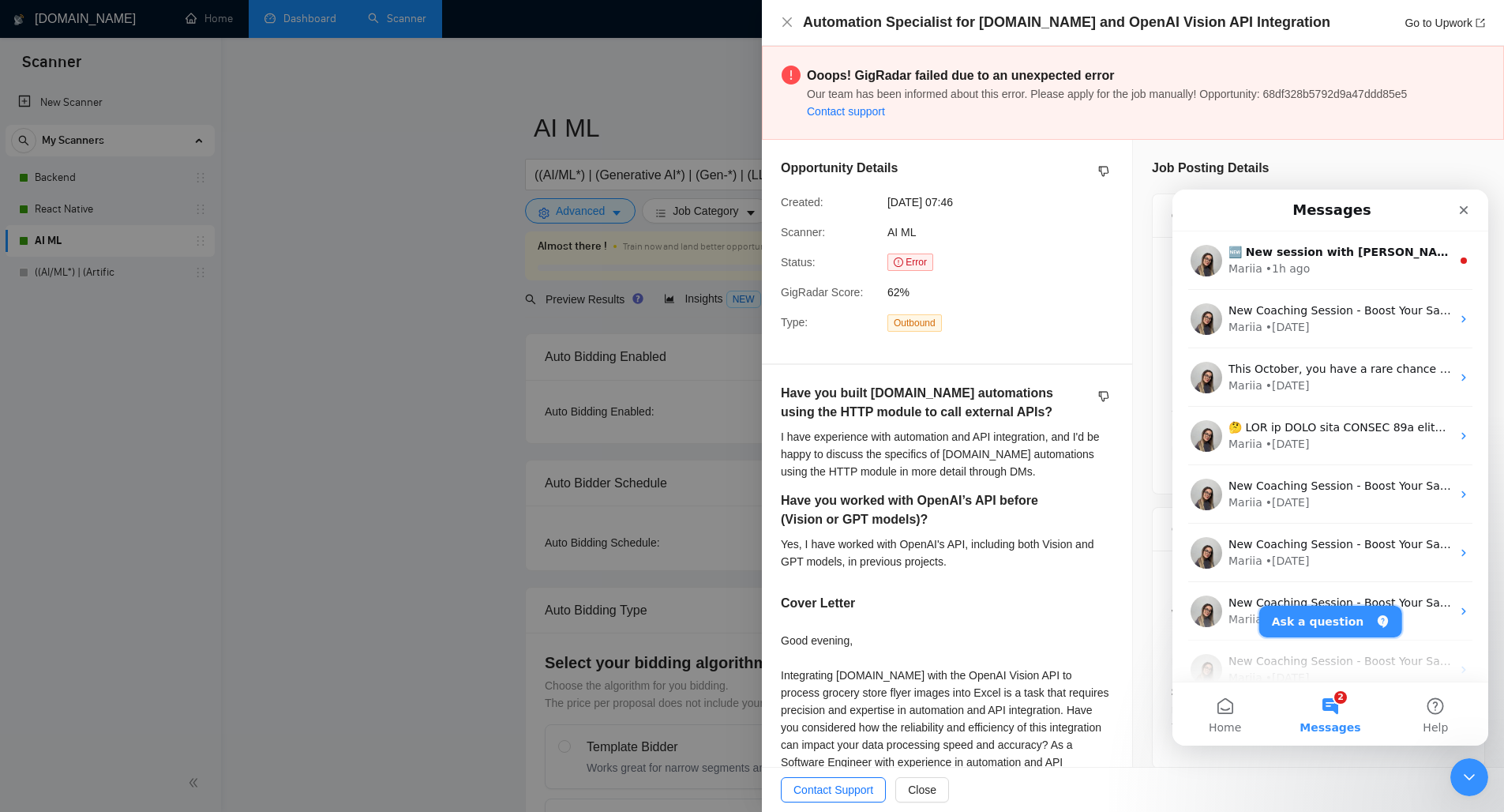
click at [1314, 624] on button "Ask a question" at bounding box center [1331, 621] width 143 height 32
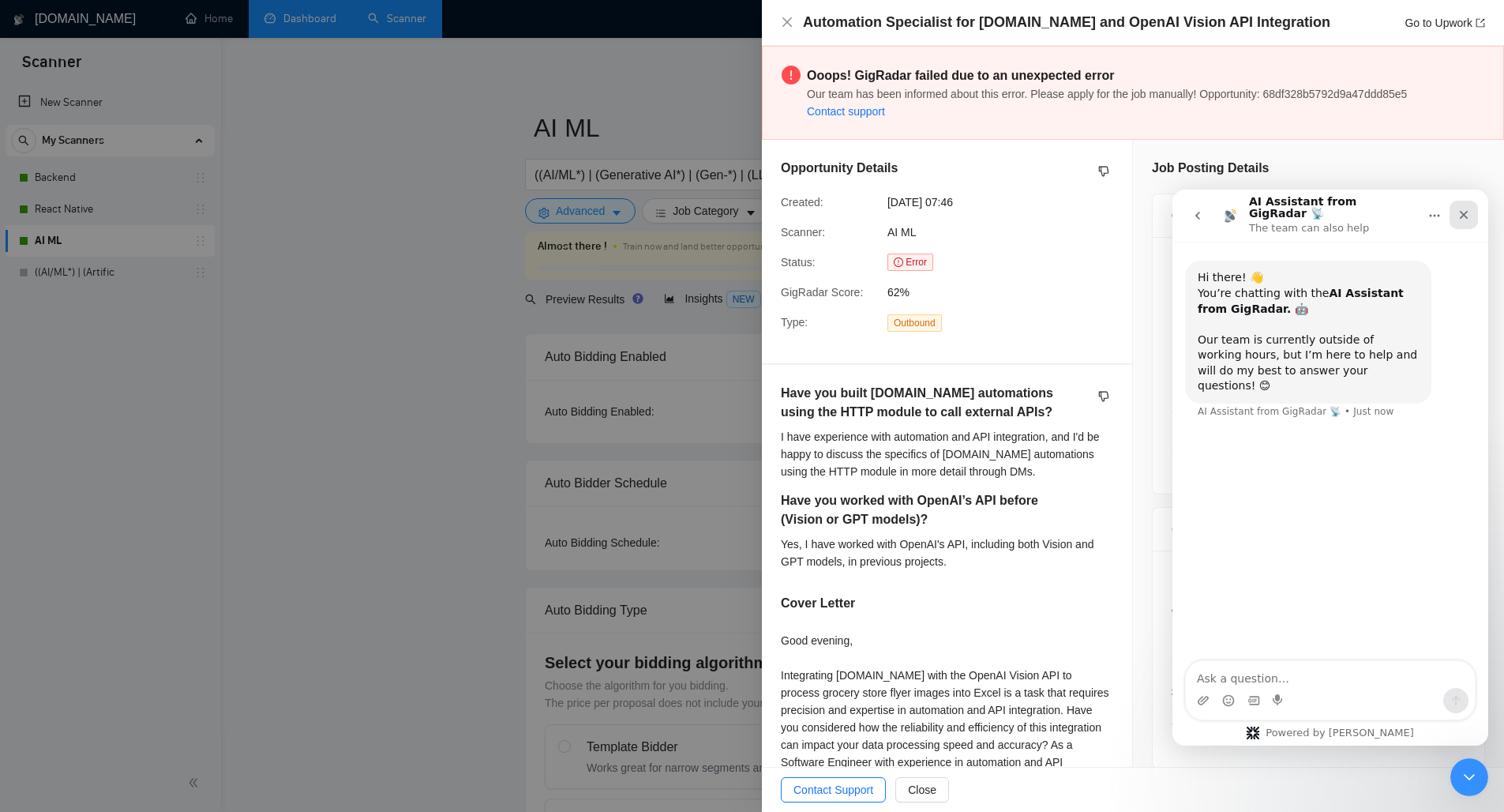
click at [1464, 208] on icon "Close" at bounding box center [1464, 214] width 13 height 13
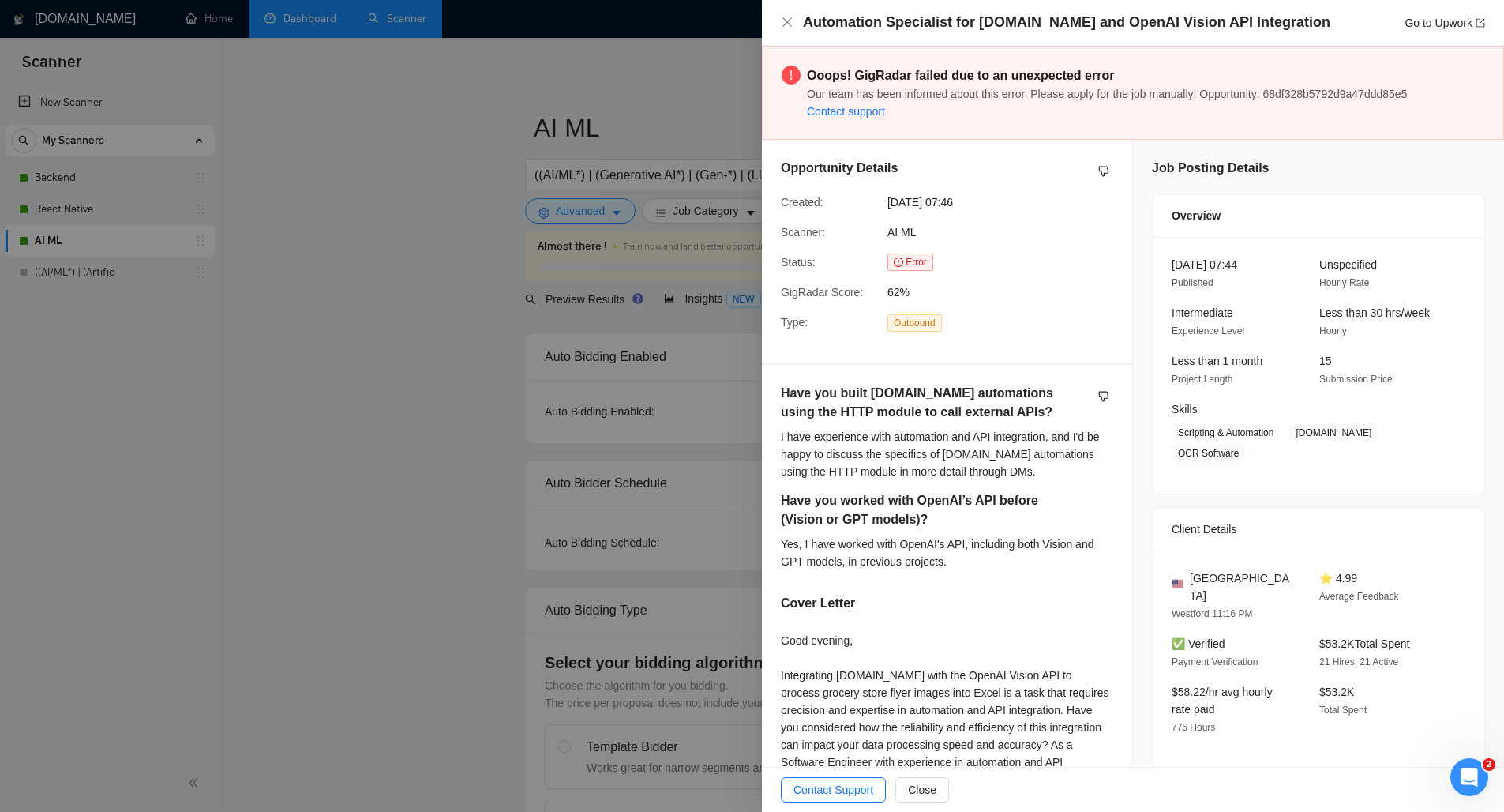
click at [1017, 705] on div "Good evening, Integrating [DOMAIN_NAME] with the OpenAI Vision API to process g…" at bounding box center [946, 771] width 332 height 278
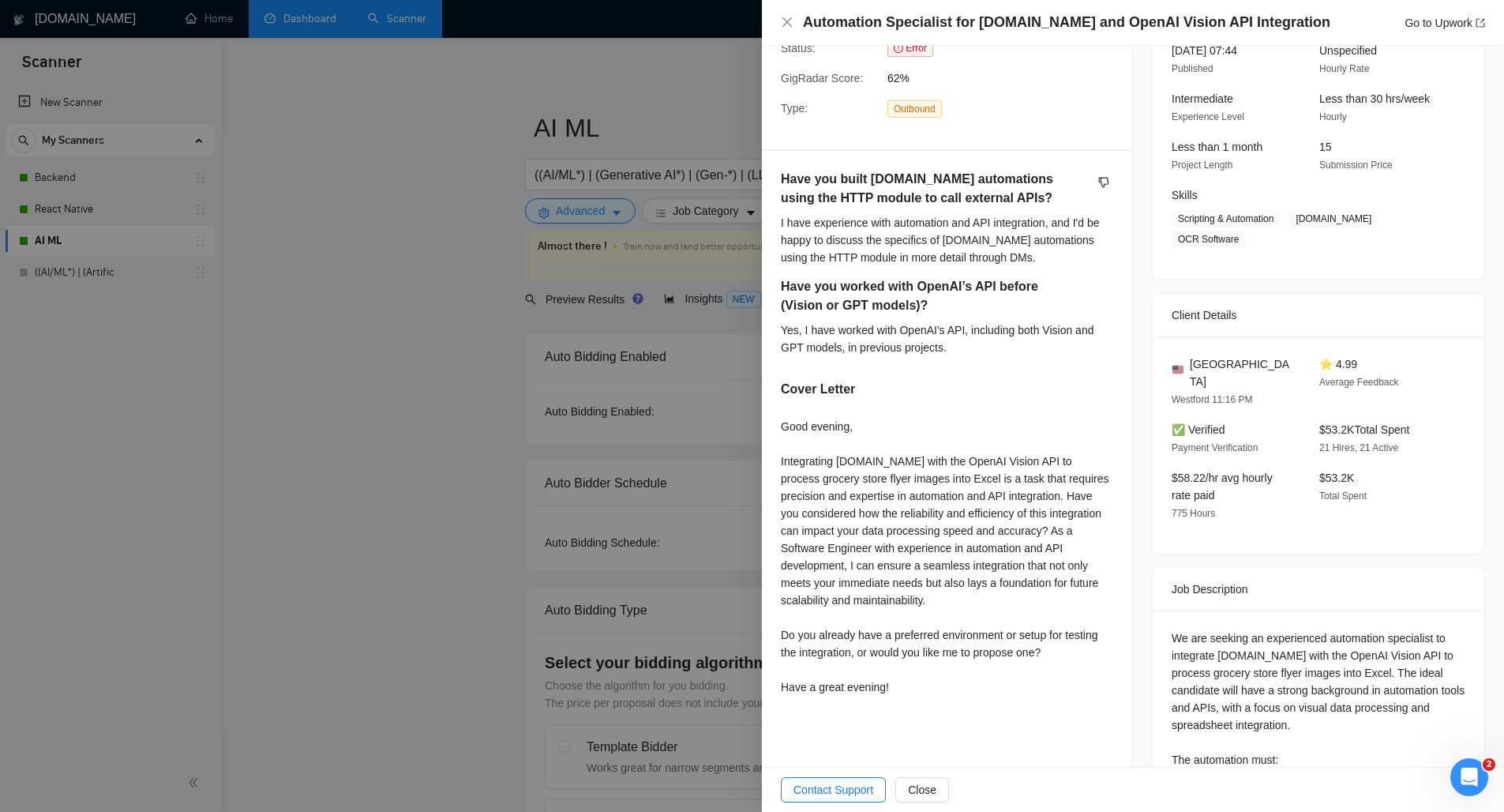
scroll to position [577, 0]
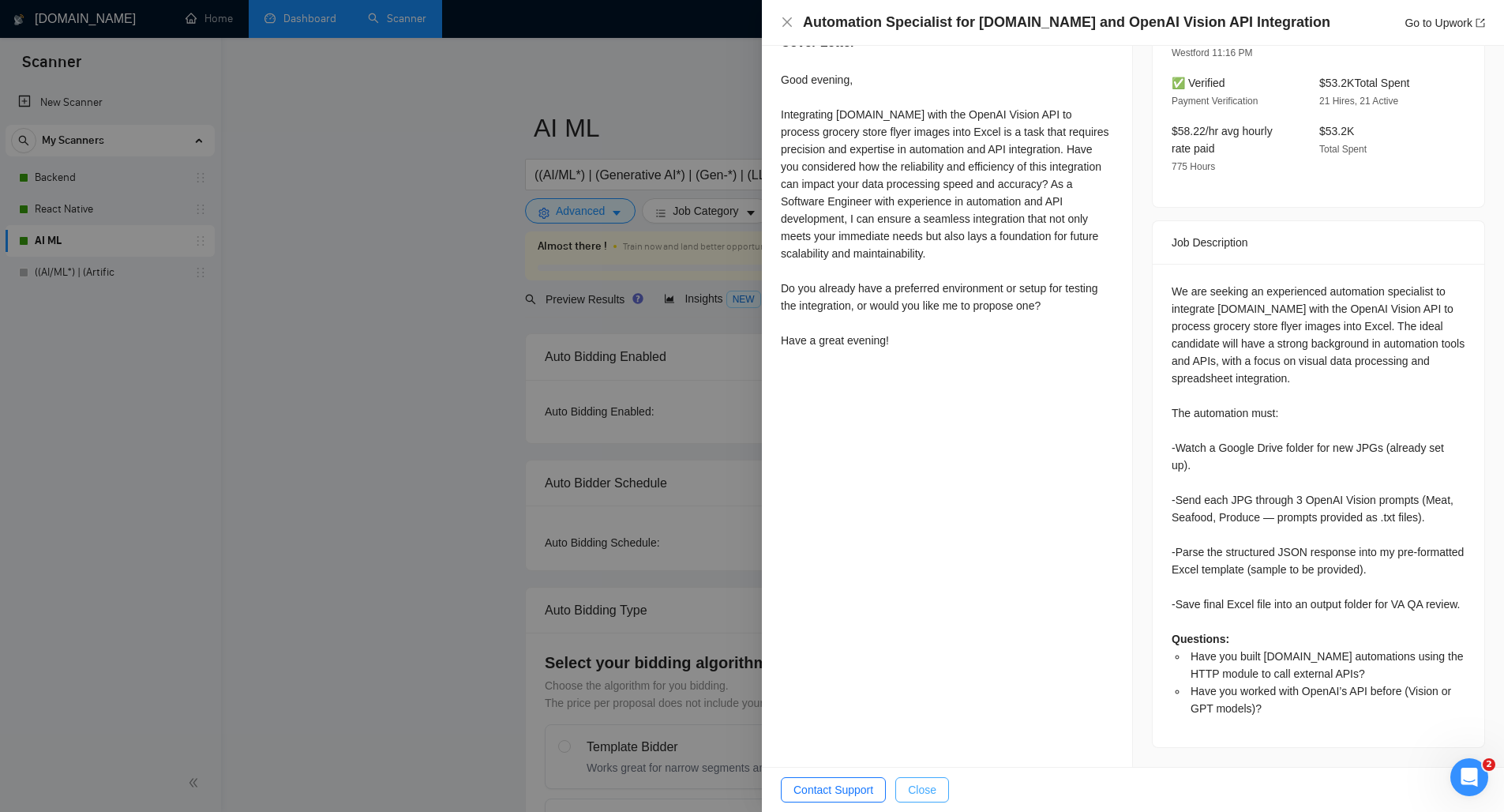
click at [936, 780] on span "Close" at bounding box center [922, 789] width 29 height 18
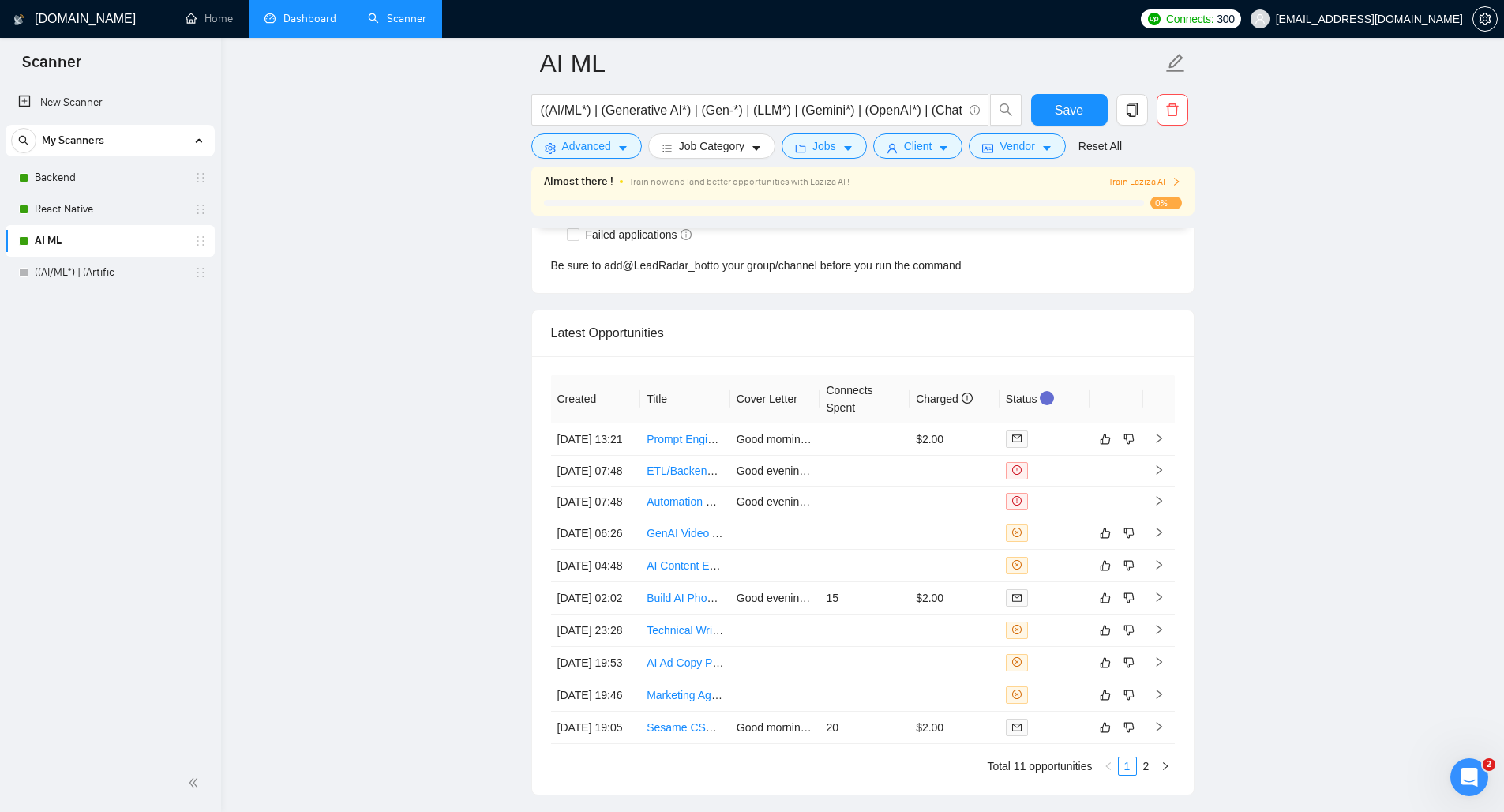
scroll to position [4199, 0]
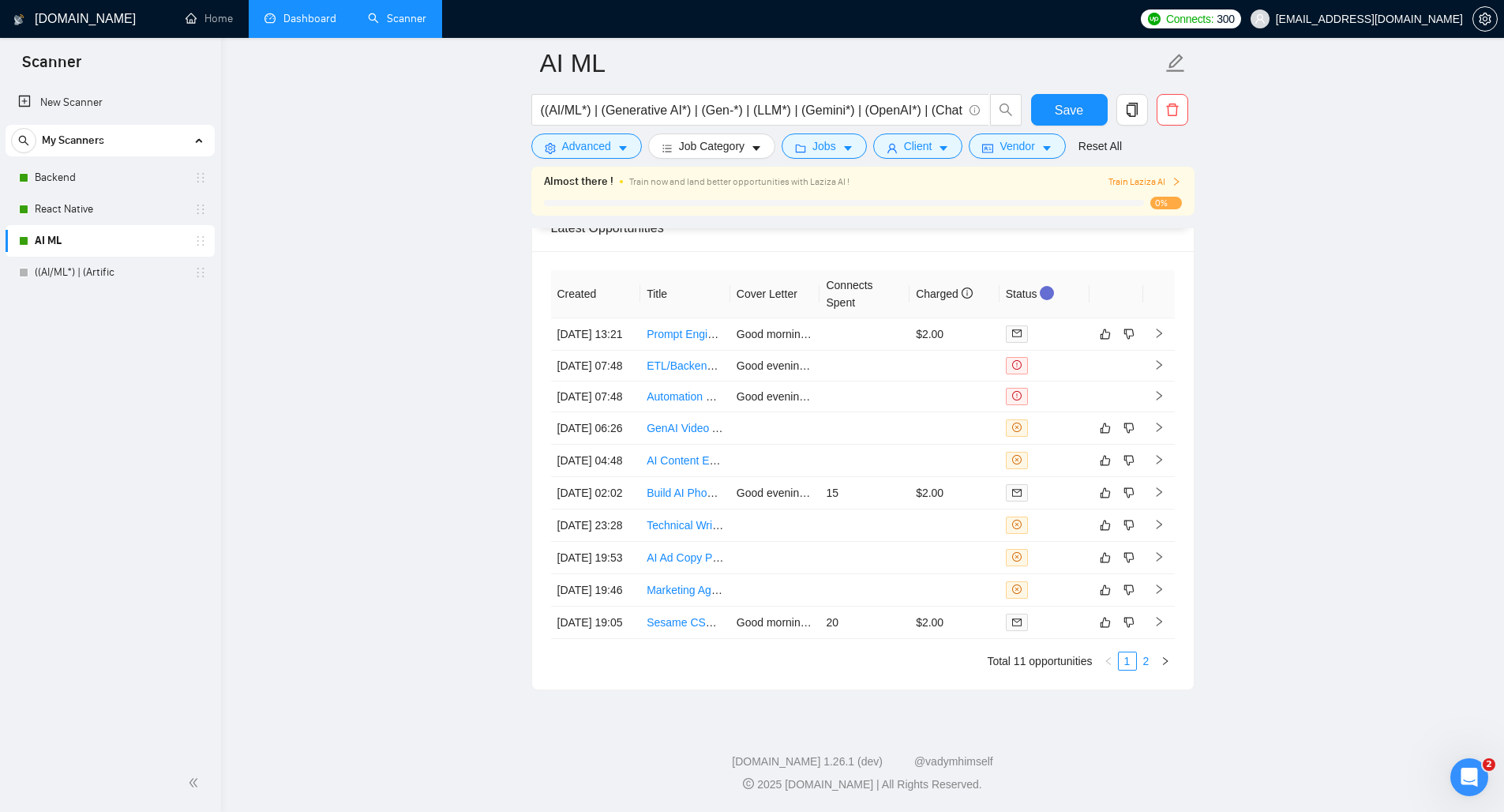
click at [1147, 657] on link "2" at bounding box center [1146, 661] width 18 height 18
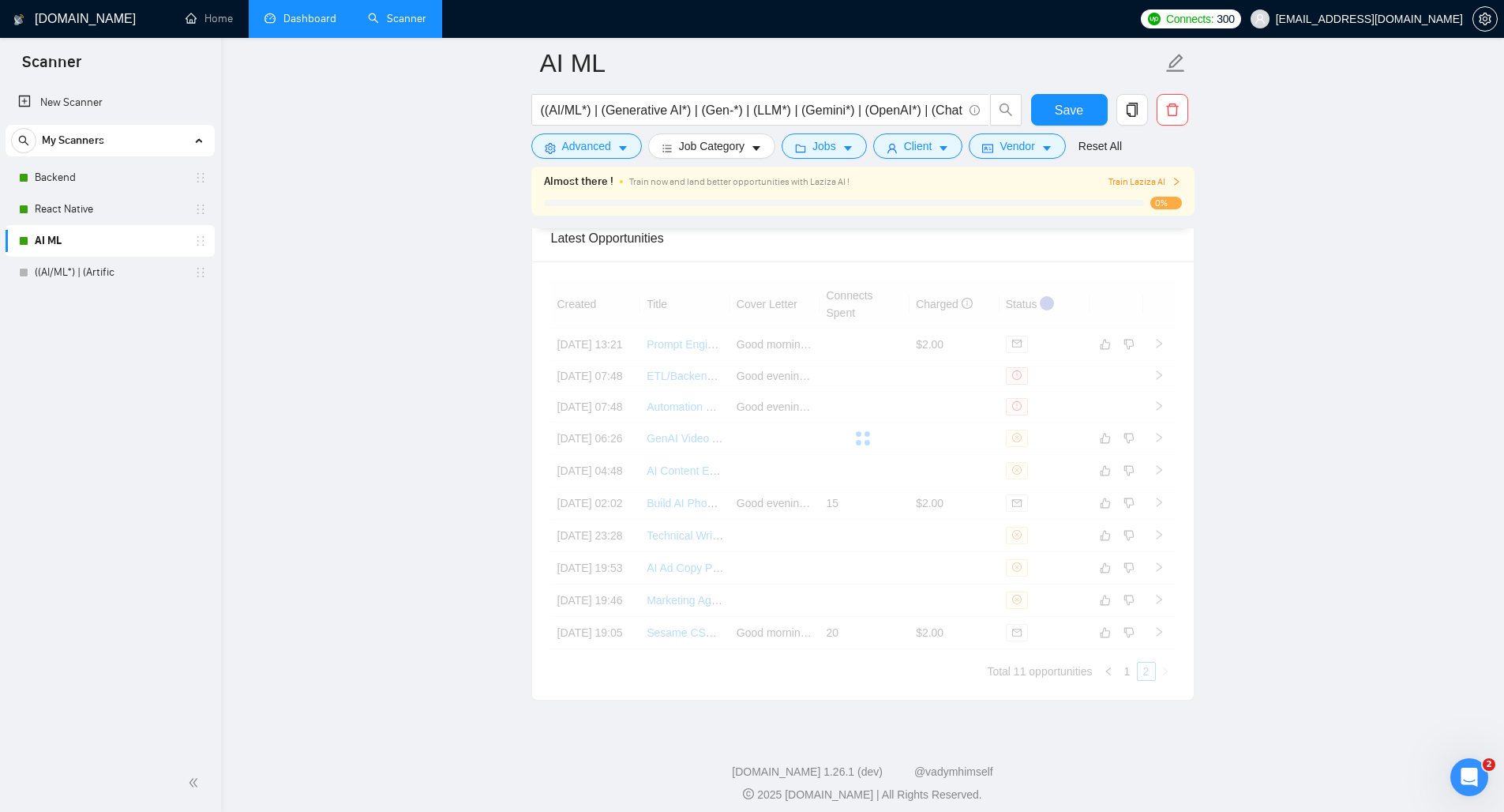
scroll to position [3765, 0]
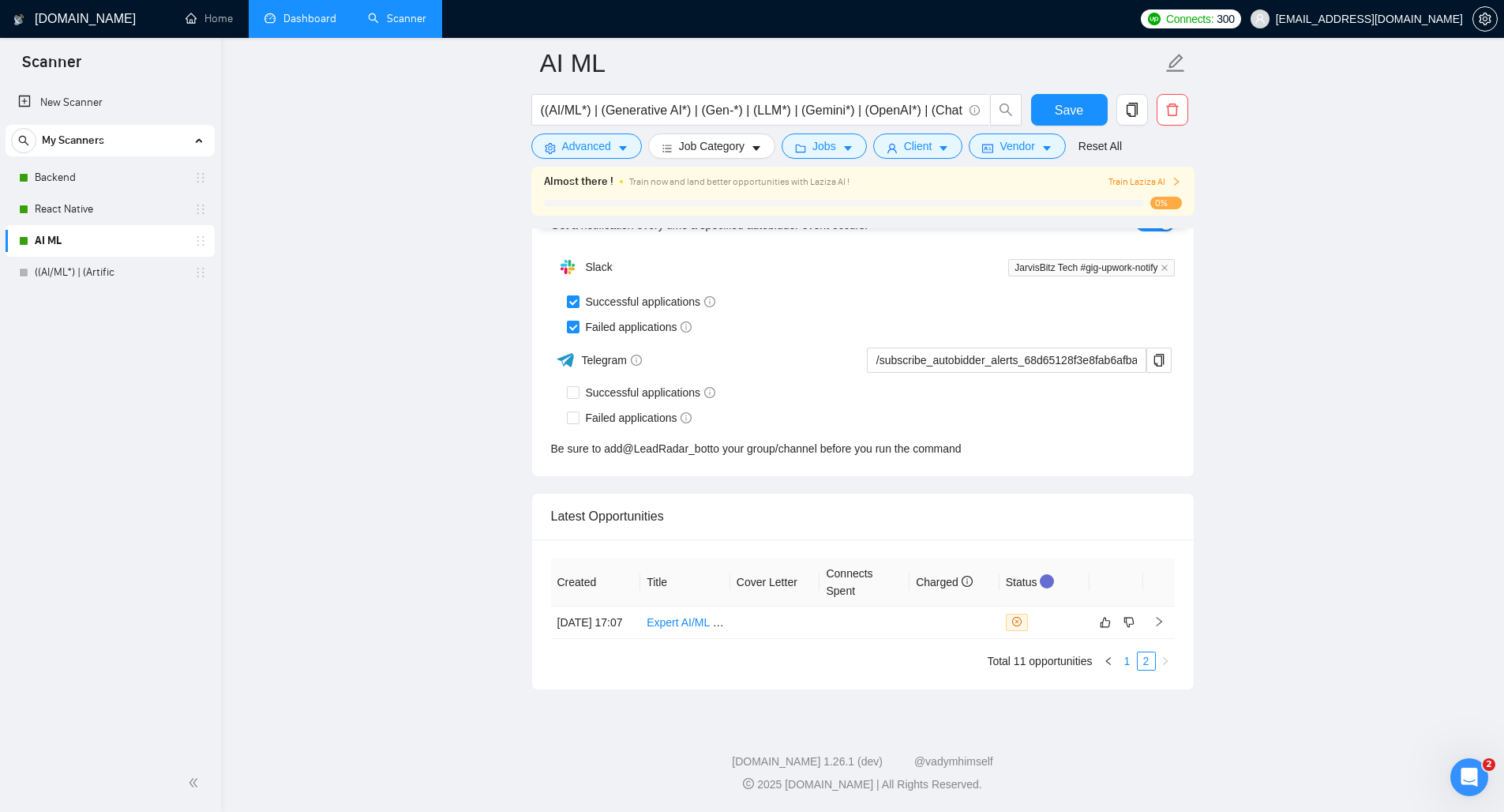
click at [1124, 660] on link "1" at bounding box center [1128, 661] width 18 height 18
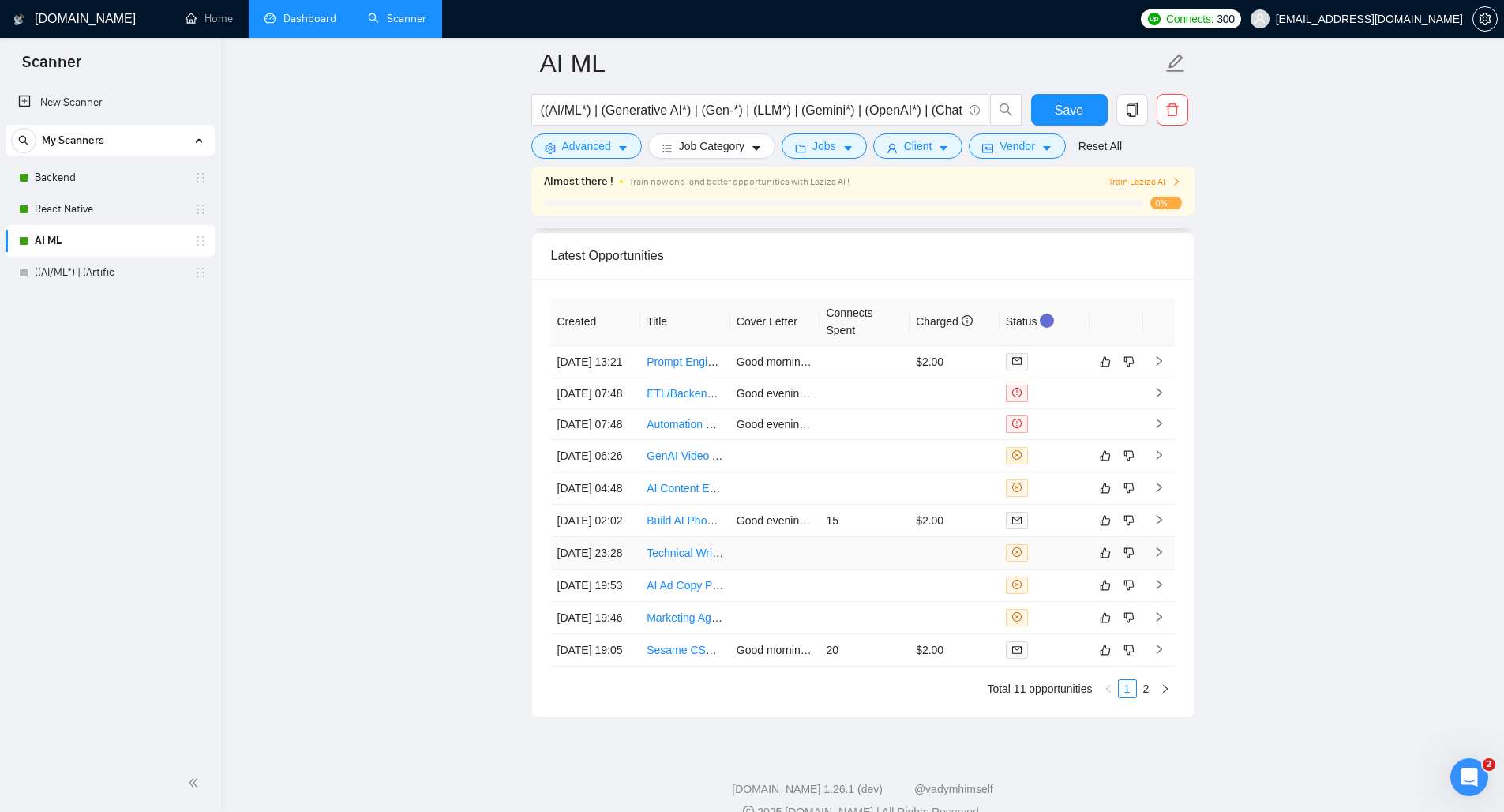
scroll to position [4199, 0]
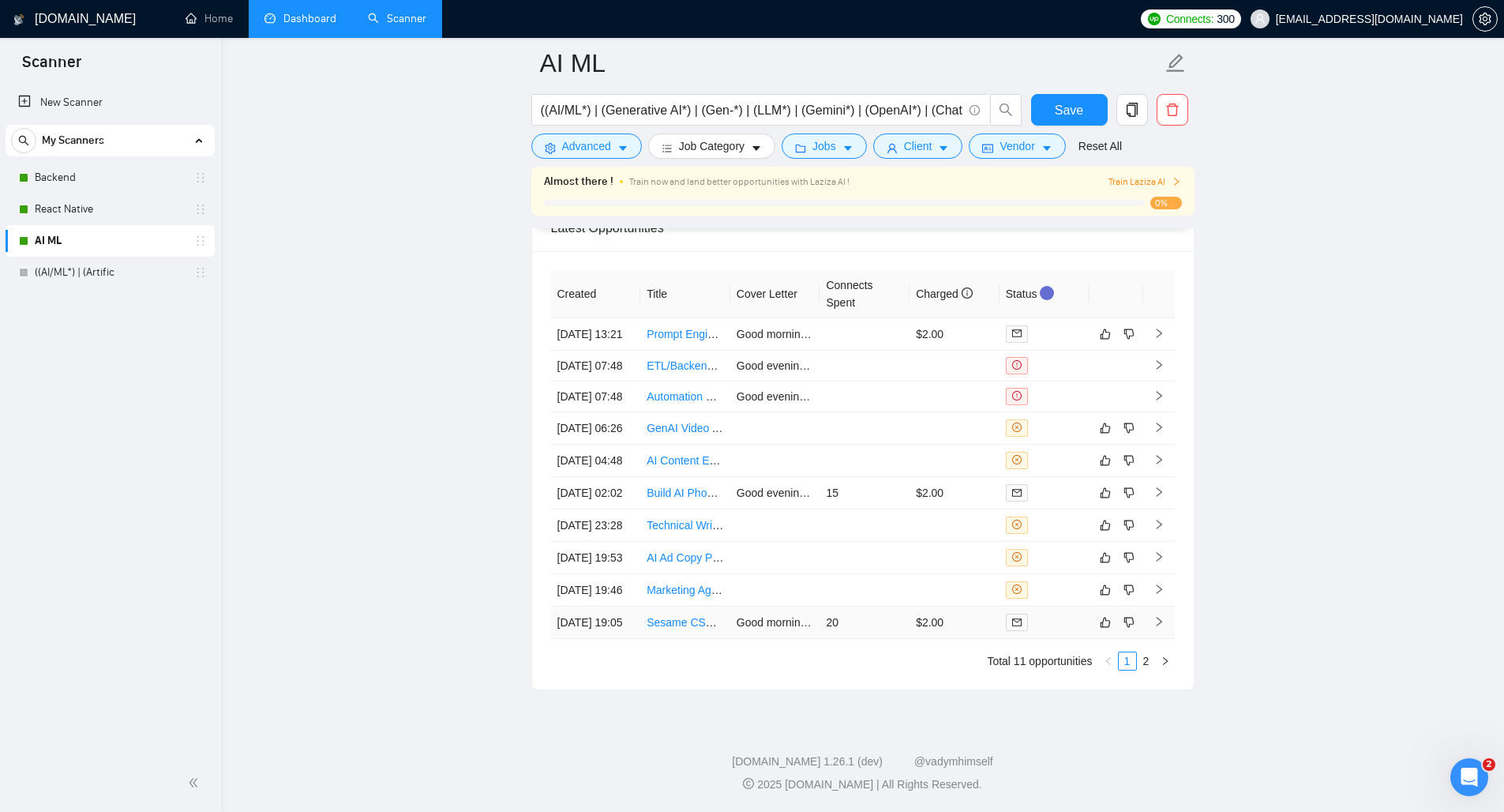
click at [955, 612] on td "$2.00" at bounding box center [954, 622] width 90 height 33
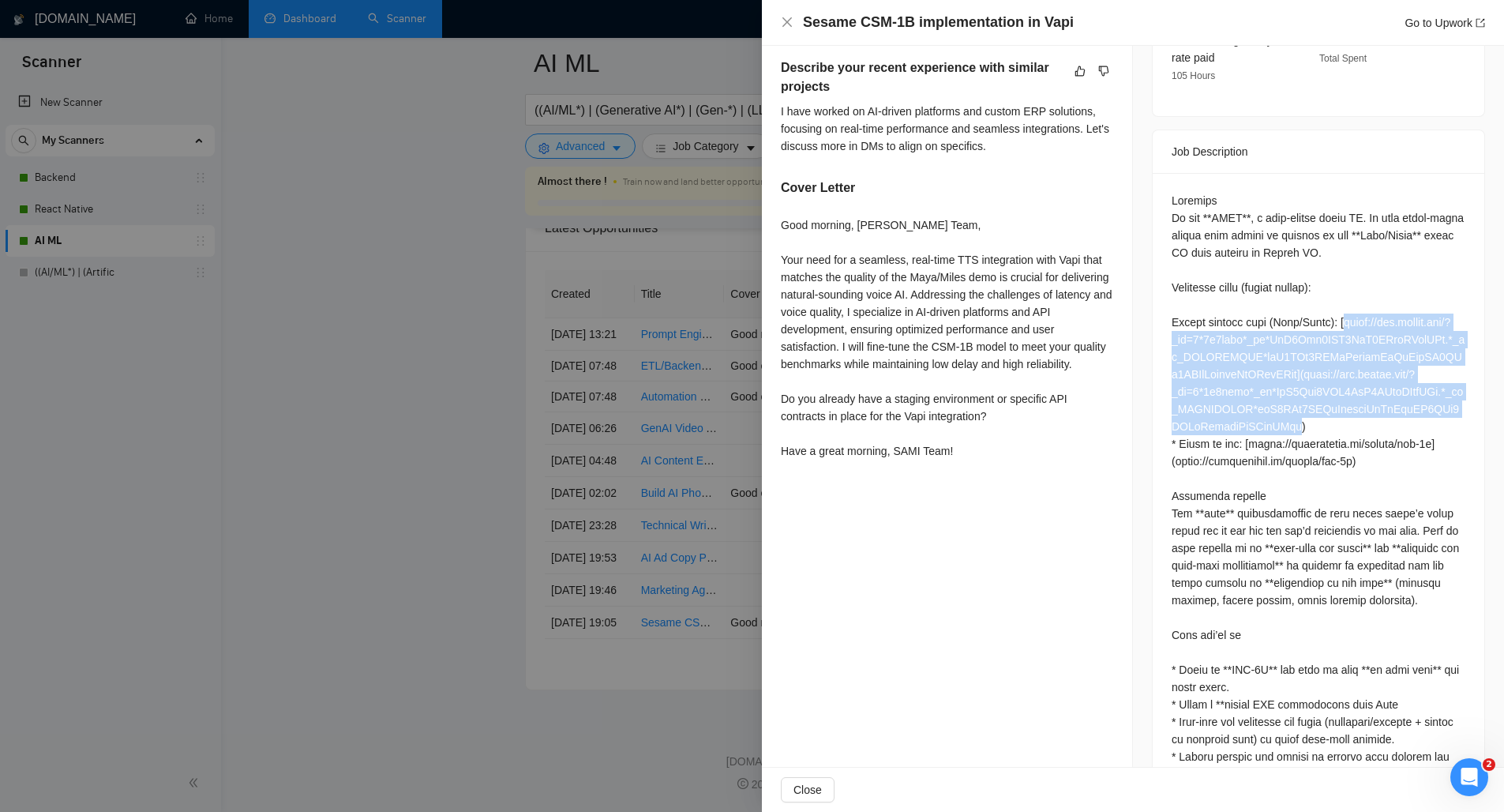
drag, startPoint x: 1172, startPoint y: 320, endPoint x: 1337, endPoint y: 442, distance: 205.2
click at [1337, 442] on div "Questions: Describe your recent experience with similar projects" at bounding box center [1319, 669] width 294 height 955
copy div "[URL][DOMAIN_NAME][DOMAIN_NAME]"
click at [1335, 375] on div "Questions: Describe your recent experience with similar projects" at bounding box center [1319, 669] width 294 height 955
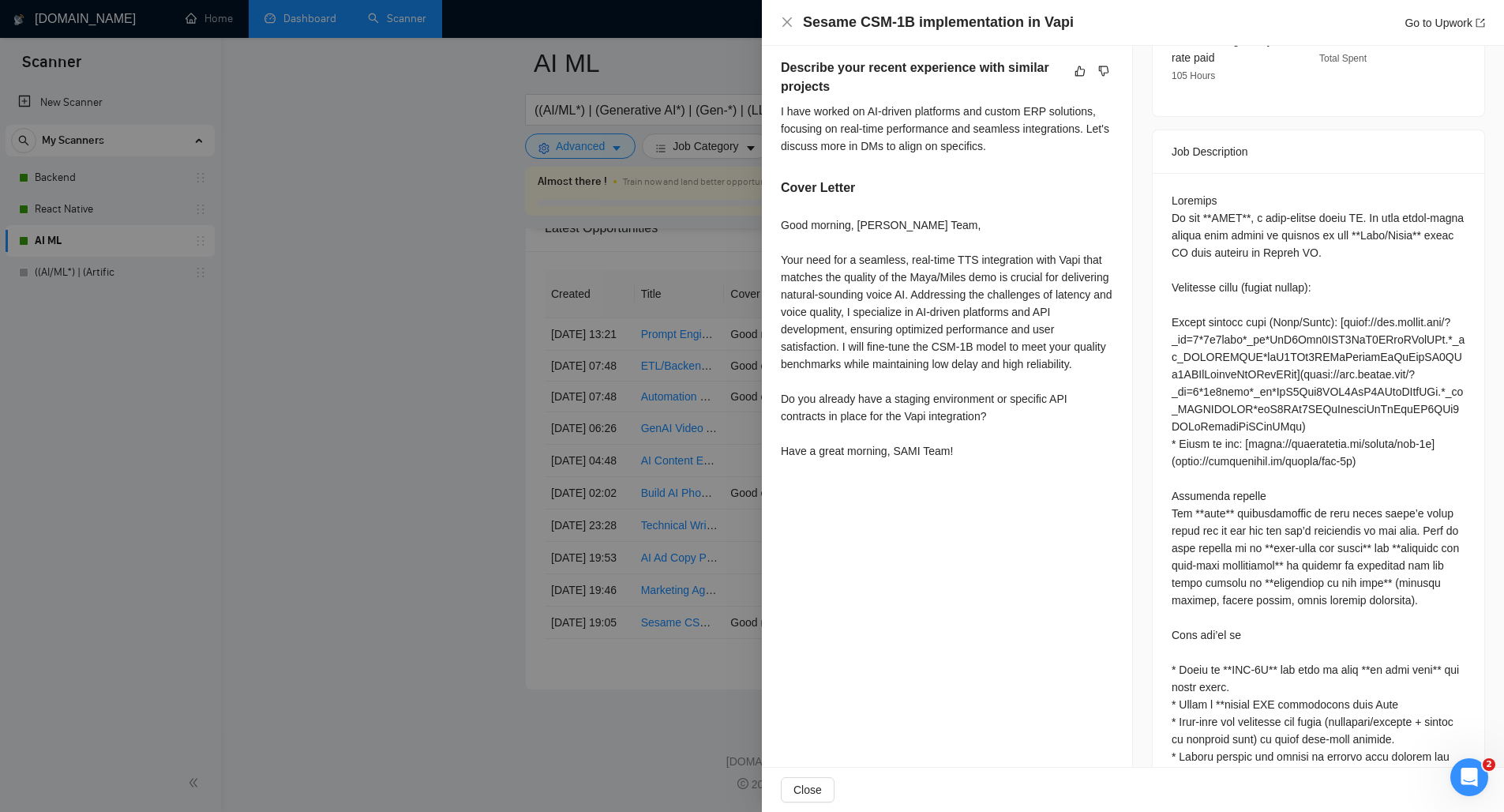
click at [1335, 372] on div "Questions: Describe your recent experience with similar projects" at bounding box center [1319, 669] width 294 height 955
drag, startPoint x: 1169, startPoint y: 325, endPoint x: 1337, endPoint y: 382, distance: 177.4
click at [1337, 382] on div "Questions: Describe your recent experience with similar projects" at bounding box center [1319, 669] width 294 height 955
copy div "[URL][DOMAIN_NAME]"
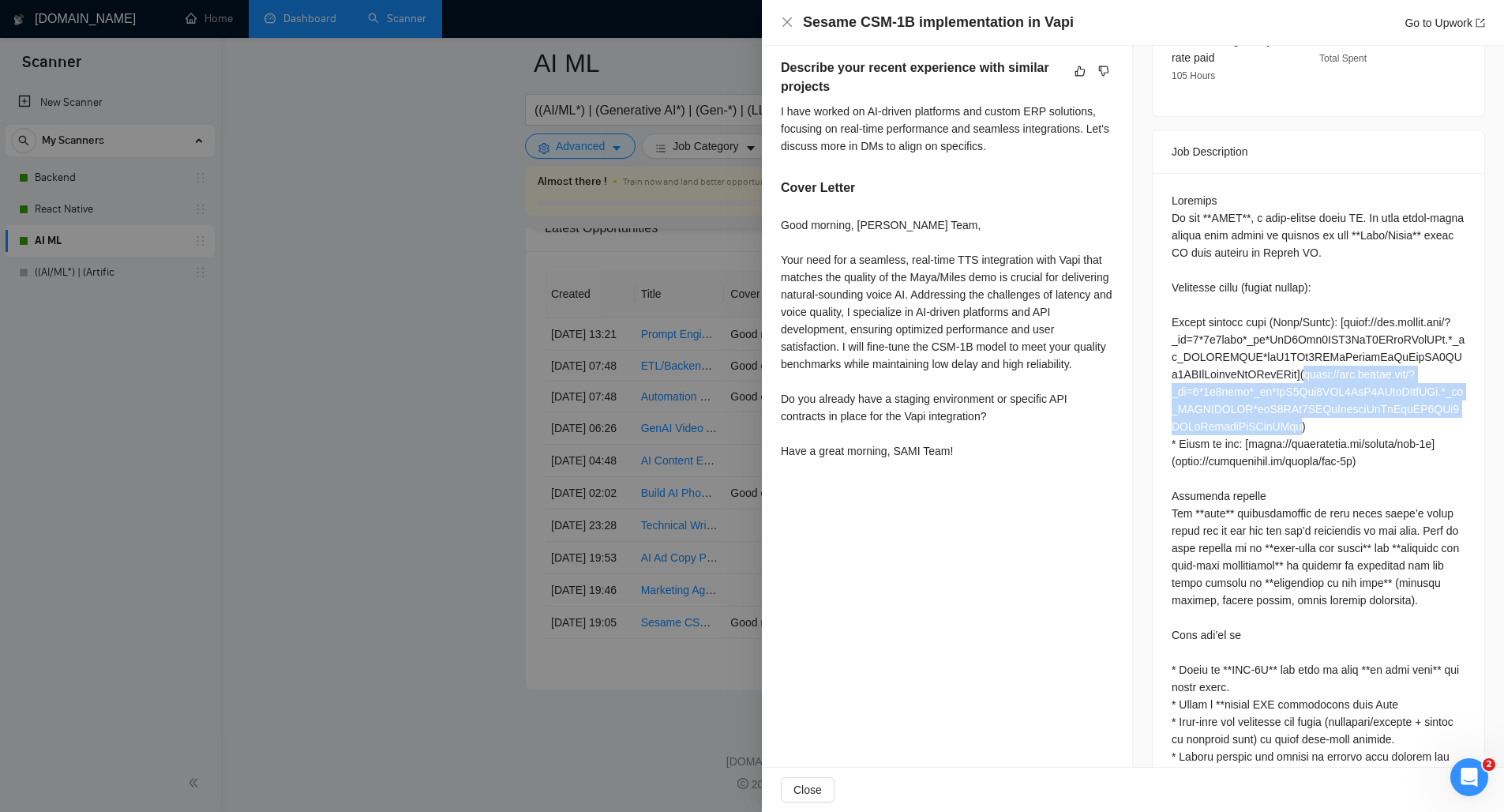
drag, startPoint x: 1173, startPoint y: 391, endPoint x: 1337, endPoint y: 446, distance: 173.0
click at [1337, 446] on div "Questions: Describe your recent experience with similar projects" at bounding box center [1319, 669] width 294 height 955
copy div "[URL][DOMAIN_NAME]"
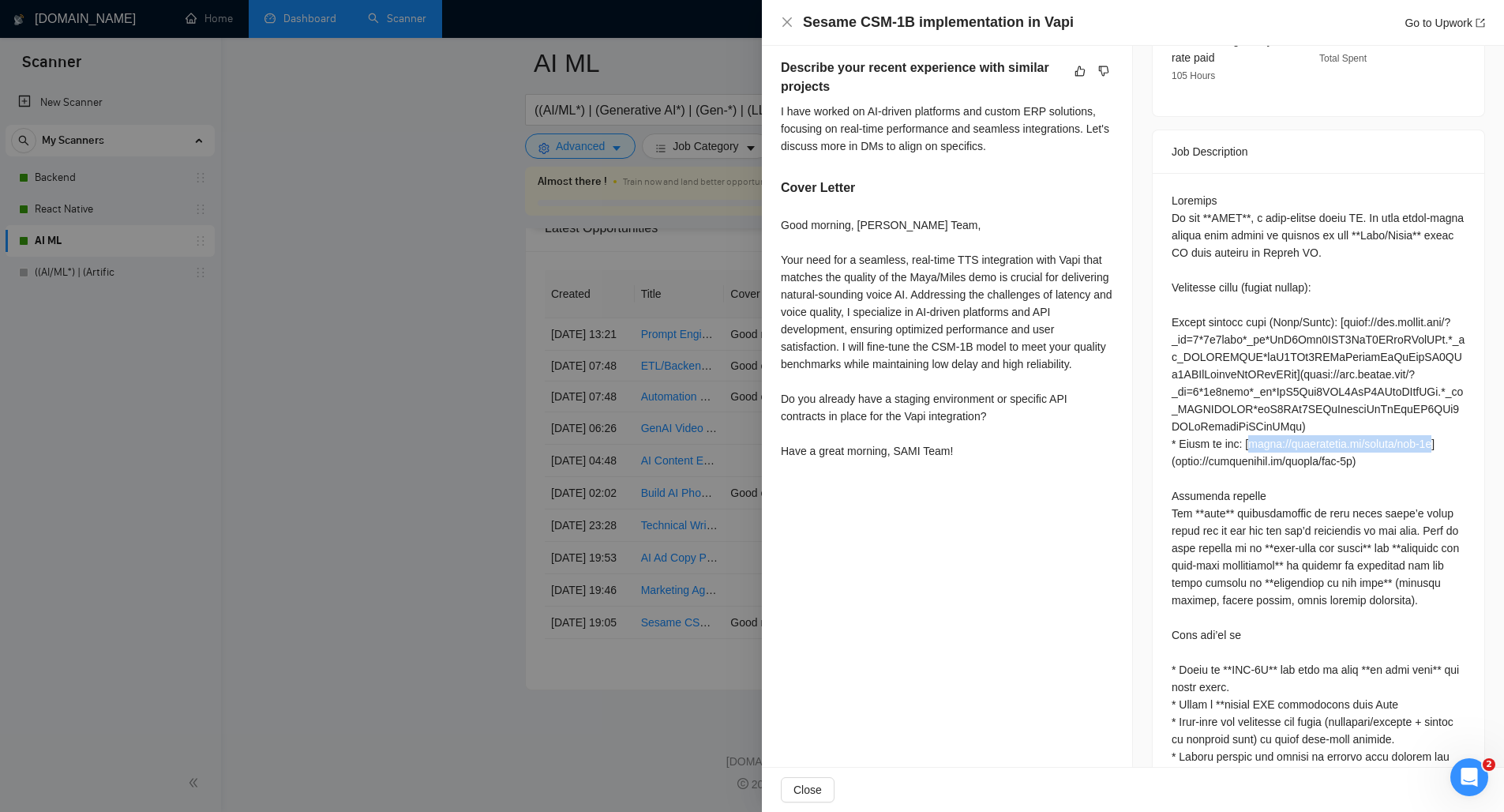
drag, startPoint x: 1253, startPoint y: 461, endPoint x: 1180, endPoint y: 484, distance: 76.5
click at [1180, 484] on div "Questions: Describe your recent experience with similar projects" at bounding box center [1319, 669] width 294 height 955
copy div "[URL][DOMAIN_NAME]"
click at [1196, 480] on div "Questions: Describe your recent experience with similar projects" at bounding box center [1319, 669] width 294 height 955
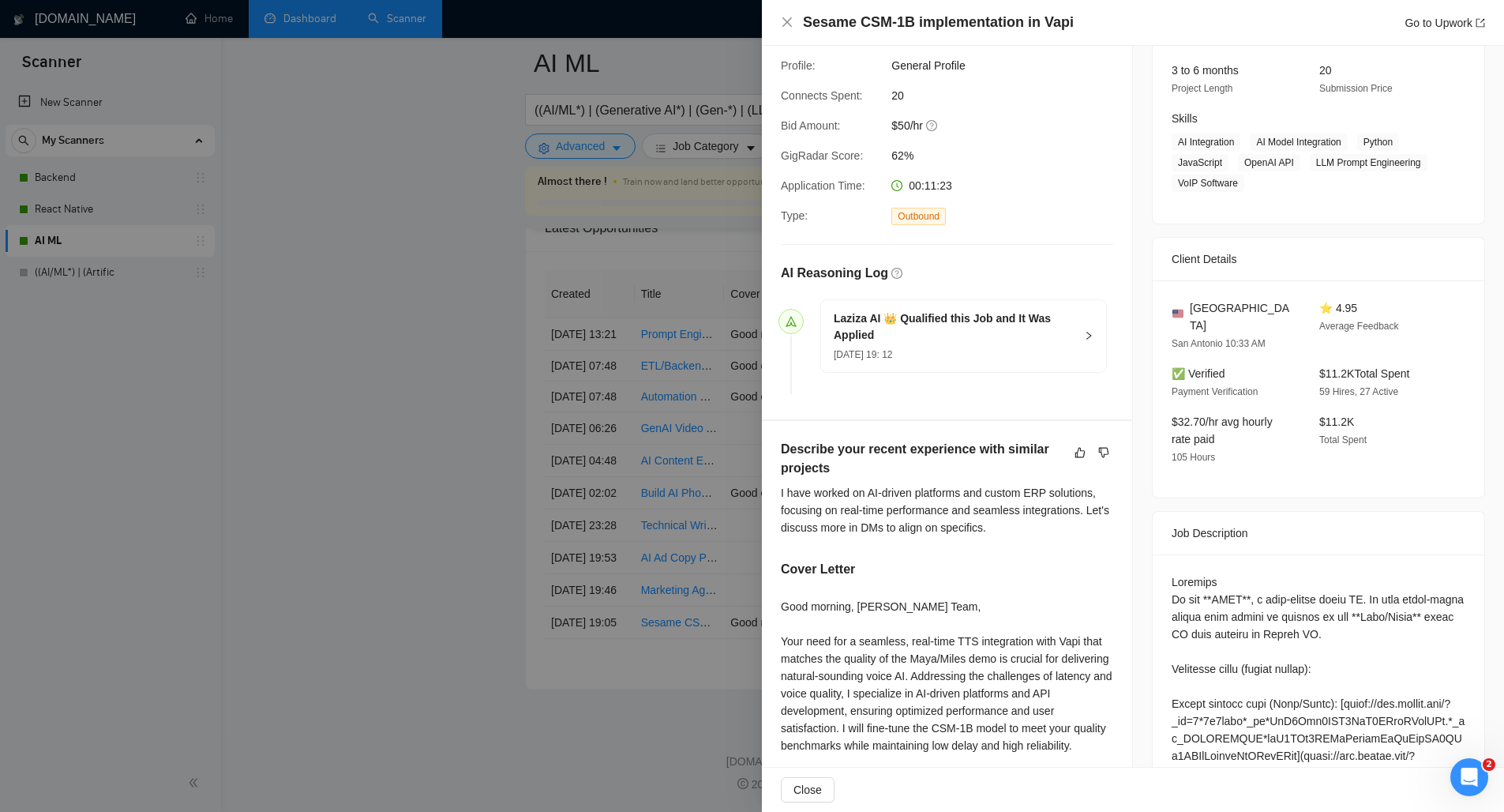
scroll to position [148, 0]
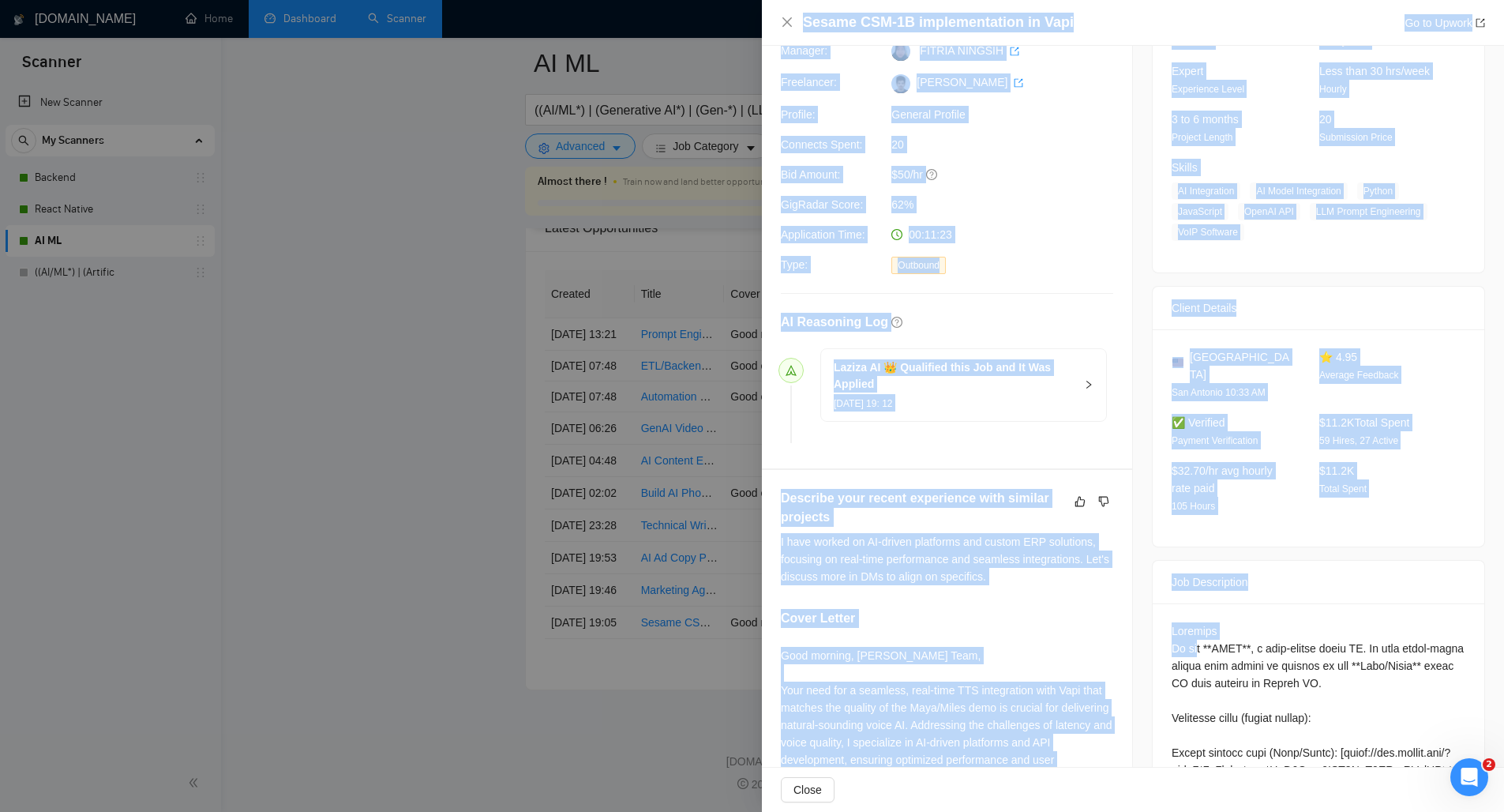
drag, startPoint x: 693, startPoint y: 571, endPoint x: 1196, endPoint y: 637, distance: 507.3
click at [1196, 637] on div "Sesame CSM-1B implementation in Vapi Go to Upwork Proposal Details Date: [DATE]…" at bounding box center [752, 406] width 1504 height 812
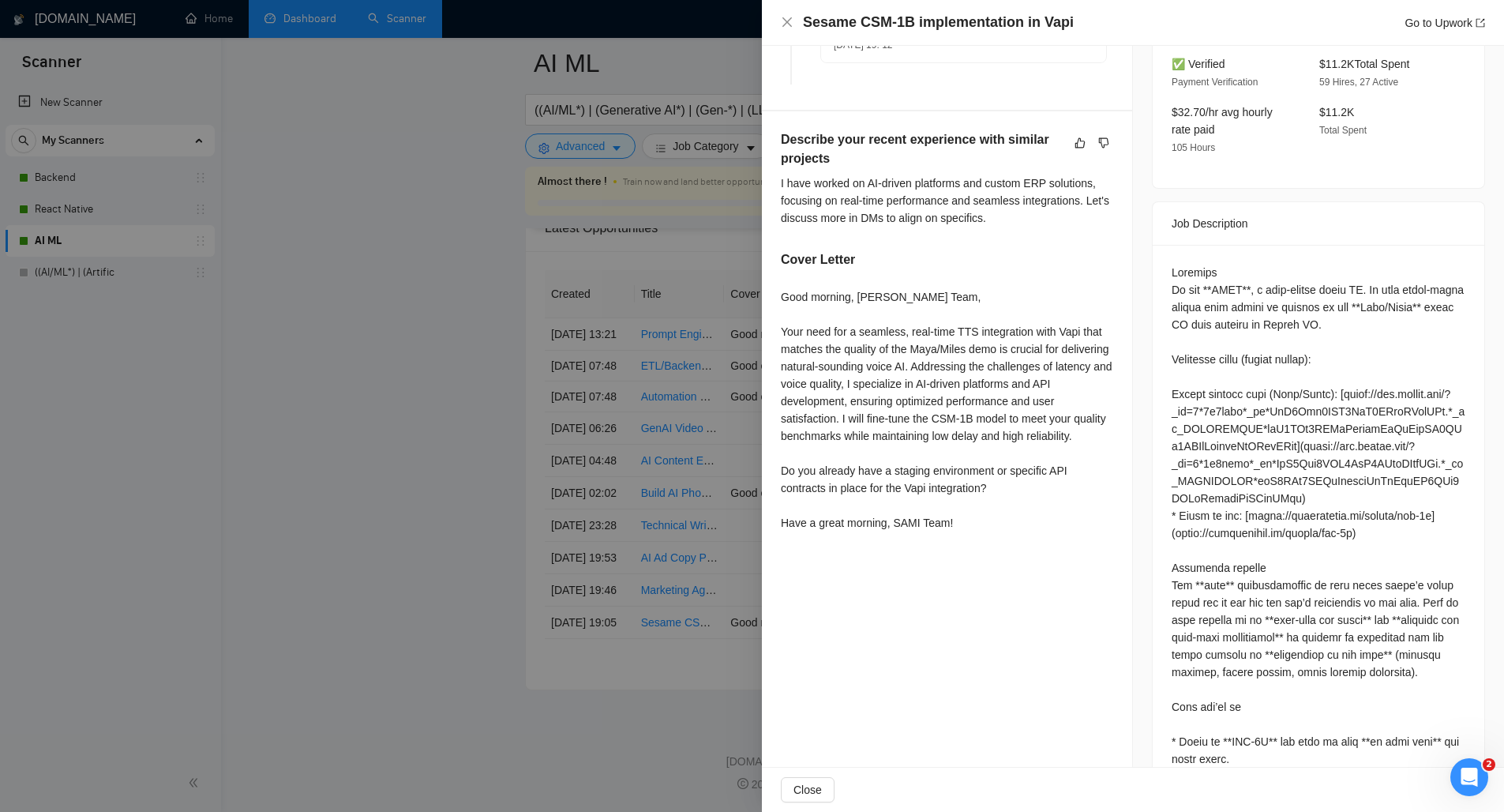
scroll to position [544, 0]
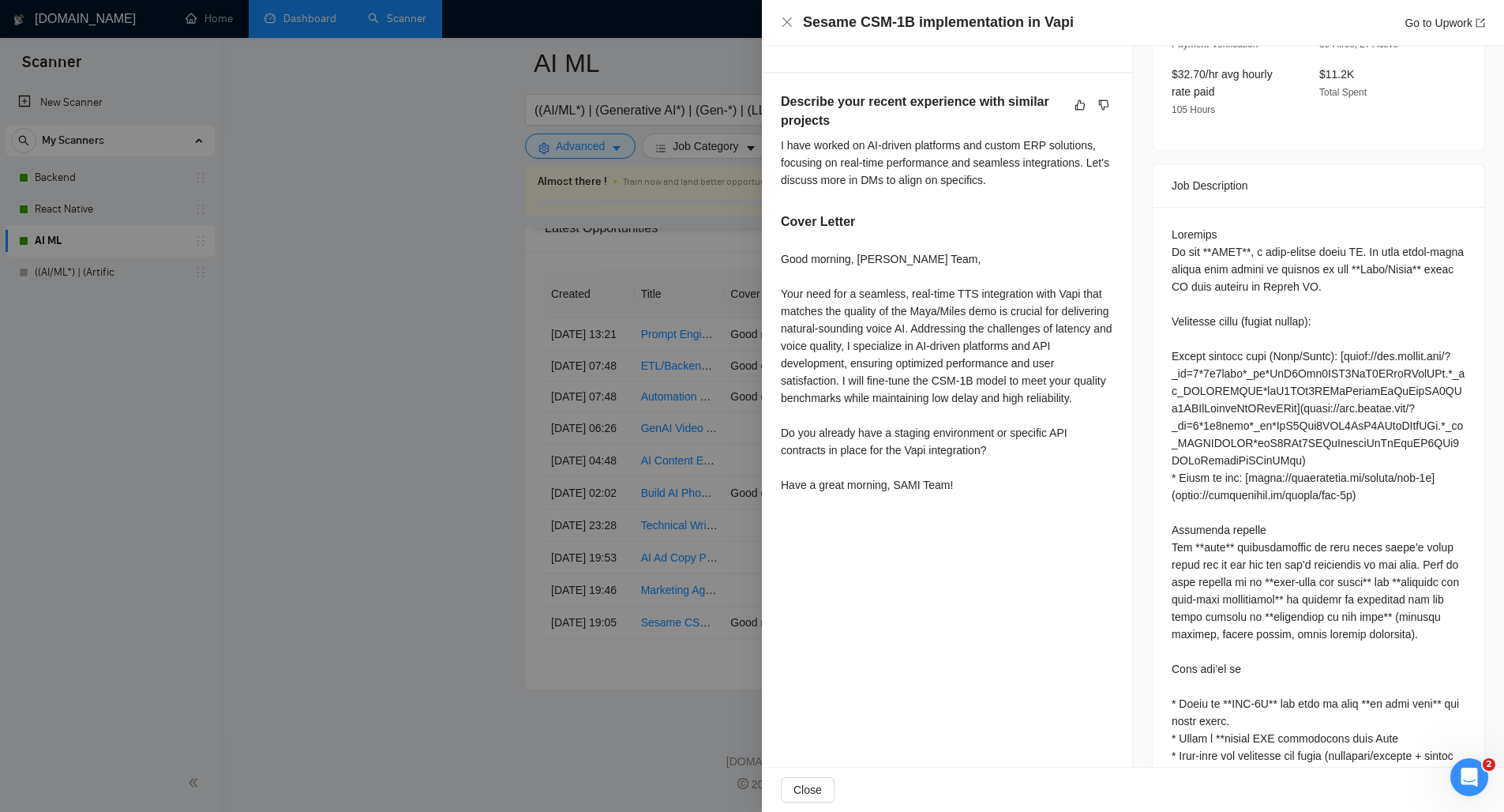
click at [1307, 337] on div "Questions: Describe your recent experience with similar projects" at bounding box center [1319, 703] width 294 height 955
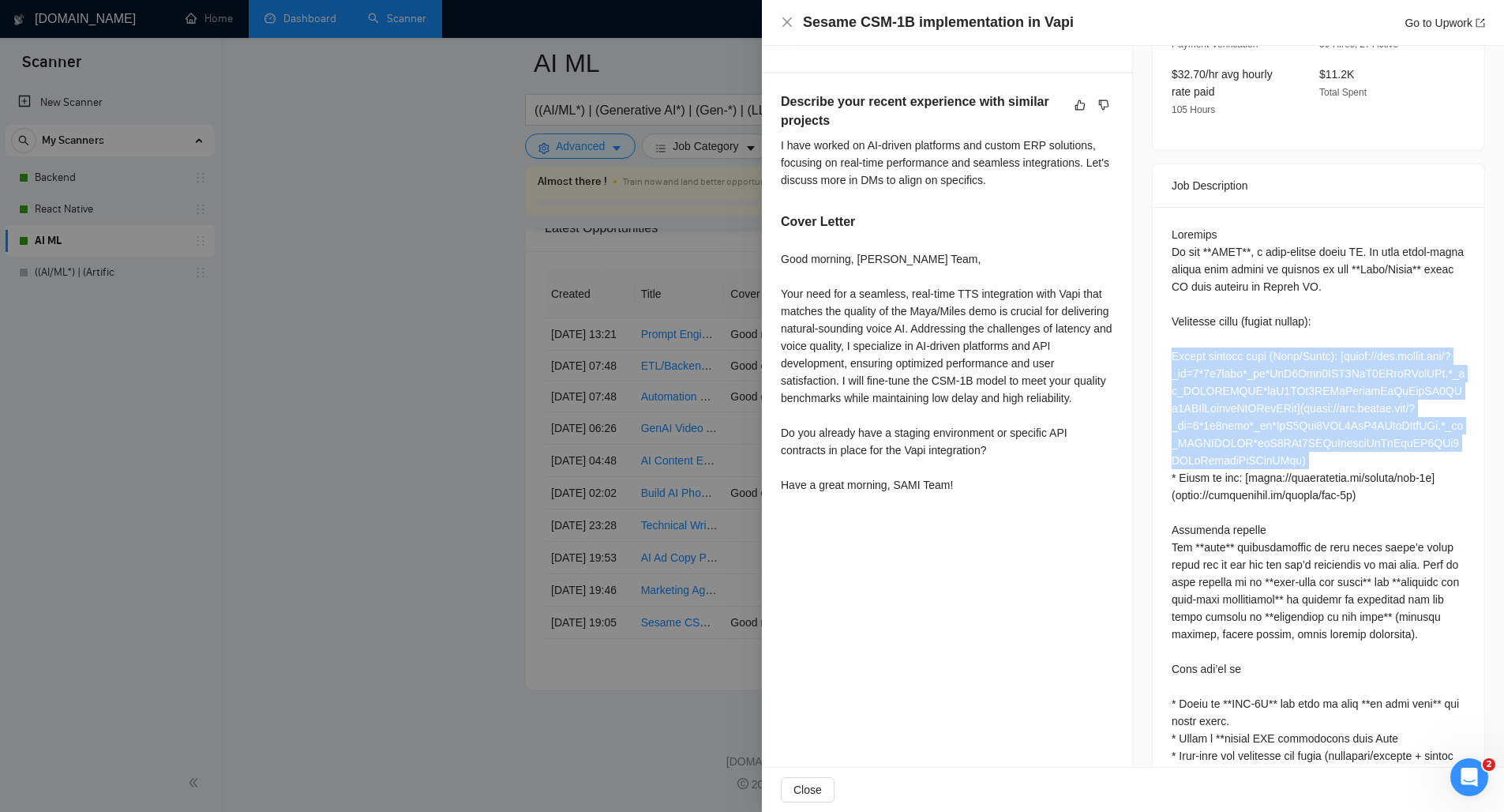
click at [1307, 337] on div "Questions: Describe your recent experience with similar projects" at bounding box center [1319, 703] width 294 height 955
click at [1226, 351] on div "Questions: Describe your recent experience with similar projects" at bounding box center [1319, 703] width 294 height 955
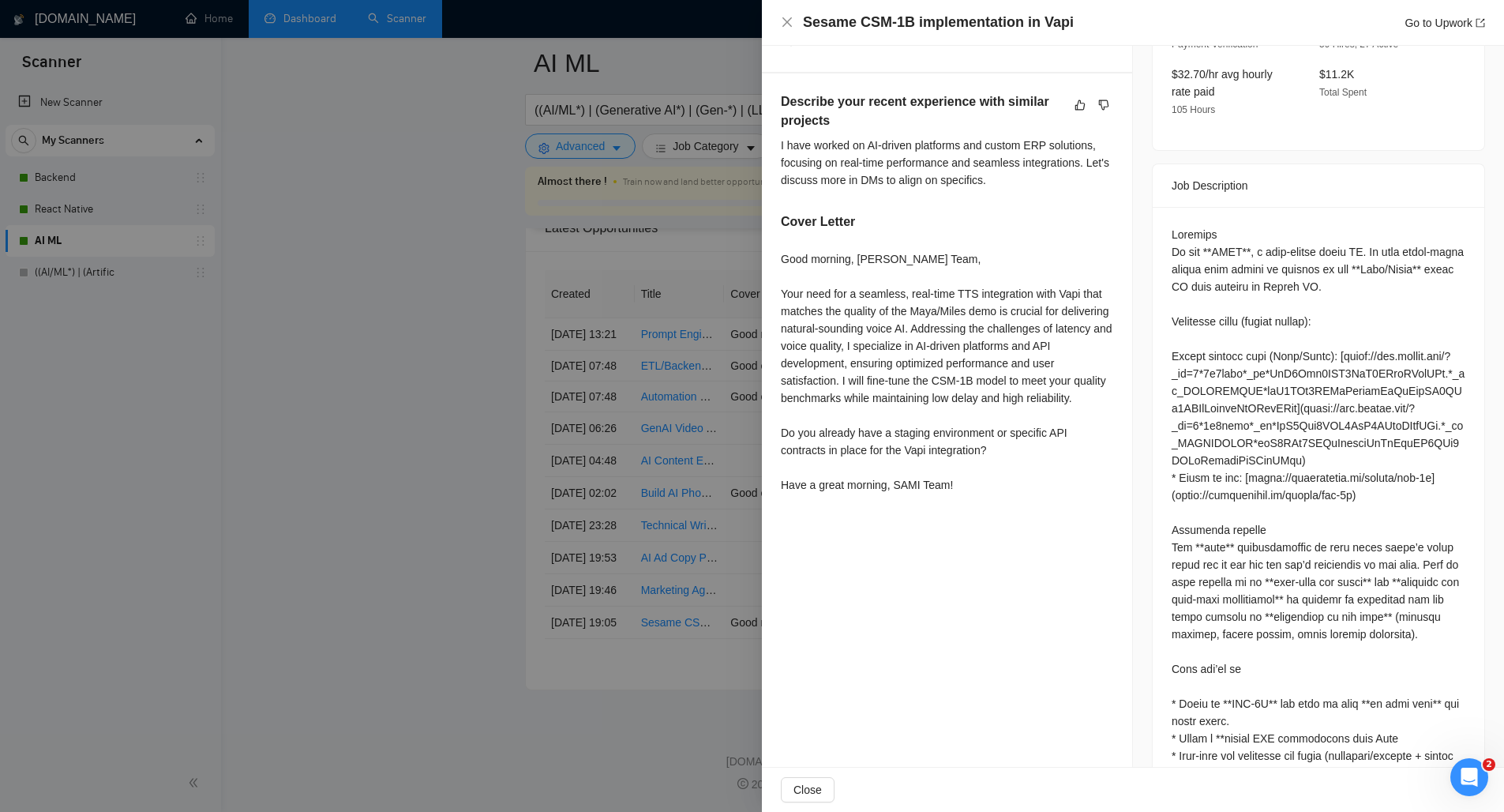
click at [1214, 360] on div "Questions: Describe your recent experience with similar projects" at bounding box center [1319, 703] width 294 height 955
click at [1253, 357] on div "Questions: Describe your recent experience with similar projects" at bounding box center [1319, 703] width 294 height 955
click at [1279, 358] on div "Questions: Describe your recent experience with similar projects" at bounding box center [1319, 703] width 294 height 955
copy div "[DOMAIN_NAME]"
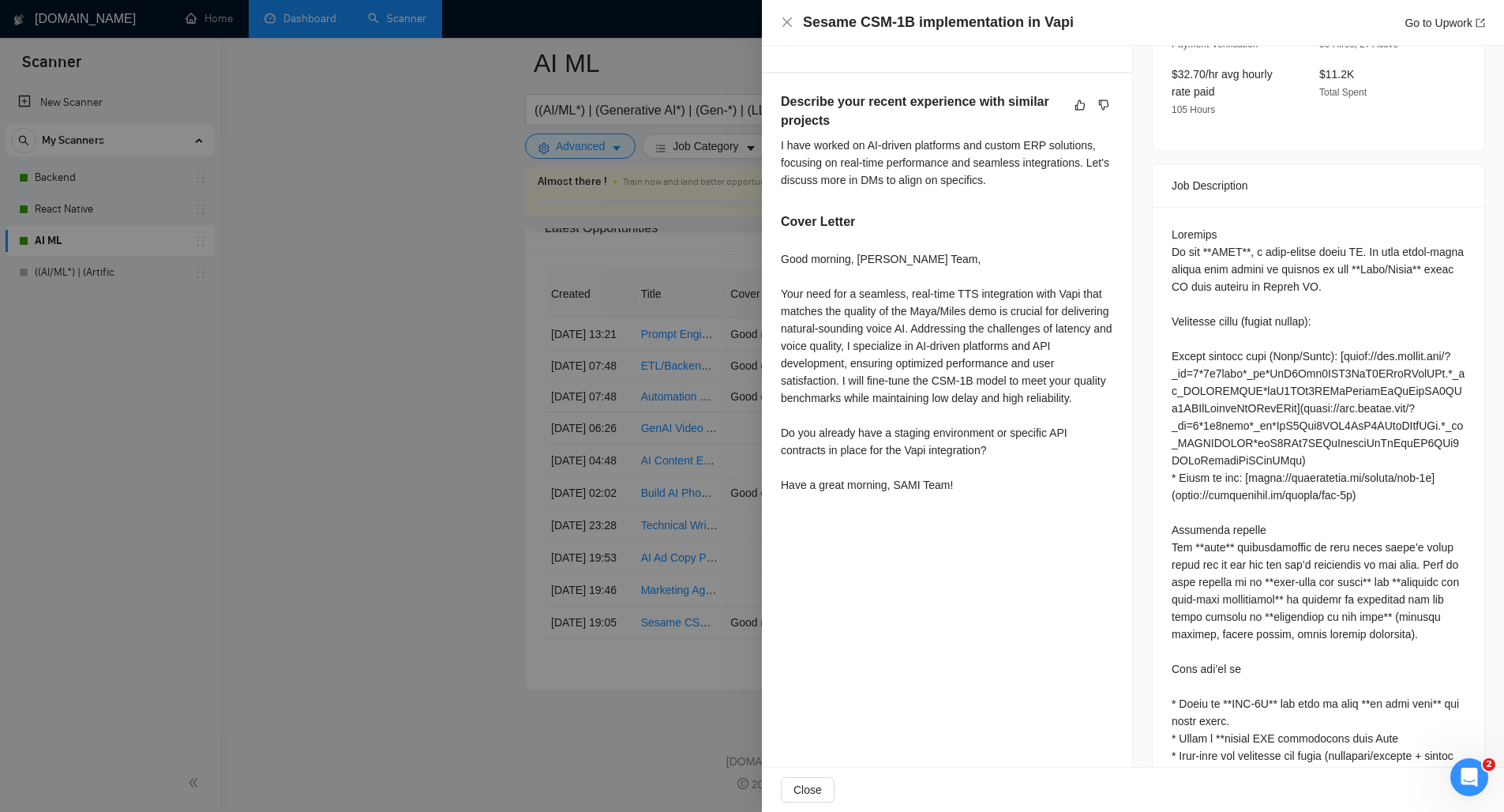
click at [347, 429] on div at bounding box center [752, 406] width 1504 height 812
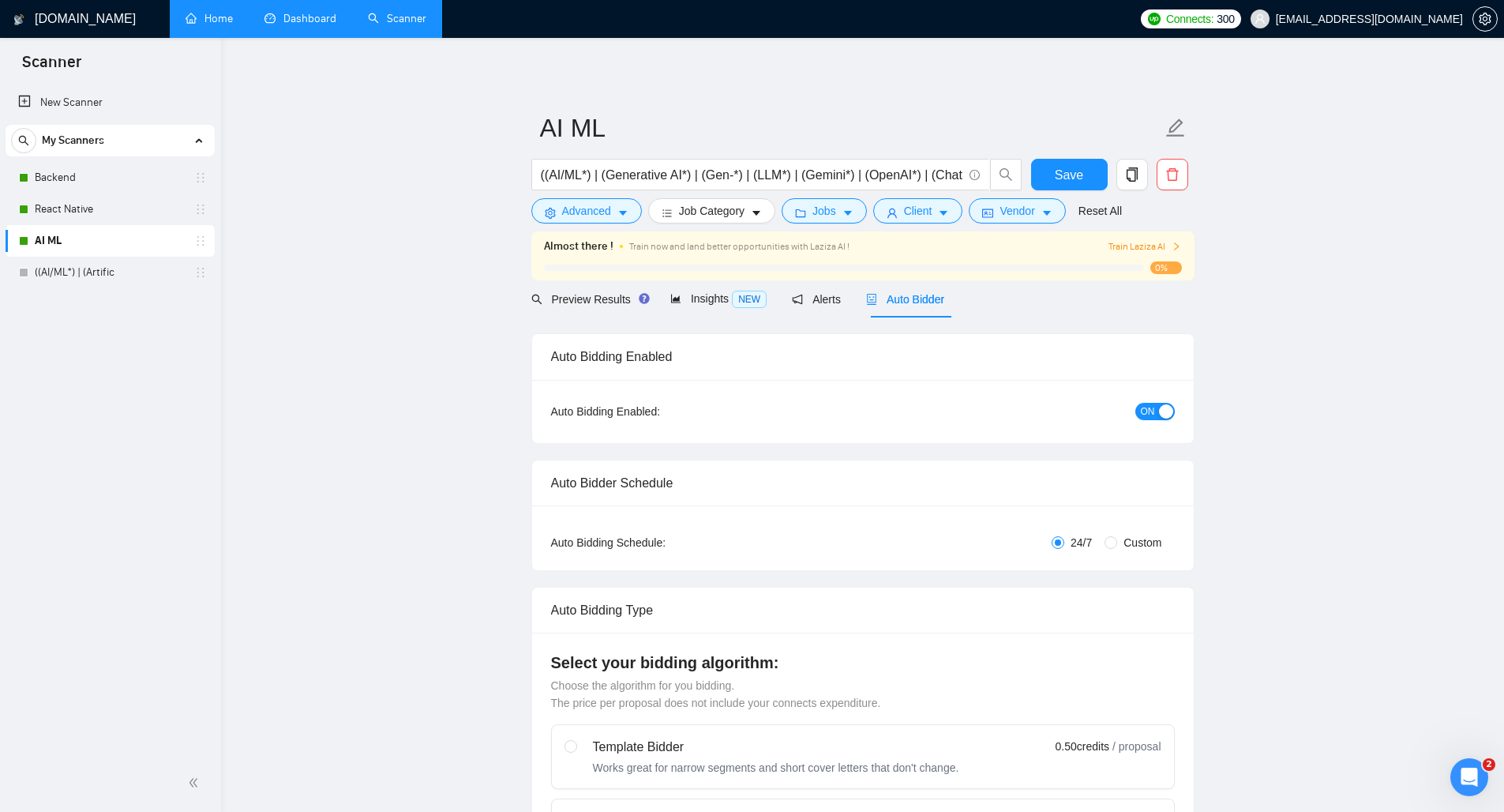
click at [233, 15] on link "Home" at bounding box center [209, 19] width 47 height 14
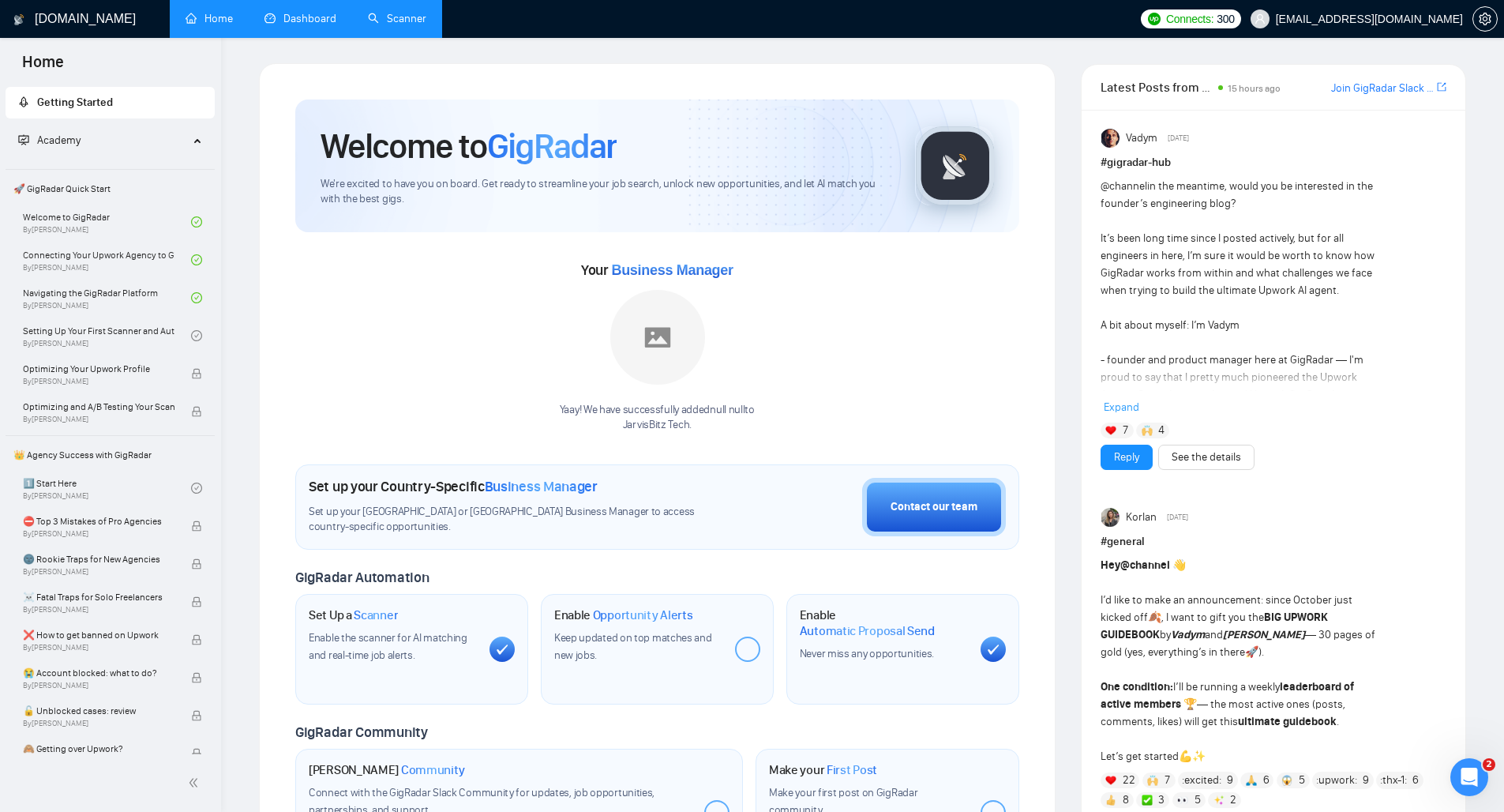
click at [311, 26] on link "Dashboard" at bounding box center [300, 19] width 72 height 14
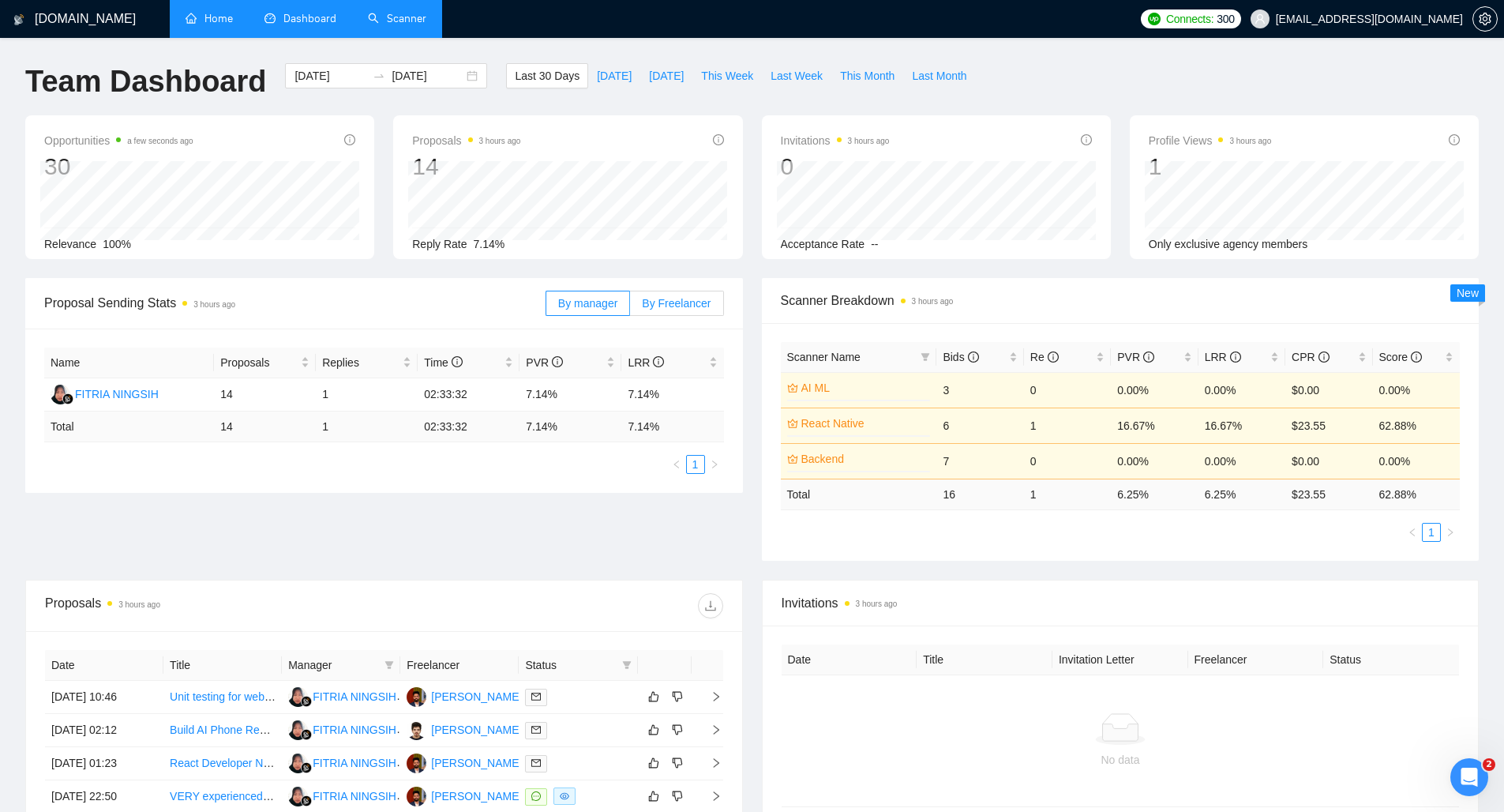
click at [647, 303] on span "By Freelancer" at bounding box center [676, 303] width 69 height 13
click at [630, 307] on input "By Freelancer" at bounding box center [630, 307] width 0 height 0
